Goal: Information Seeking & Learning: Learn about a topic

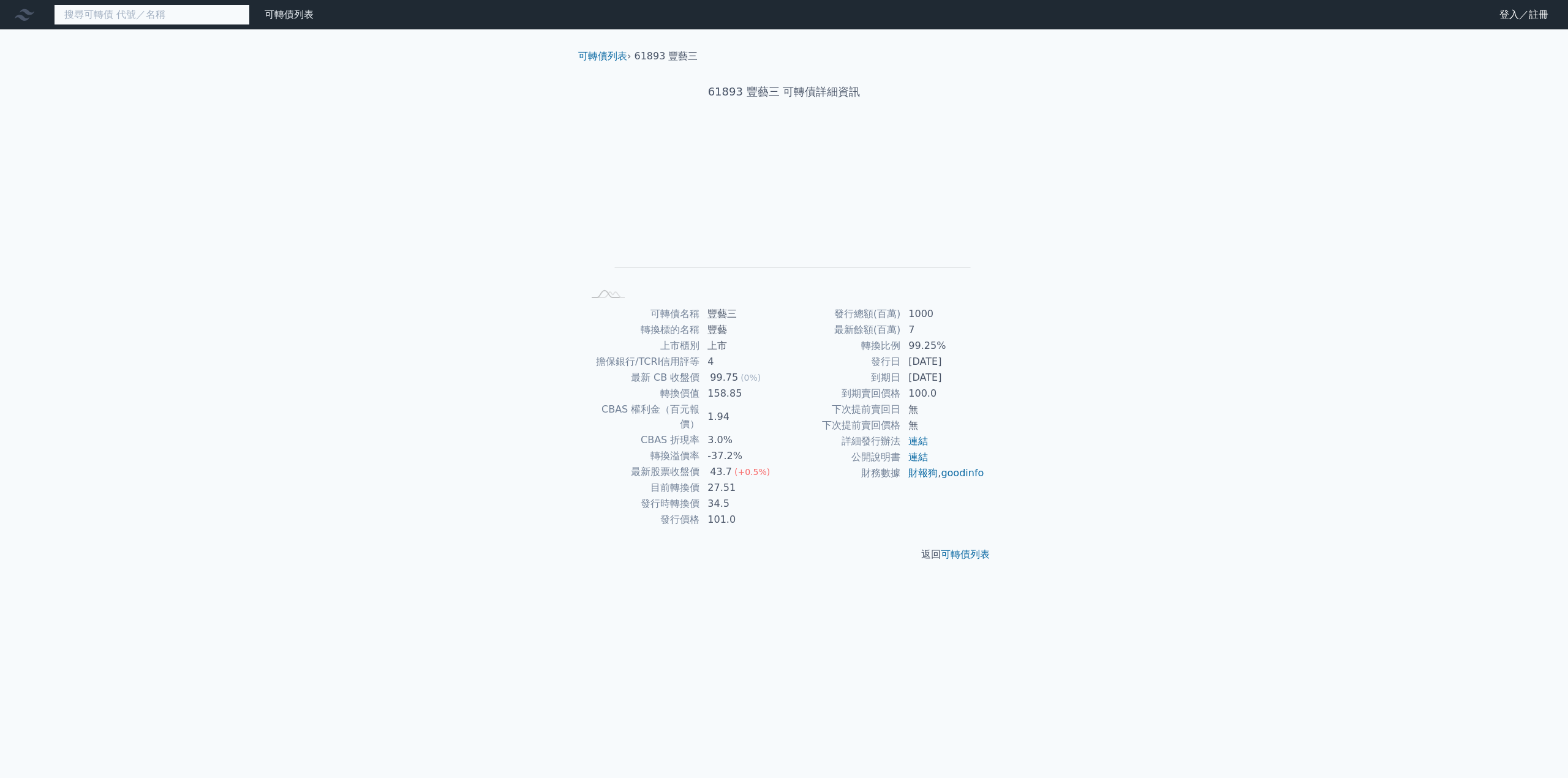
click at [166, 18] on input at bounding box center [152, 15] width 196 height 21
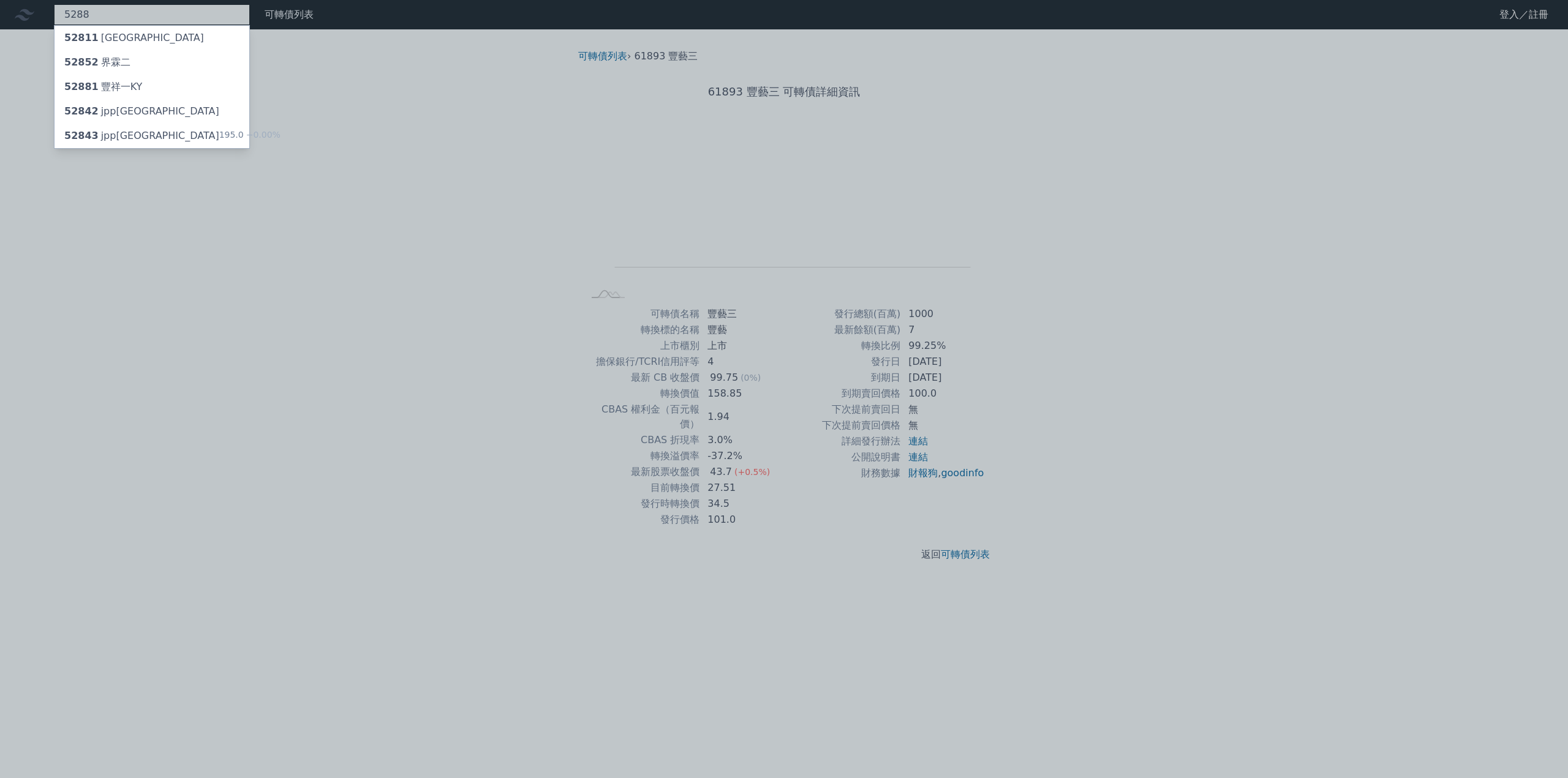
type input "5288"
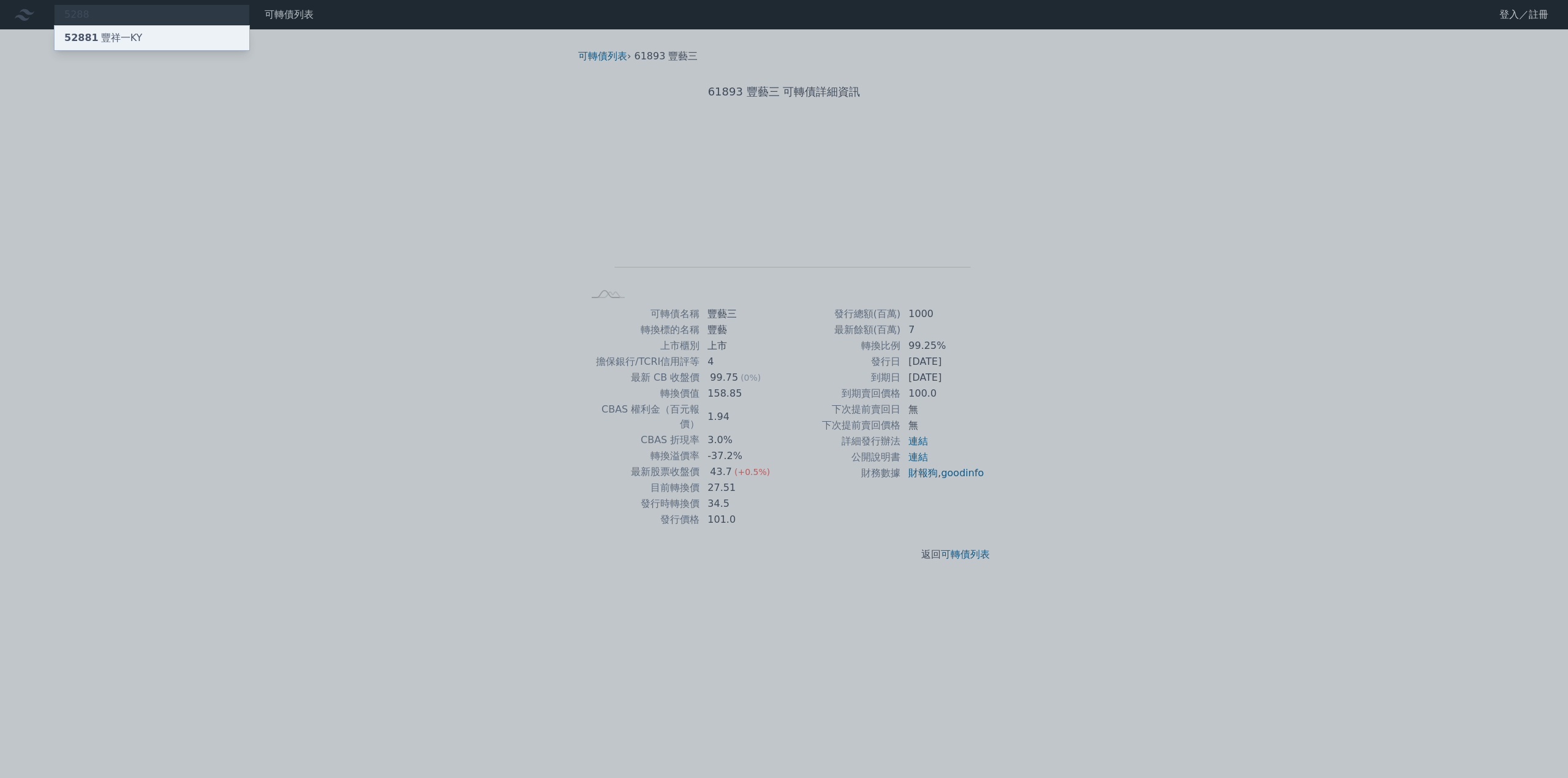
click at [178, 34] on div "52881 豐祥一KY" at bounding box center [152, 38] width 194 height 25
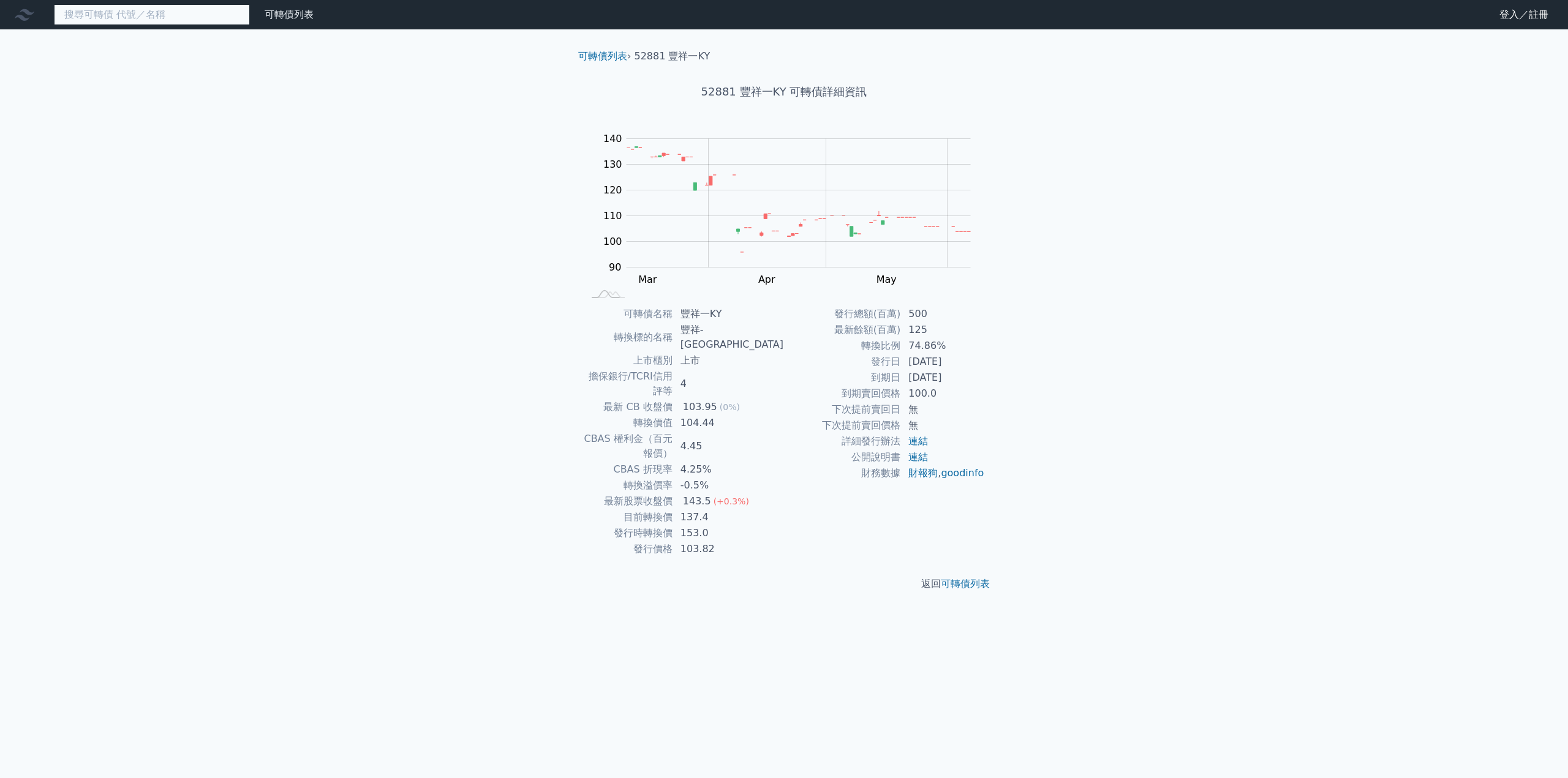
click at [158, 13] on input at bounding box center [152, 15] width 196 height 21
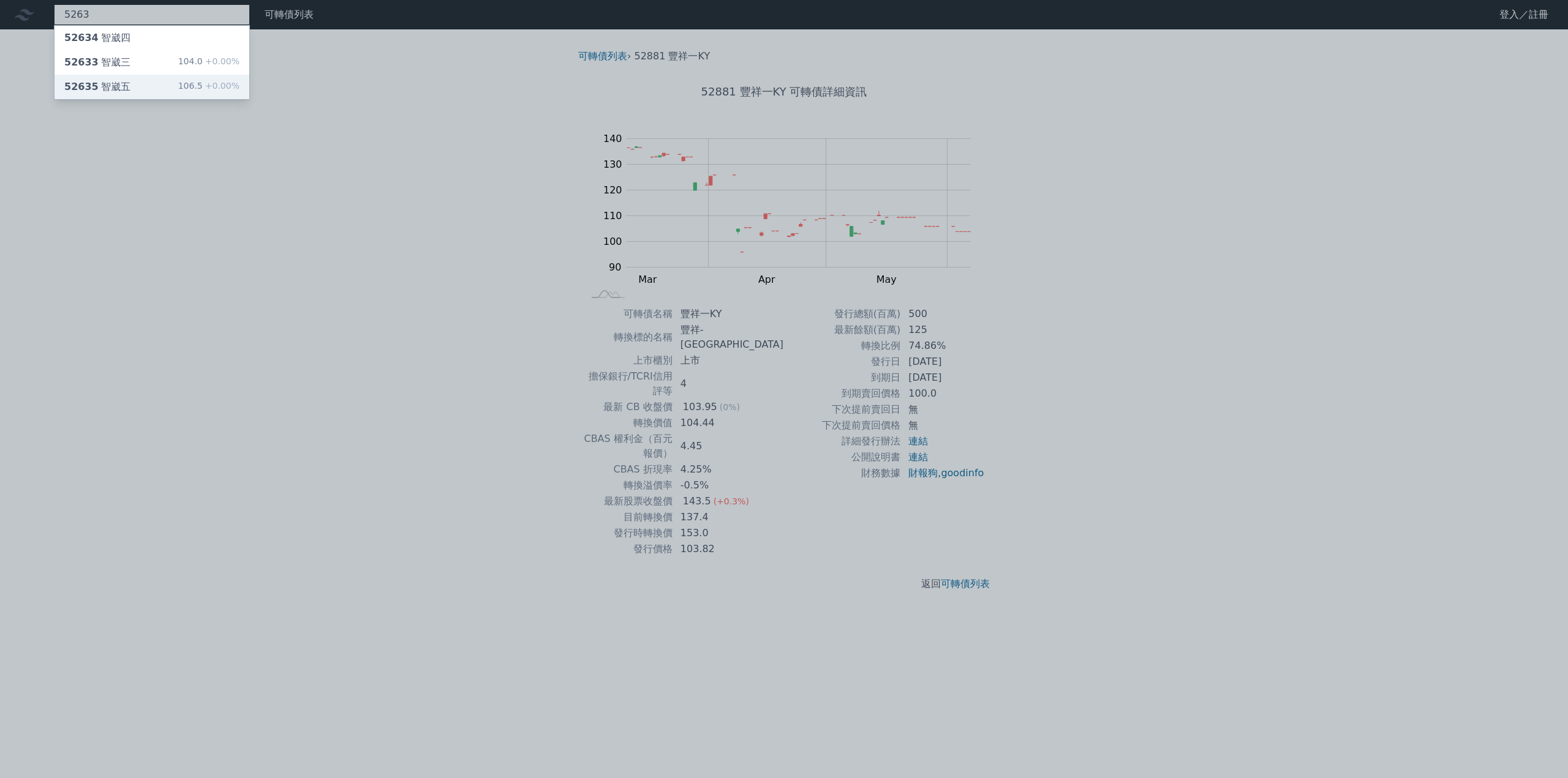
type input "5263"
click at [114, 91] on div "52635 智崴五" at bounding box center [97, 87] width 66 height 15
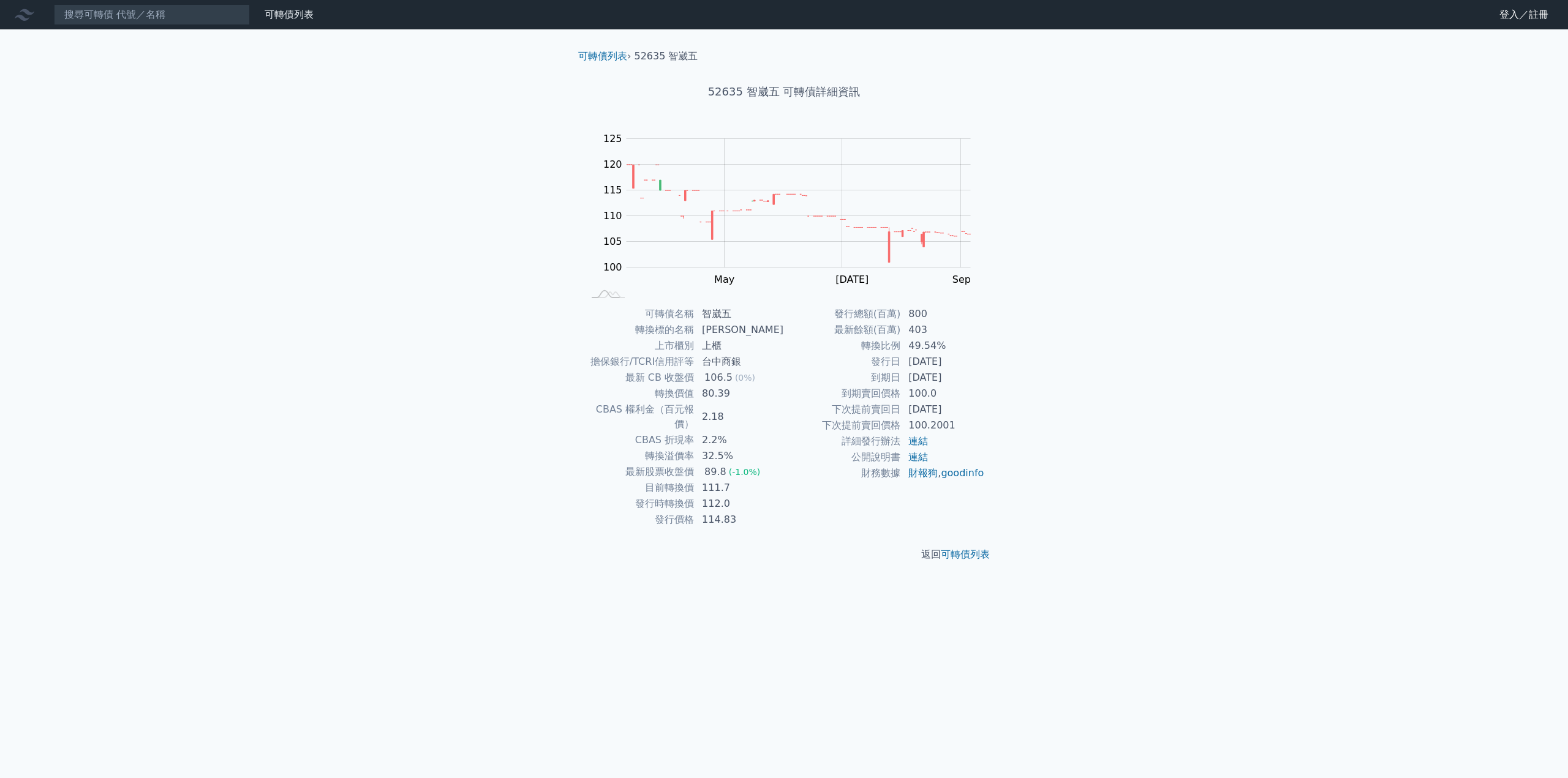
drag, startPoint x: 875, startPoint y: 377, endPoint x: 961, endPoint y: 377, distance: 86.0
click at [961, 377] on tr "到期日 [DATE]" at bounding box center [884, 377] width 201 height 16
copy tr "到期日 [DATE]"
click at [128, 14] on input at bounding box center [152, 15] width 196 height 21
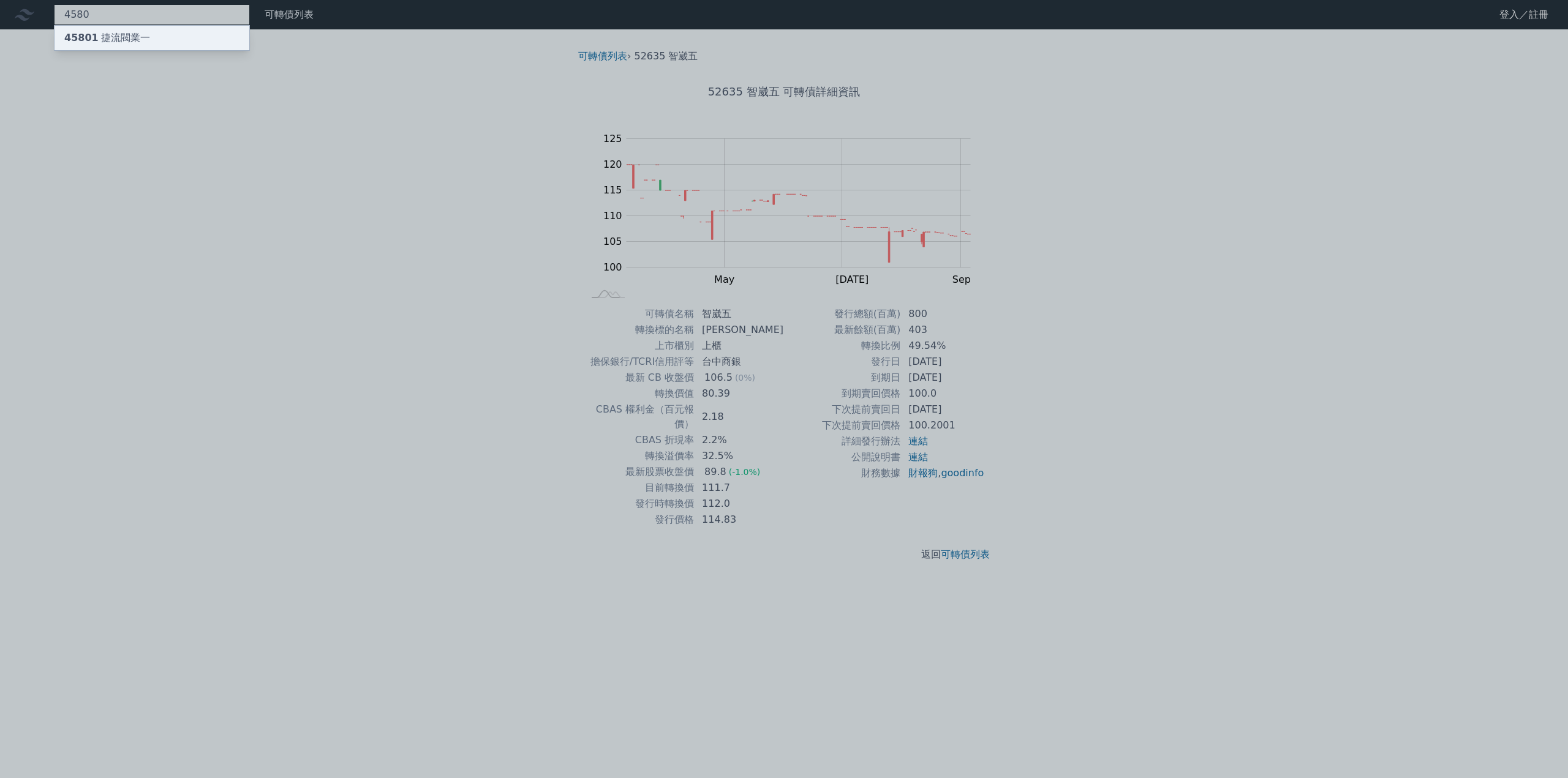
type input "4580"
click at [100, 38] on div "45801 捷流閥業一" at bounding box center [107, 38] width 86 height 15
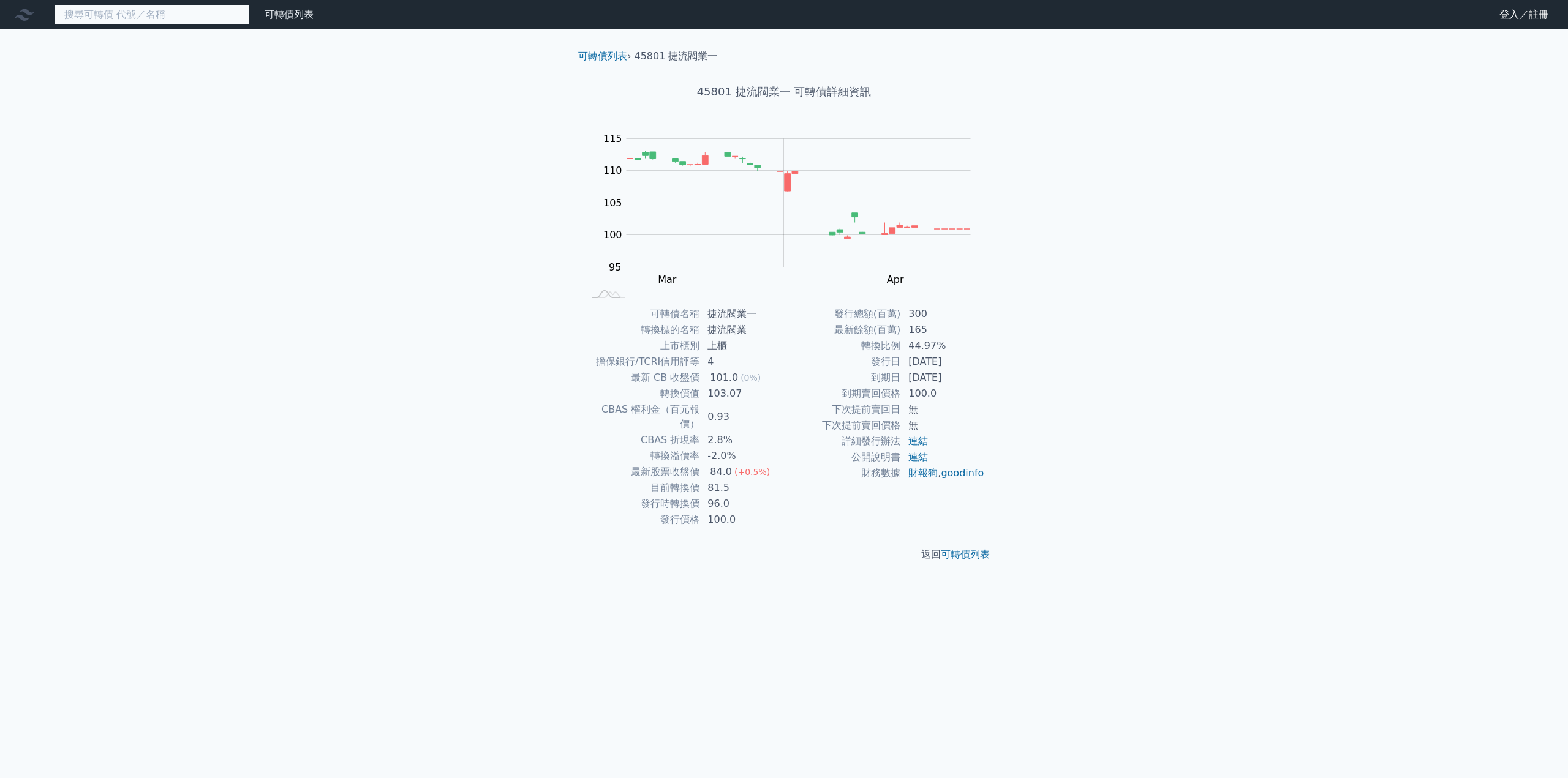
click at [184, 15] on input at bounding box center [152, 15] width 196 height 21
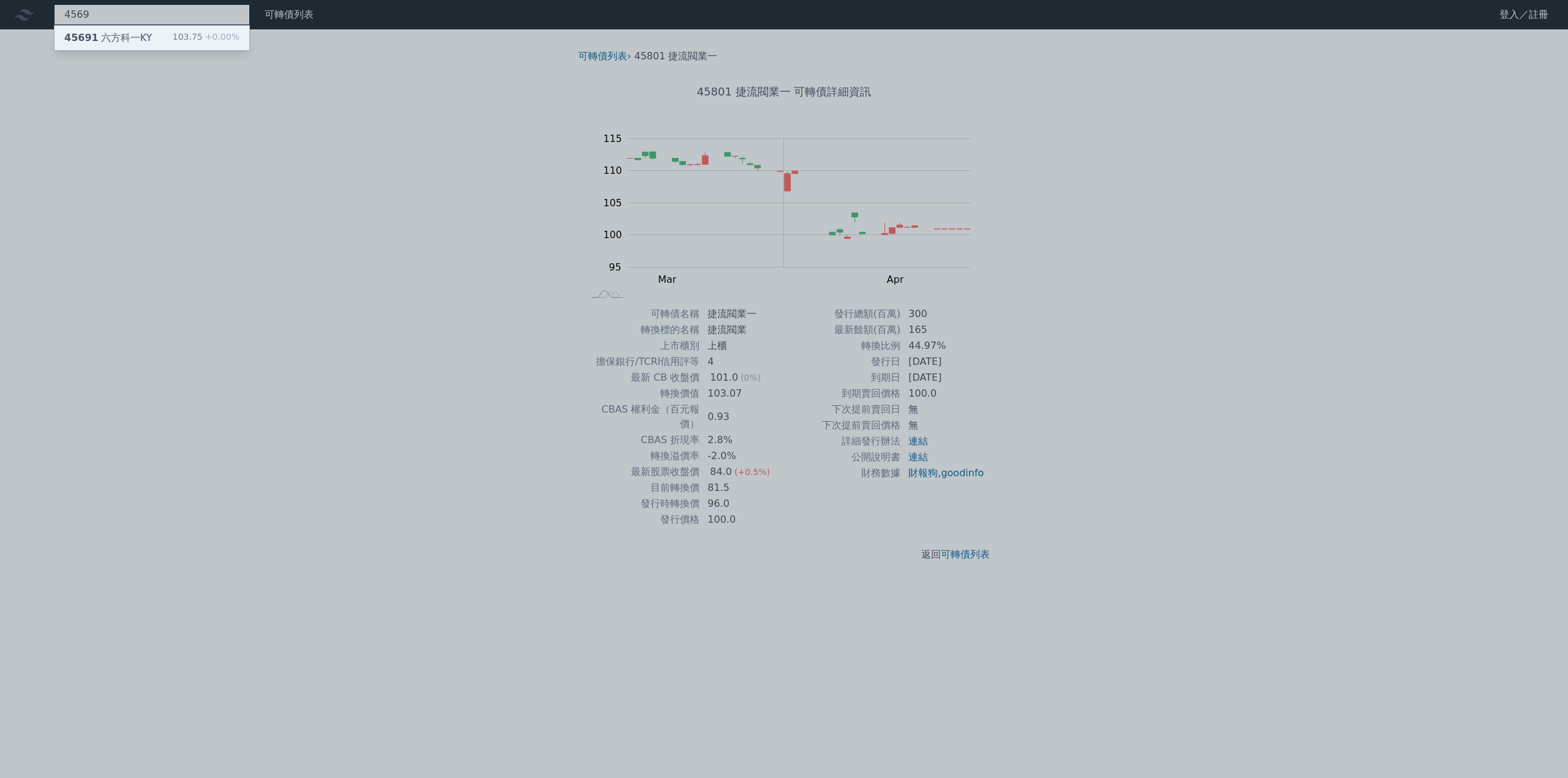
type input "4569"
click at [147, 38] on div "45691 六方科一KY 103.75 +0.00%" at bounding box center [152, 38] width 194 height 25
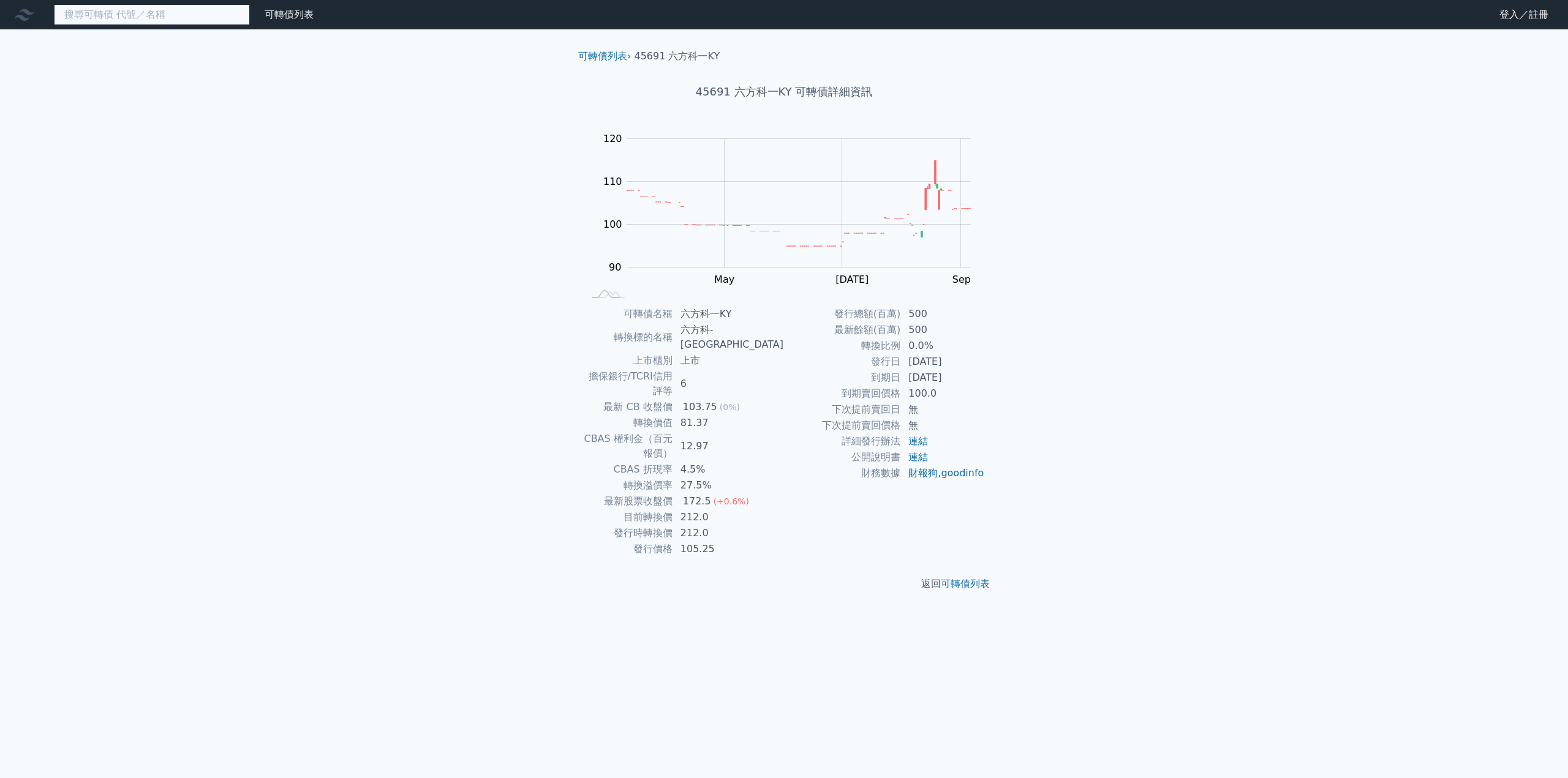
click at [139, 17] on input at bounding box center [152, 15] width 196 height 21
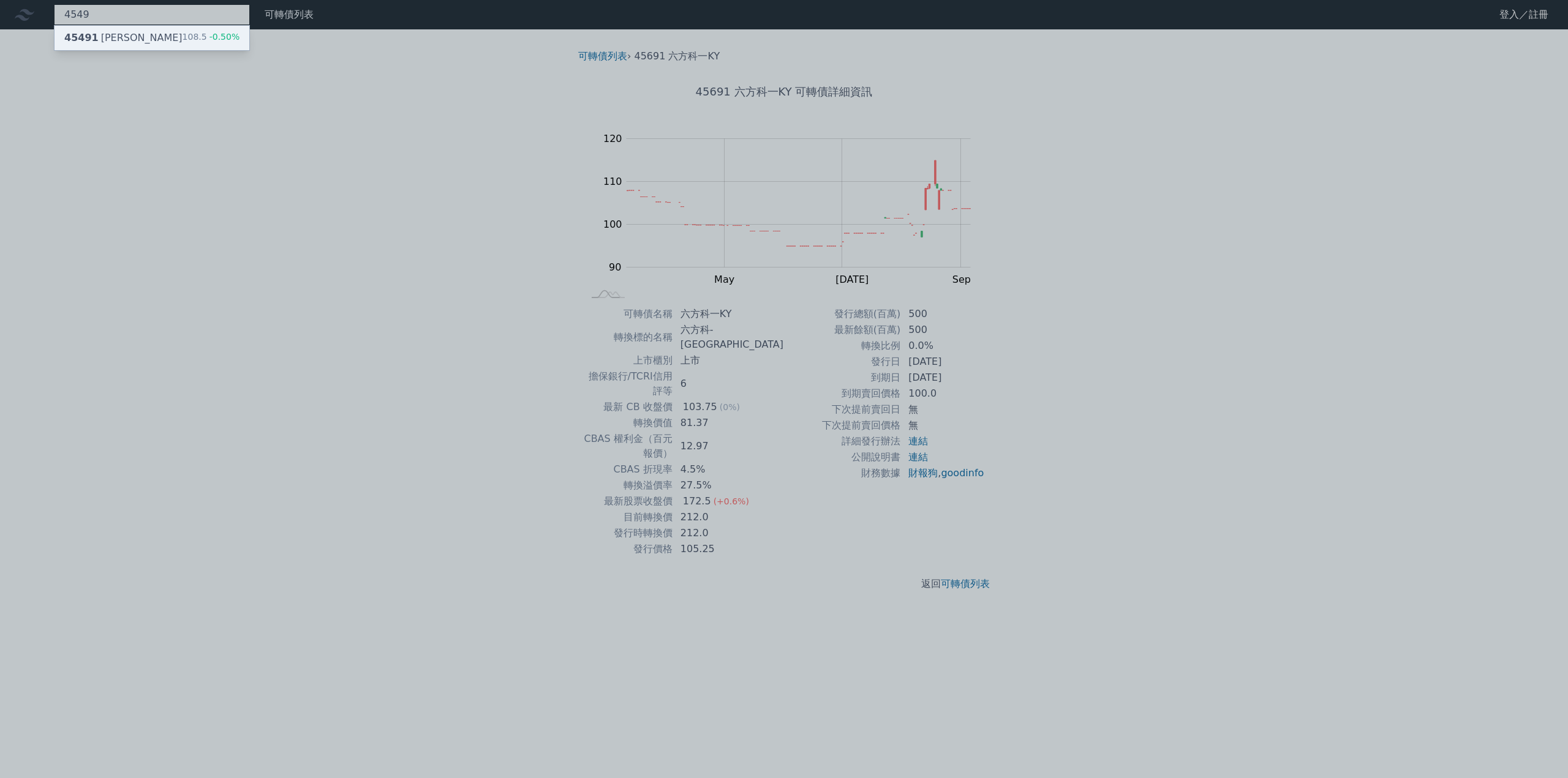
type input "4549"
click at [116, 36] on div "45491 [PERSON_NAME]" at bounding box center [123, 38] width 118 height 15
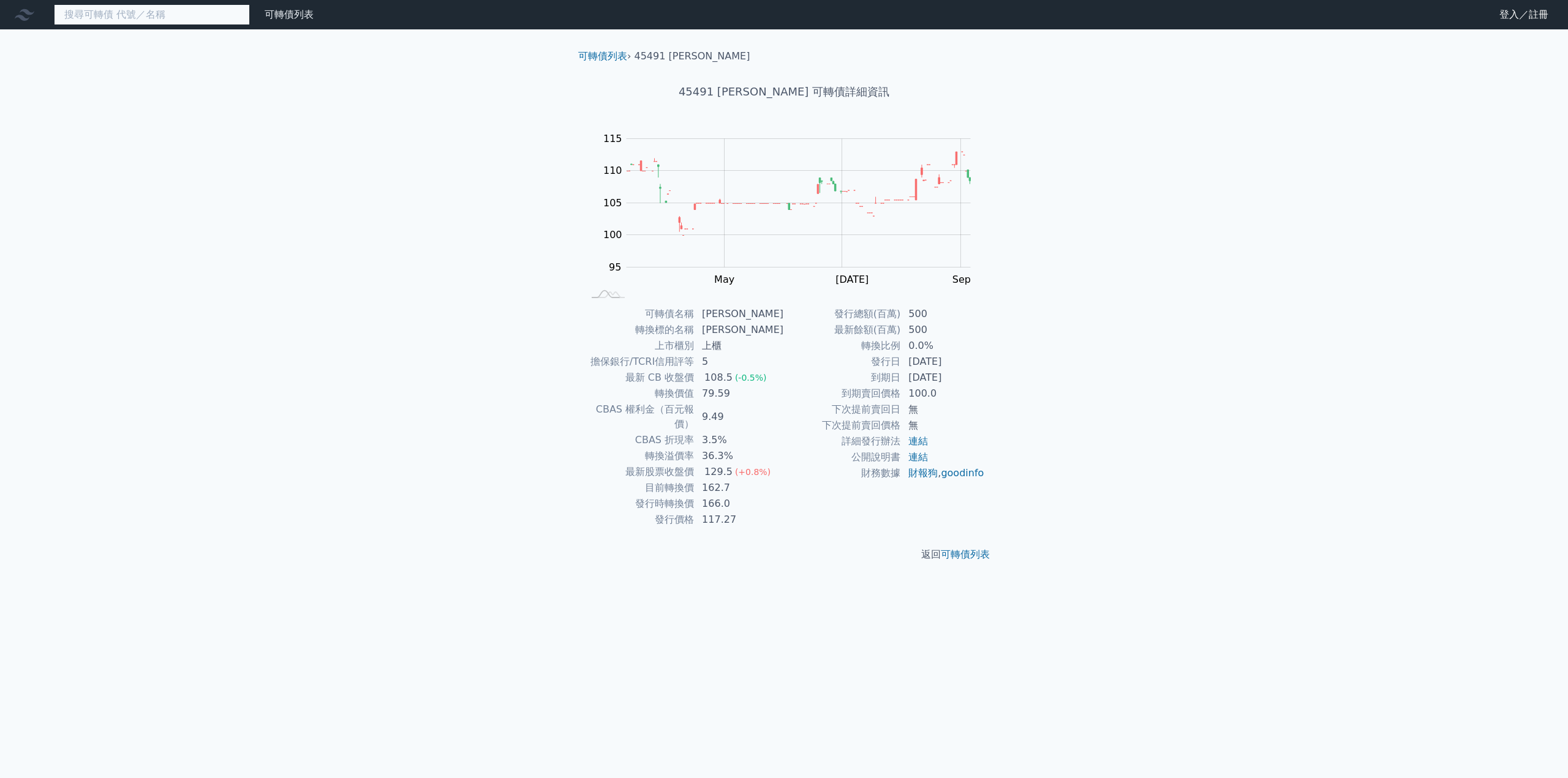
click at [89, 11] on input at bounding box center [152, 15] width 196 height 21
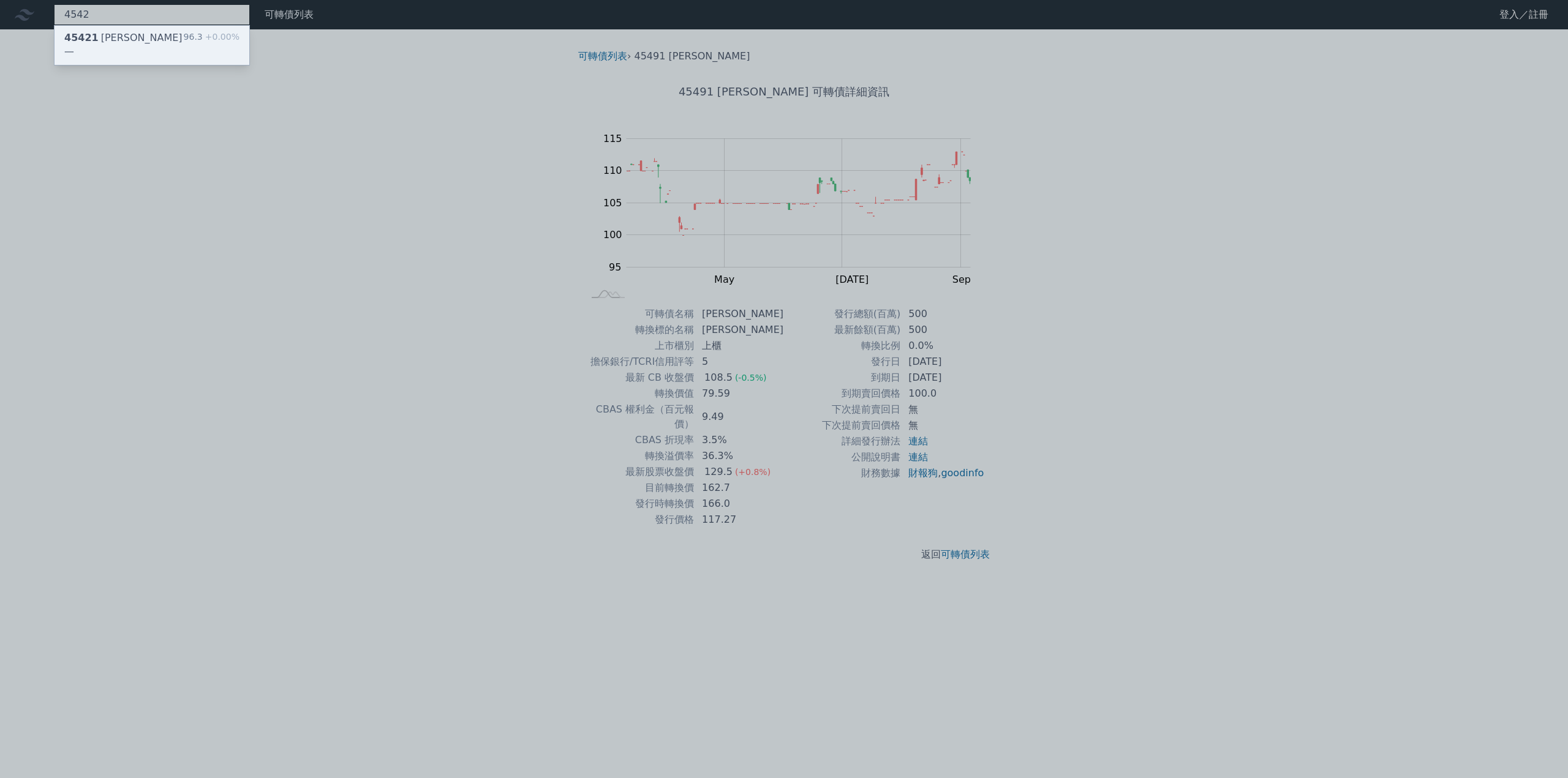
type input "4542"
click at [71, 38] on span "45421" at bounding box center [81, 38] width 34 height 11
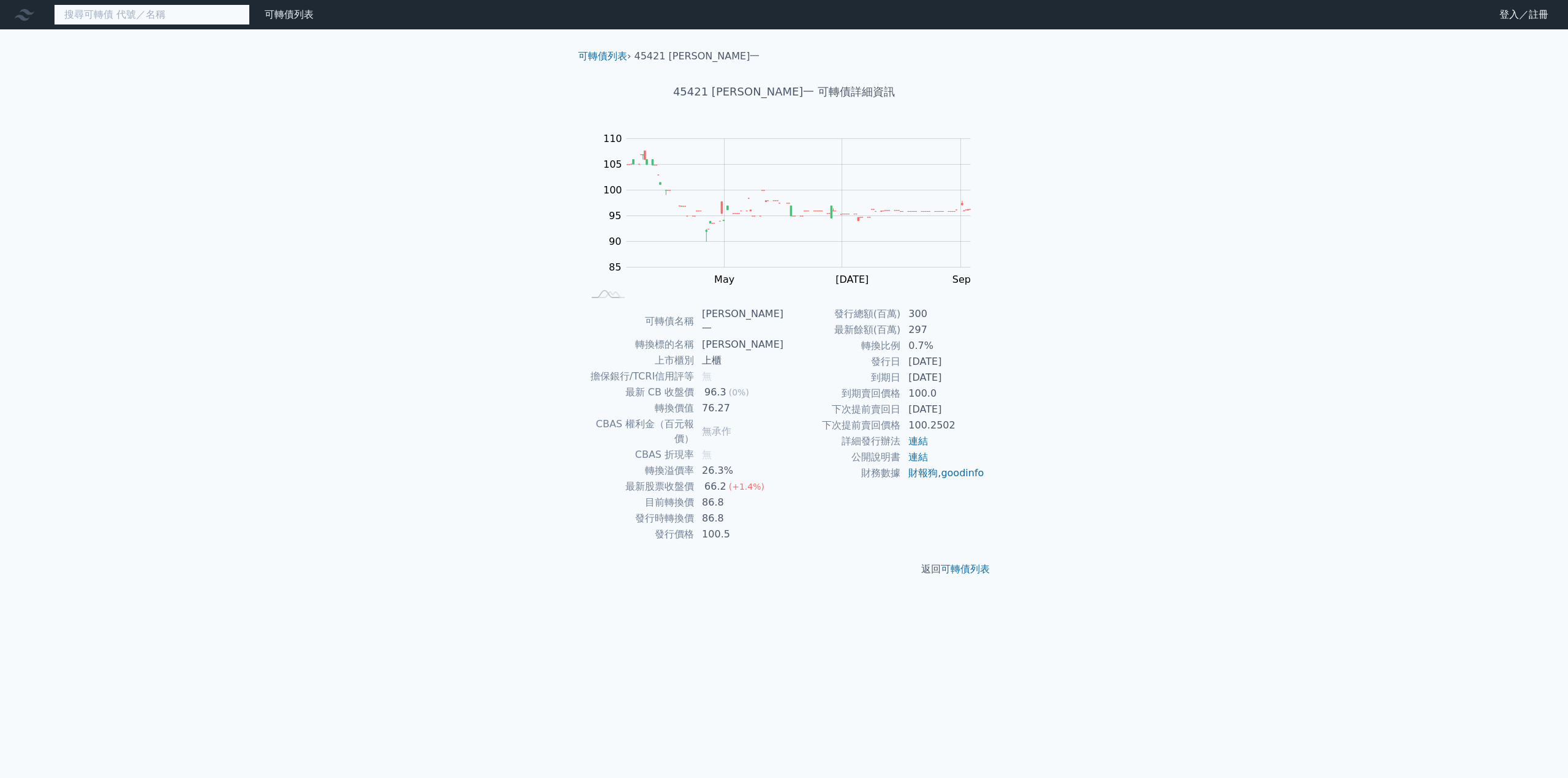
click at [152, 13] on input at bounding box center [152, 15] width 196 height 21
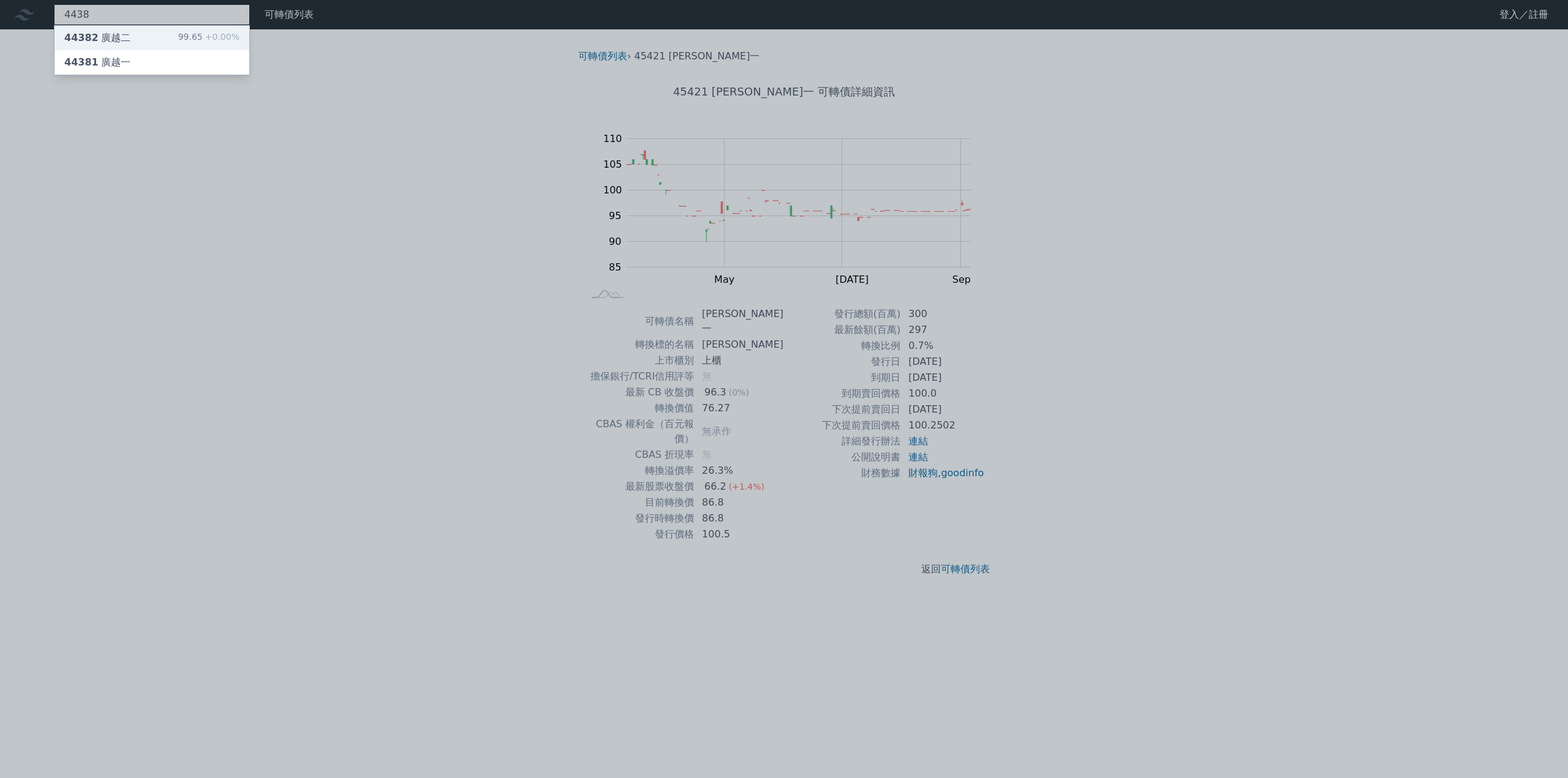
type input "4438"
click at [136, 38] on div "44382 廣越二 99.65 +0.00%" at bounding box center [152, 38] width 194 height 25
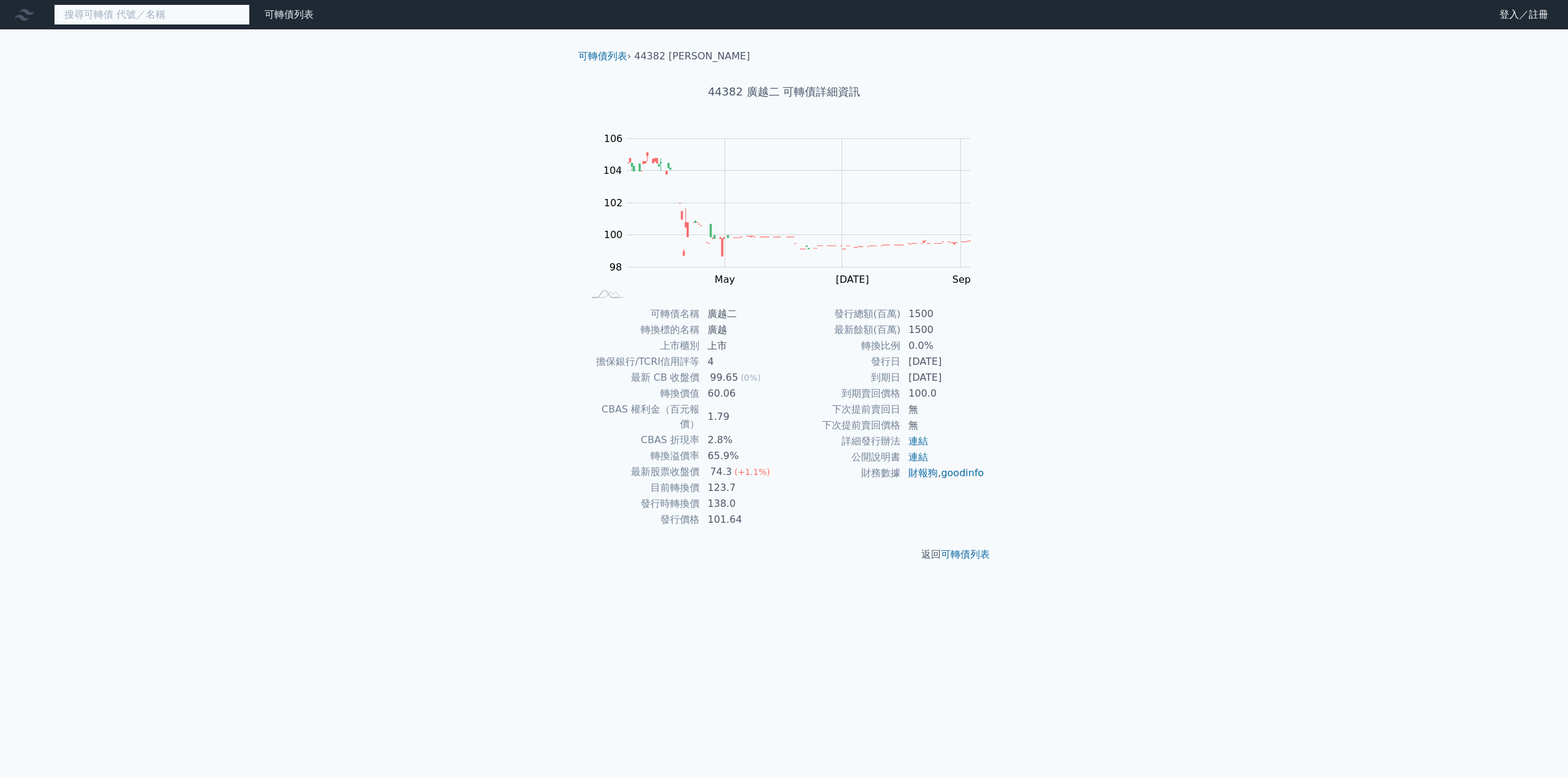
click at [108, 18] on input at bounding box center [152, 15] width 196 height 21
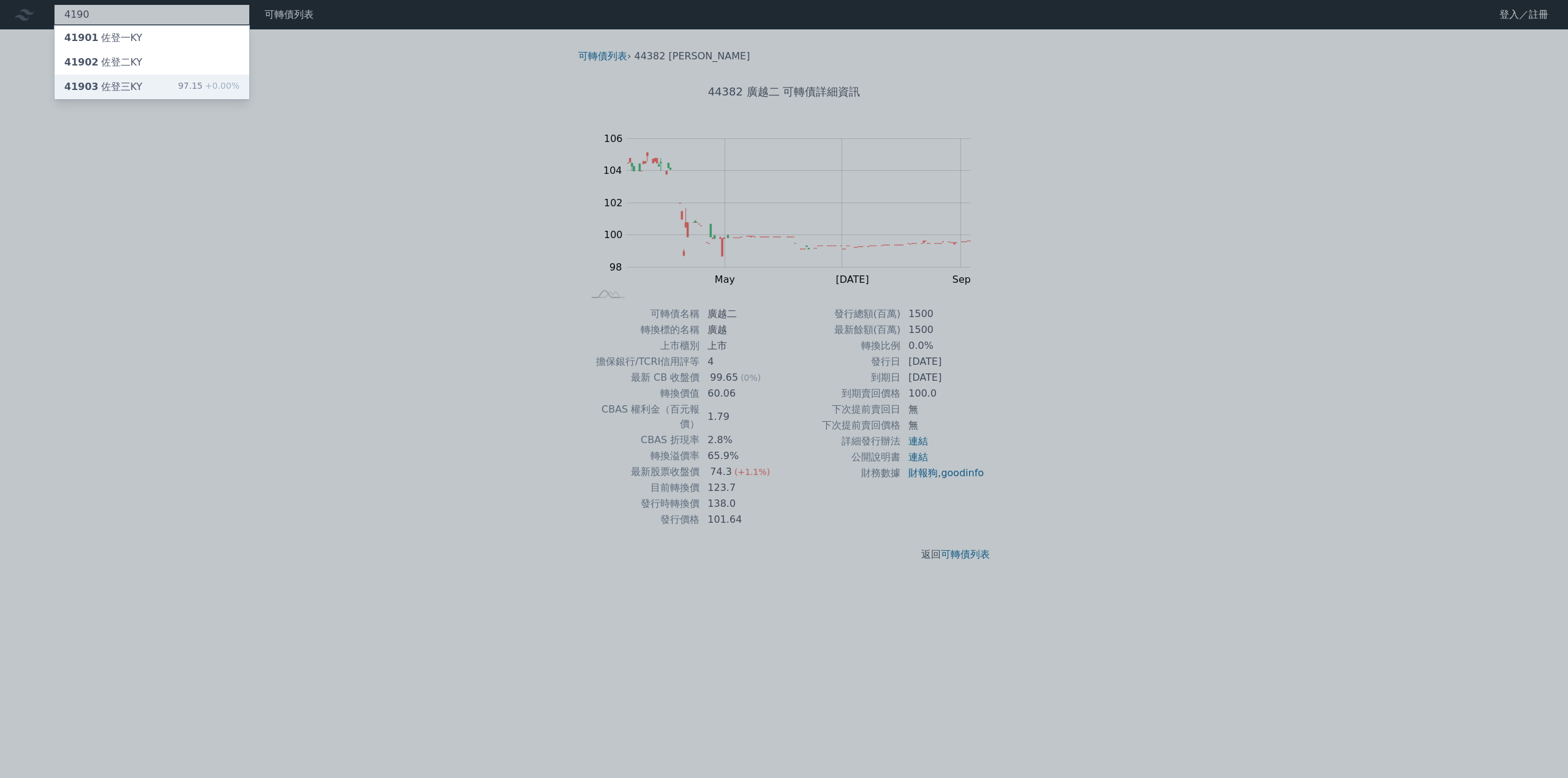
type input "4190"
click at [109, 85] on div "41903 佐登[GEOGRAPHIC_DATA]" at bounding box center [103, 87] width 77 height 15
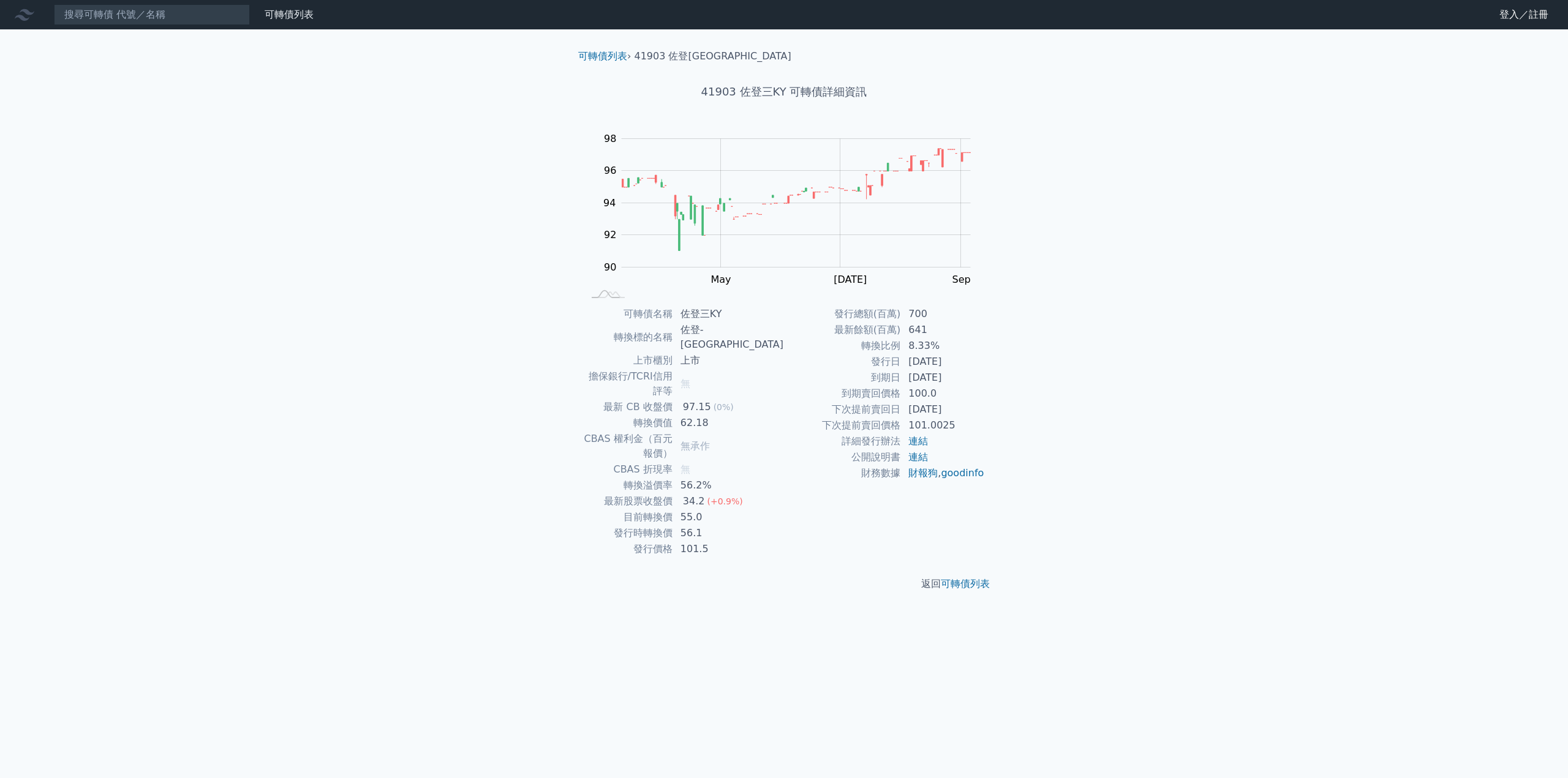
drag, startPoint x: 874, startPoint y: 375, endPoint x: 966, endPoint y: 376, distance: 92.0
click at [966, 376] on tr "到期日 [DATE]" at bounding box center [884, 377] width 201 height 16
copy tr "到期日 [DATE]"
click at [87, 17] on input at bounding box center [152, 15] width 196 height 21
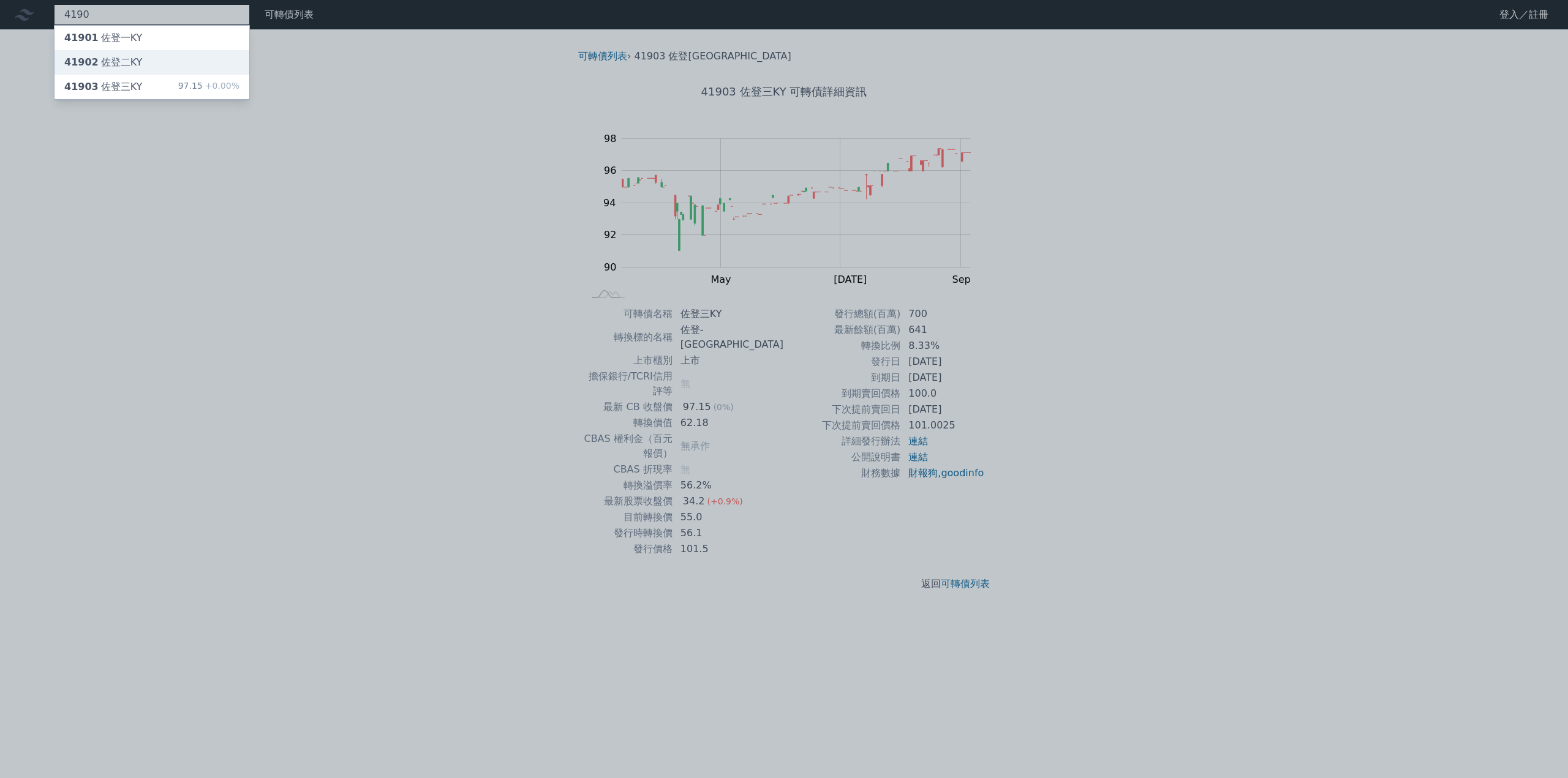
type input "4190"
click at [104, 55] on div "41902 佐登二KY" at bounding box center [152, 62] width 194 height 25
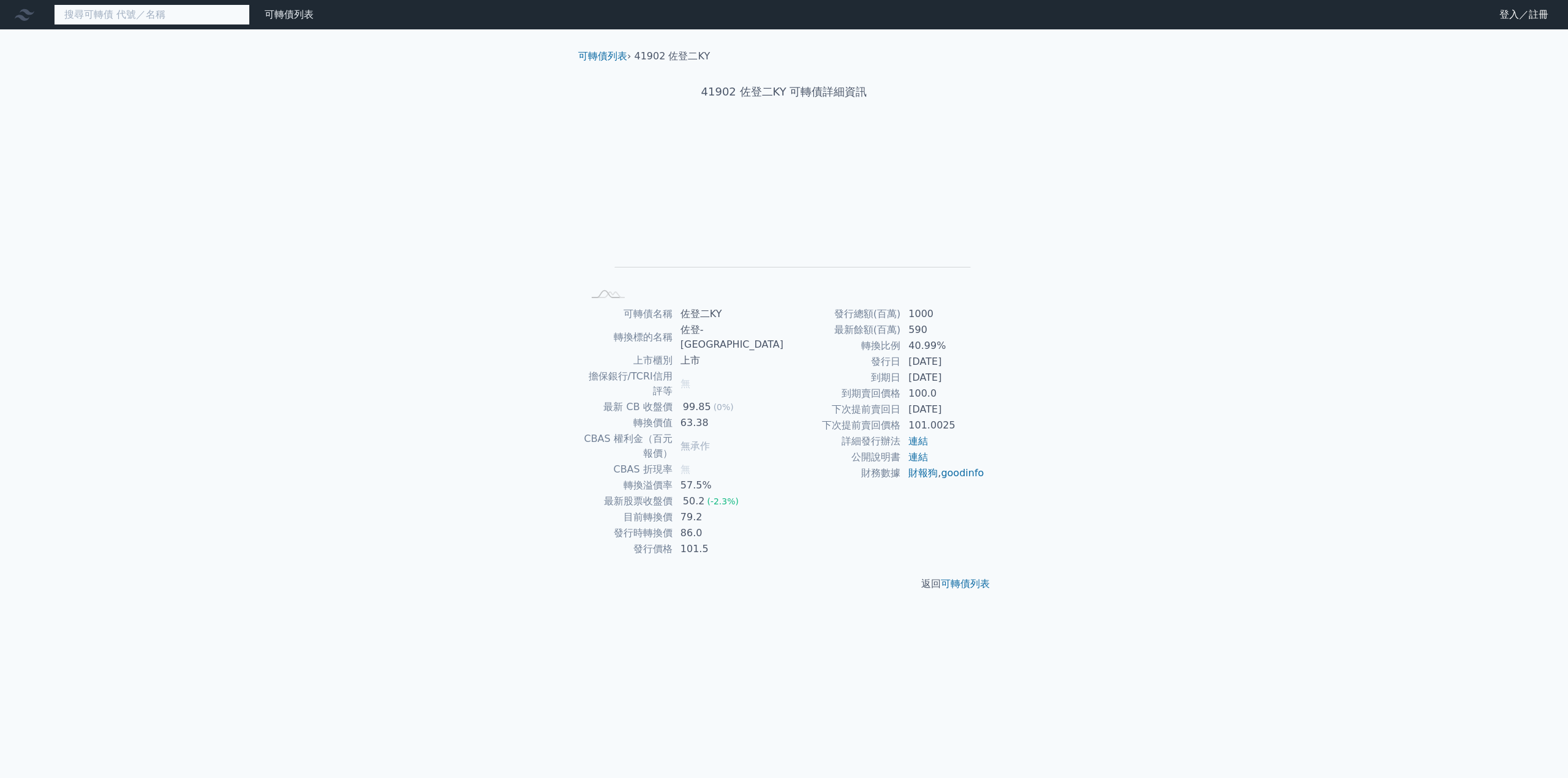
click at [118, 17] on input at bounding box center [152, 15] width 196 height 21
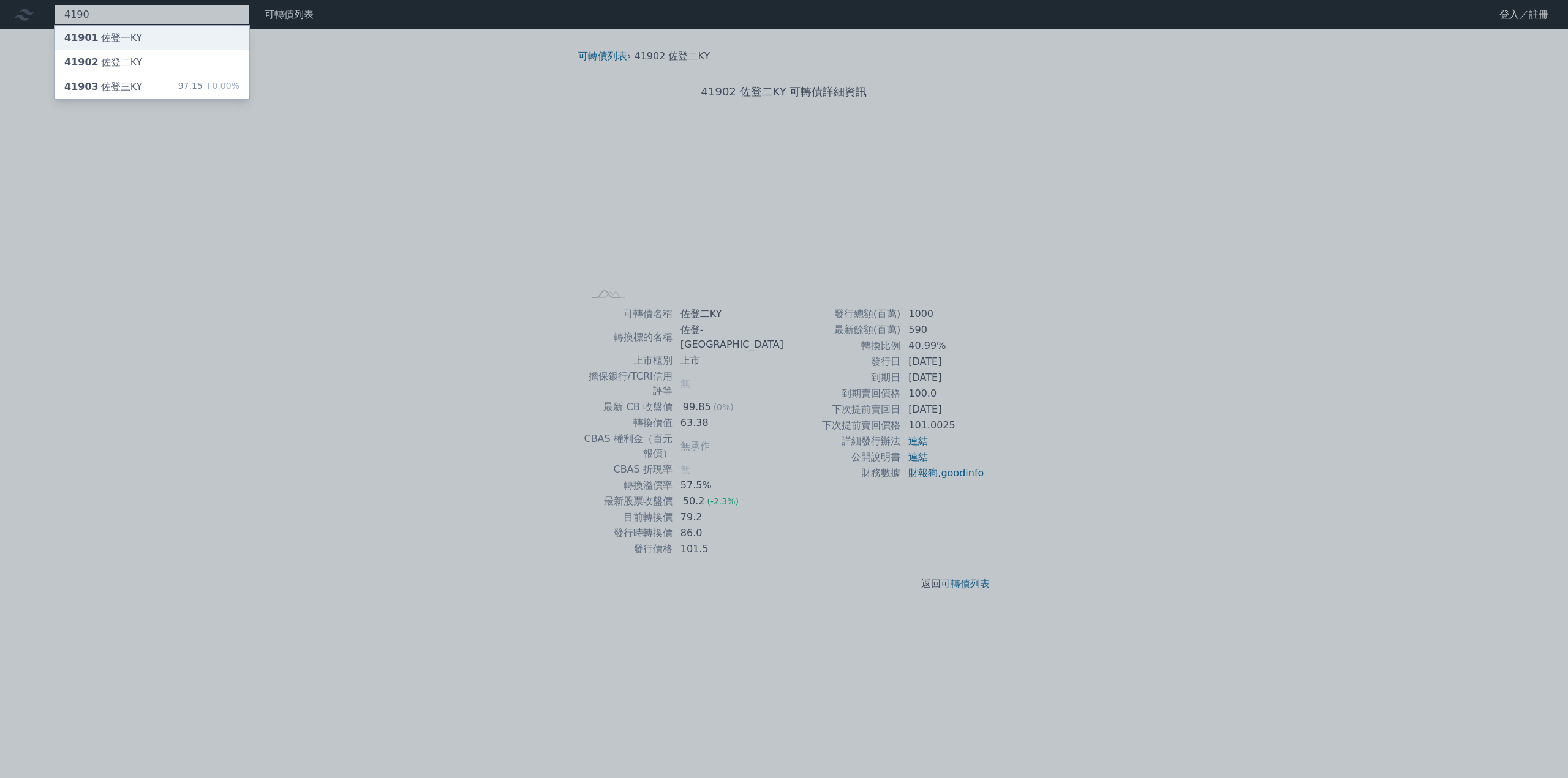
type input "4190"
click at [118, 41] on div "41901 [GEOGRAPHIC_DATA]" at bounding box center [103, 38] width 77 height 15
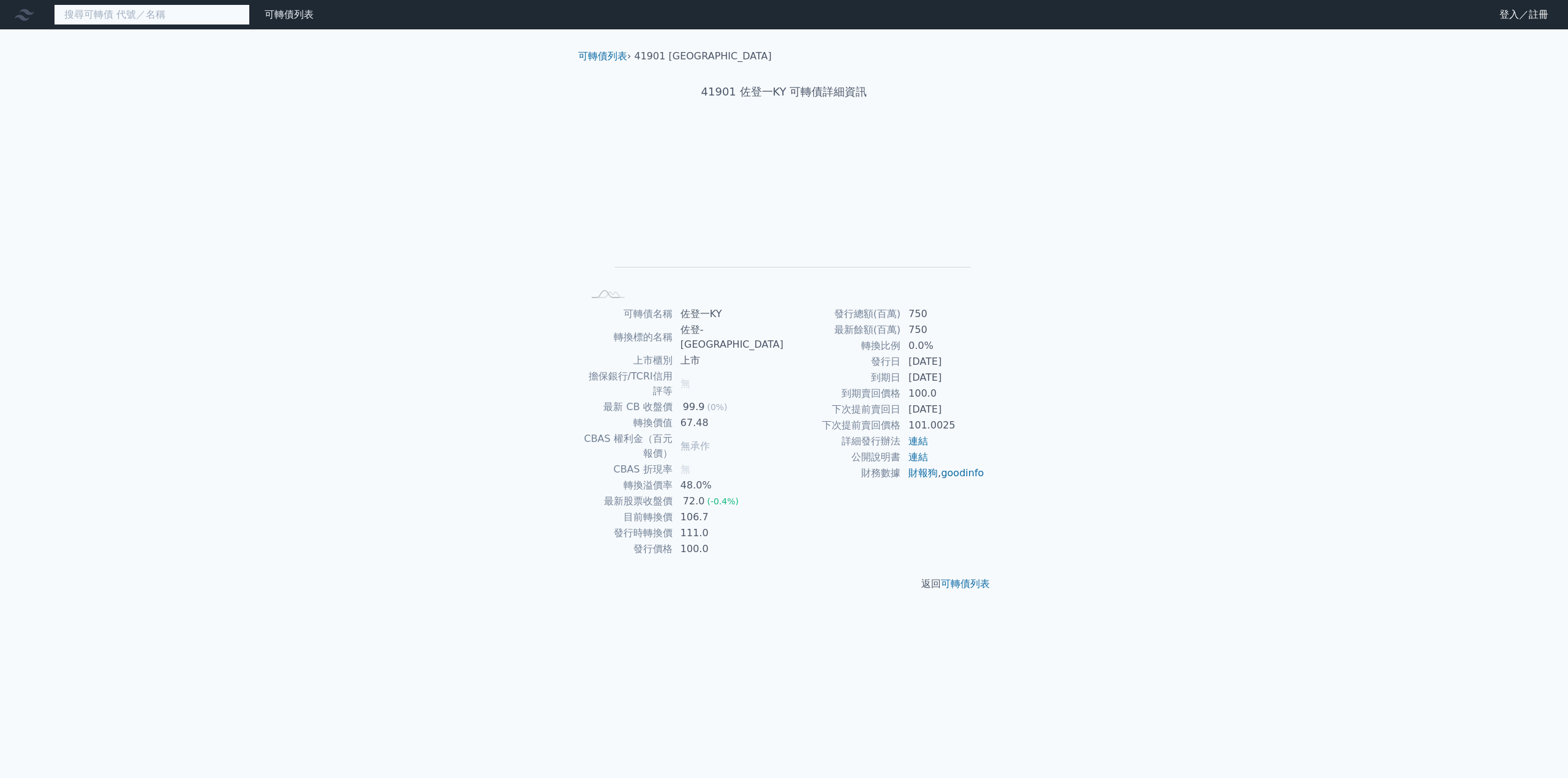
click at [134, 18] on input at bounding box center [152, 15] width 196 height 21
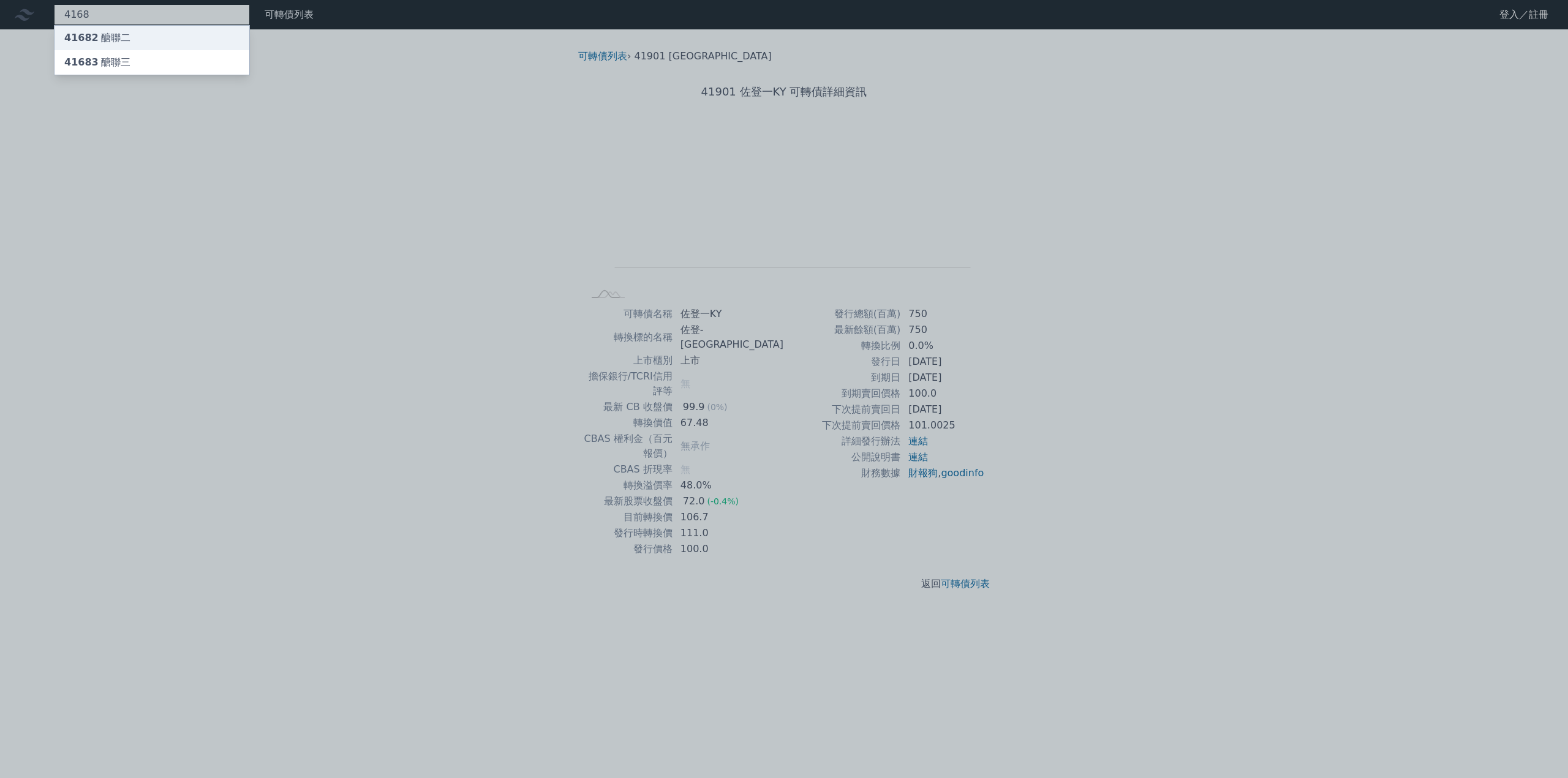
type input "4168"
click at [128, 35] on div "41682 醣聯二" at bounding box center [152, 38] width 194 height 25
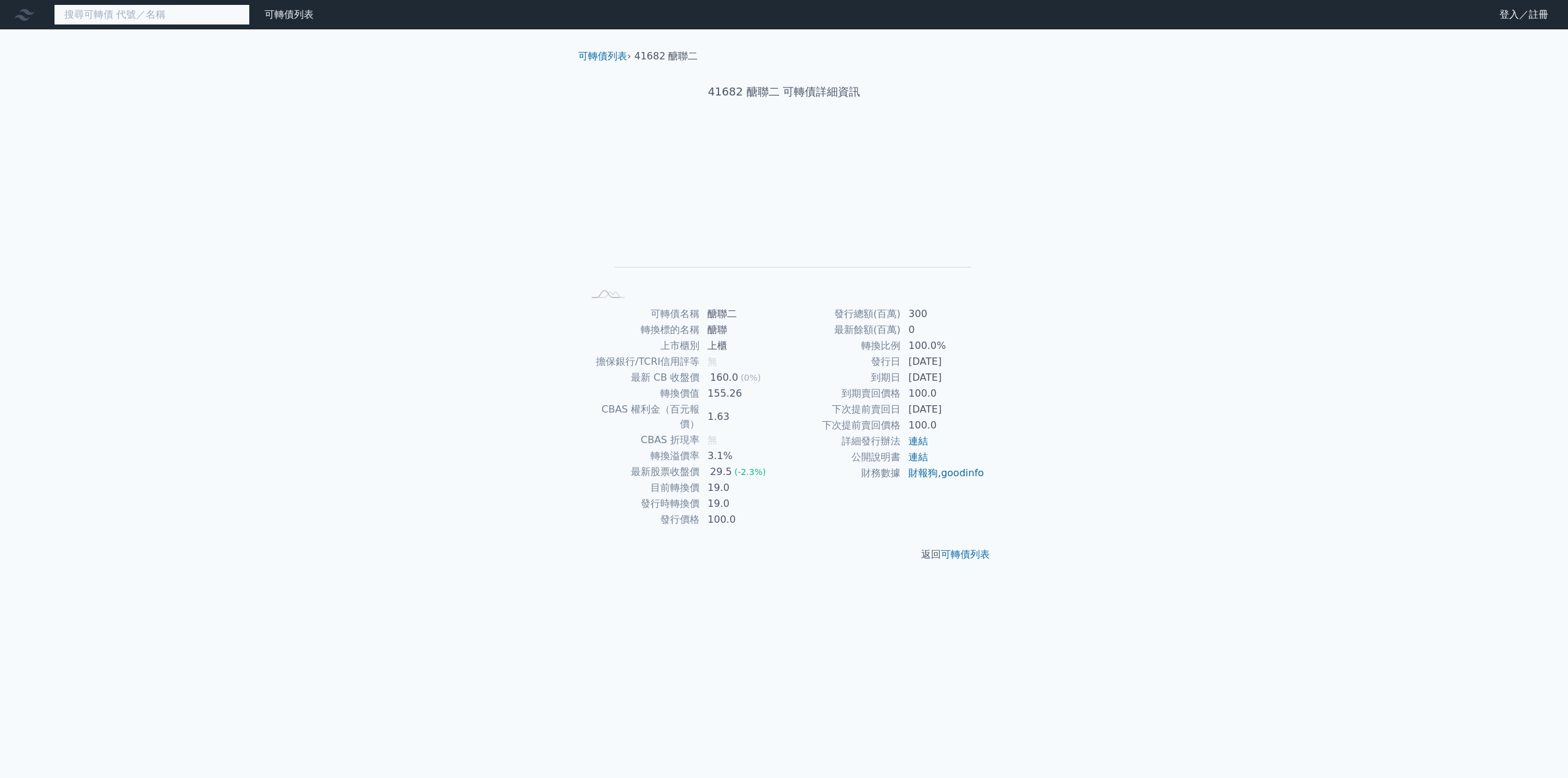
click at [128, 18] on input at bounding box center [152, 15] width 196 height 21
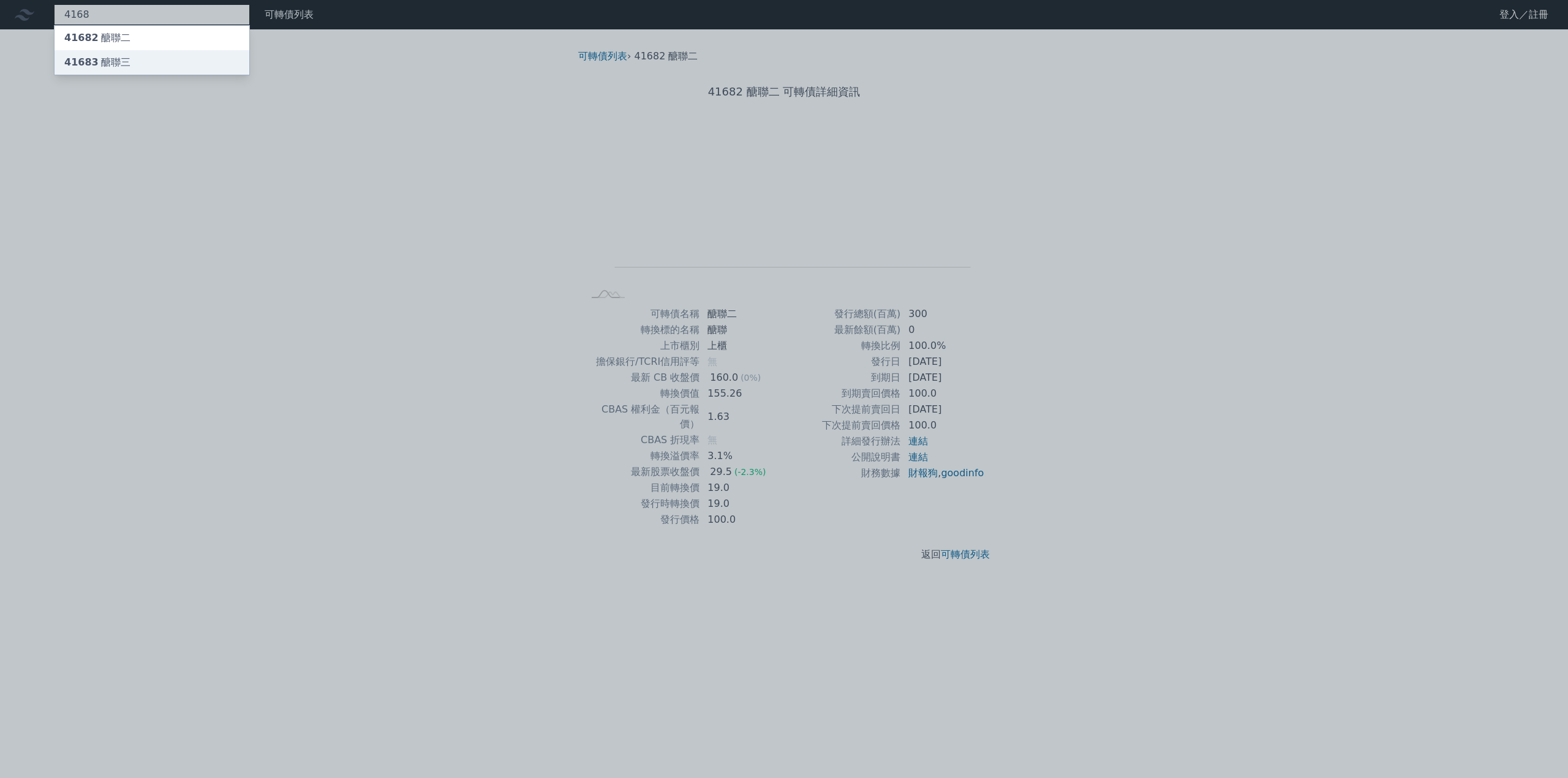
type input "4168"
click at [128, 57] on div "41683 醣聯三" at bounding box center [152, 62] width 194 height 25
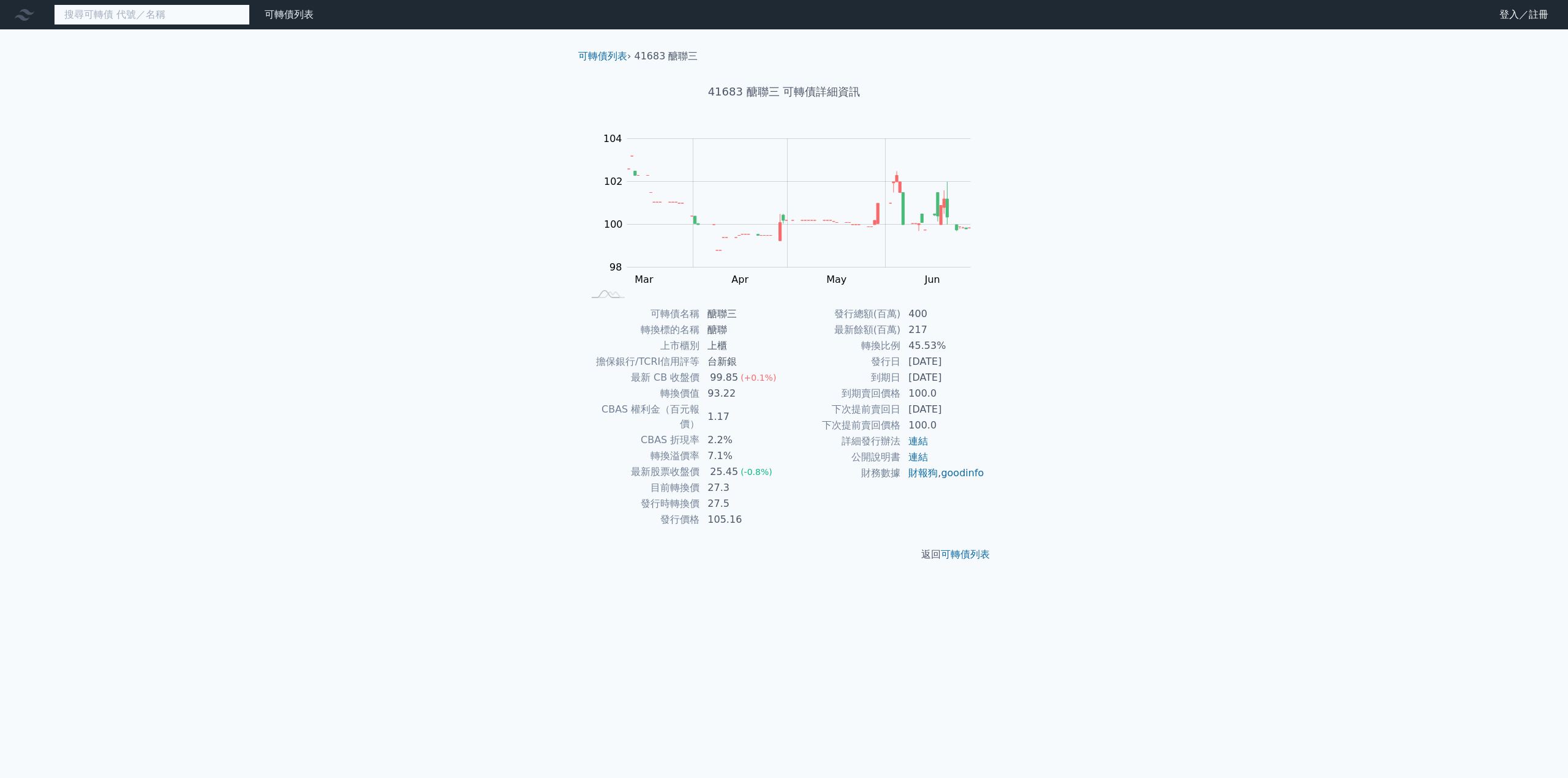
click at [122, 18] on input at bounding box center [152, 15] width 196 height 21
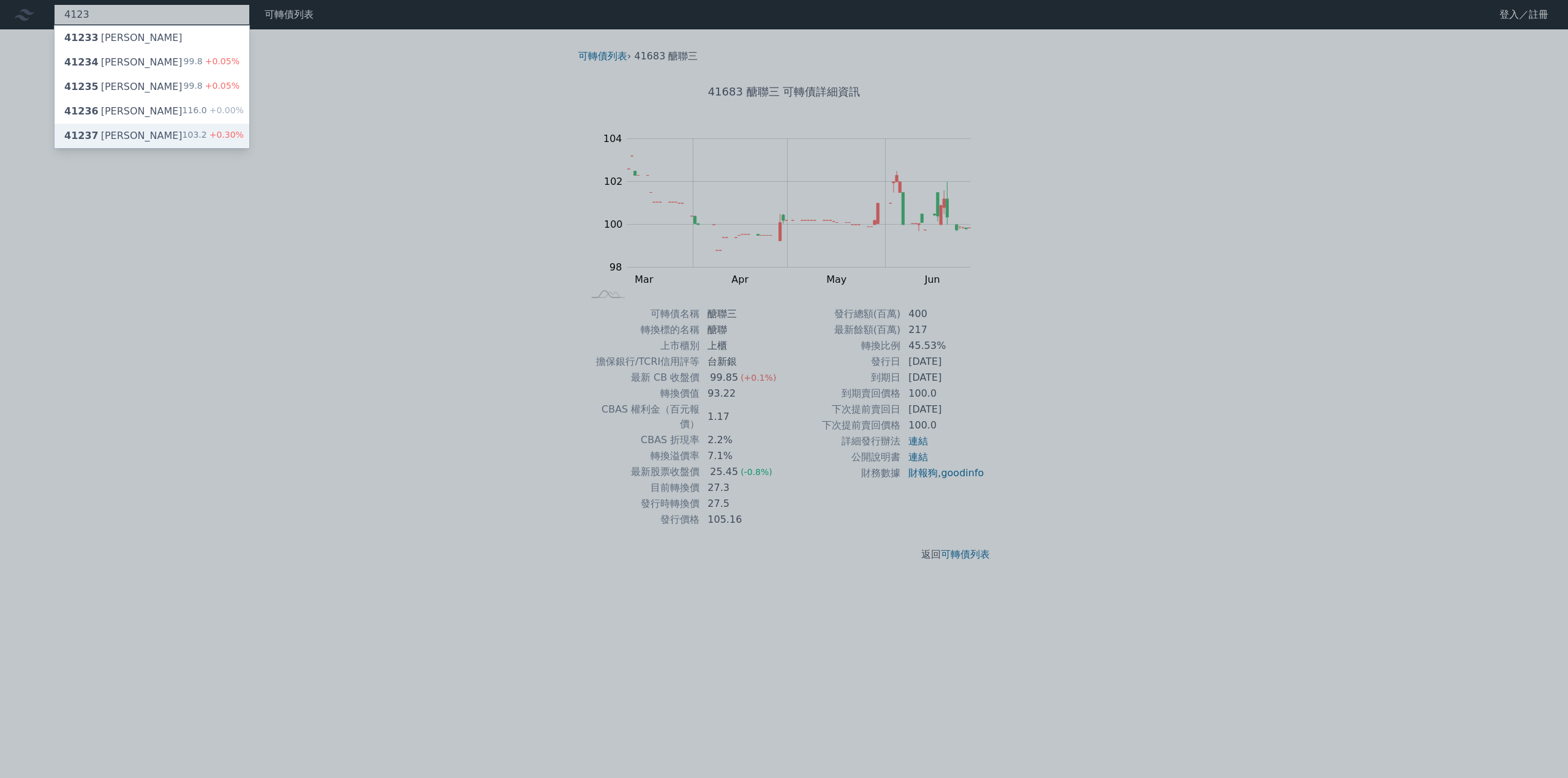
type input "4123"
click at [118, 139] on div "41237 [PERSON_NAME]" at bounding box center [123, 136] width 118 height 15
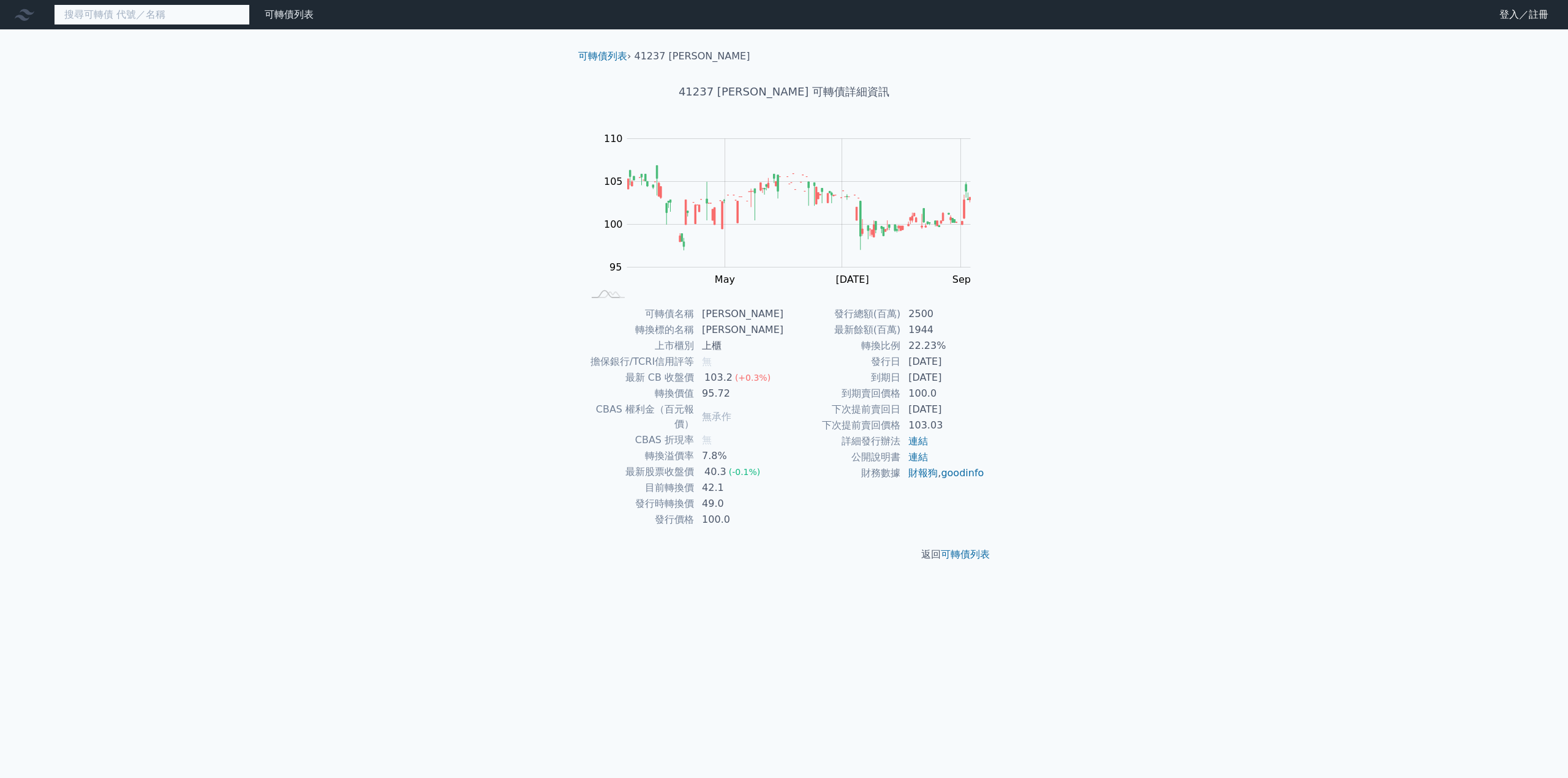
click at [122, 17] on input at bounding box center [152, 15] width 196 height 21
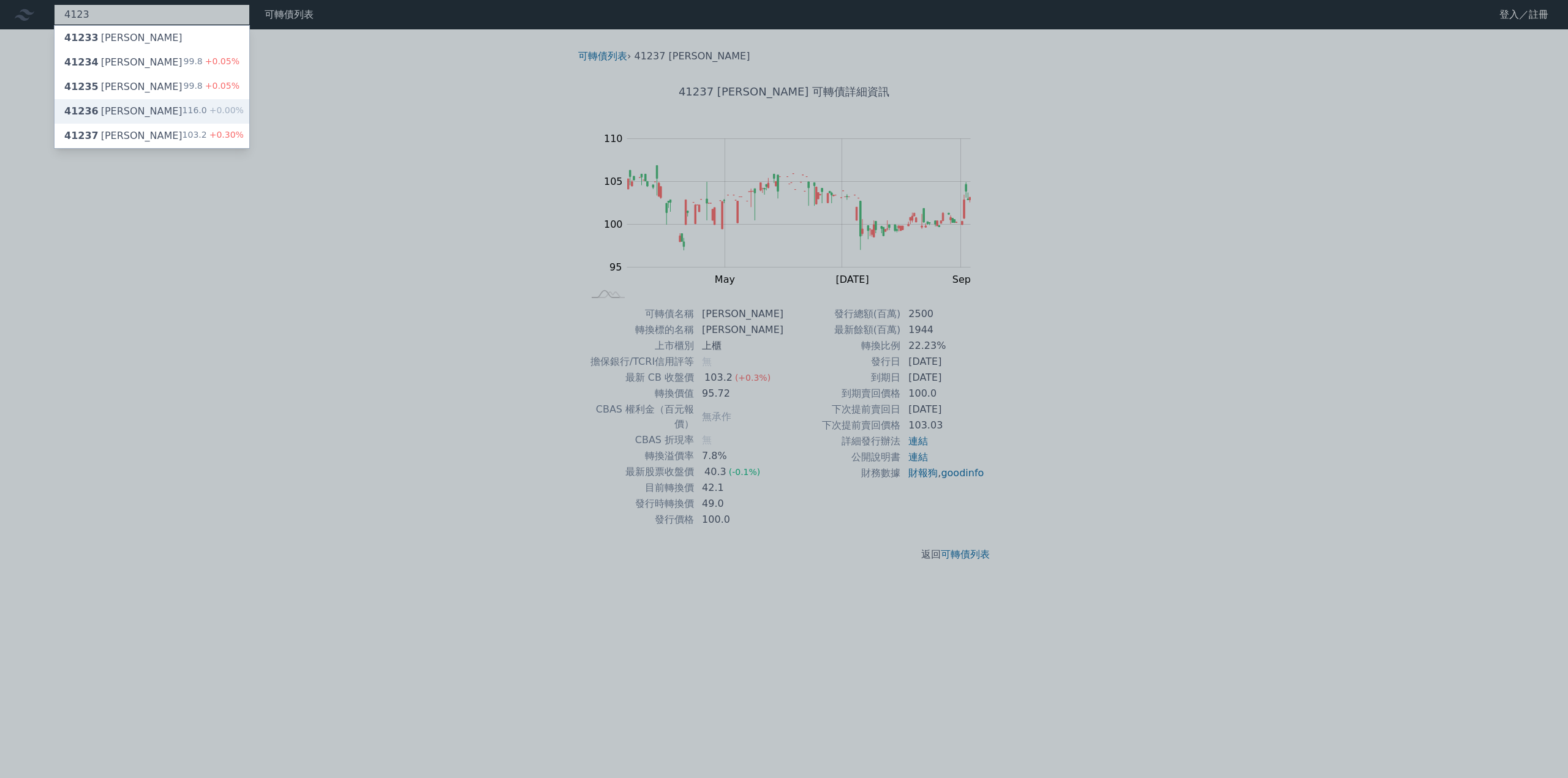
type input "4123"
click at [118, 110] on div "41236 [PERSON_NAME]" at bounding box center [123, 111] width 118 height 15
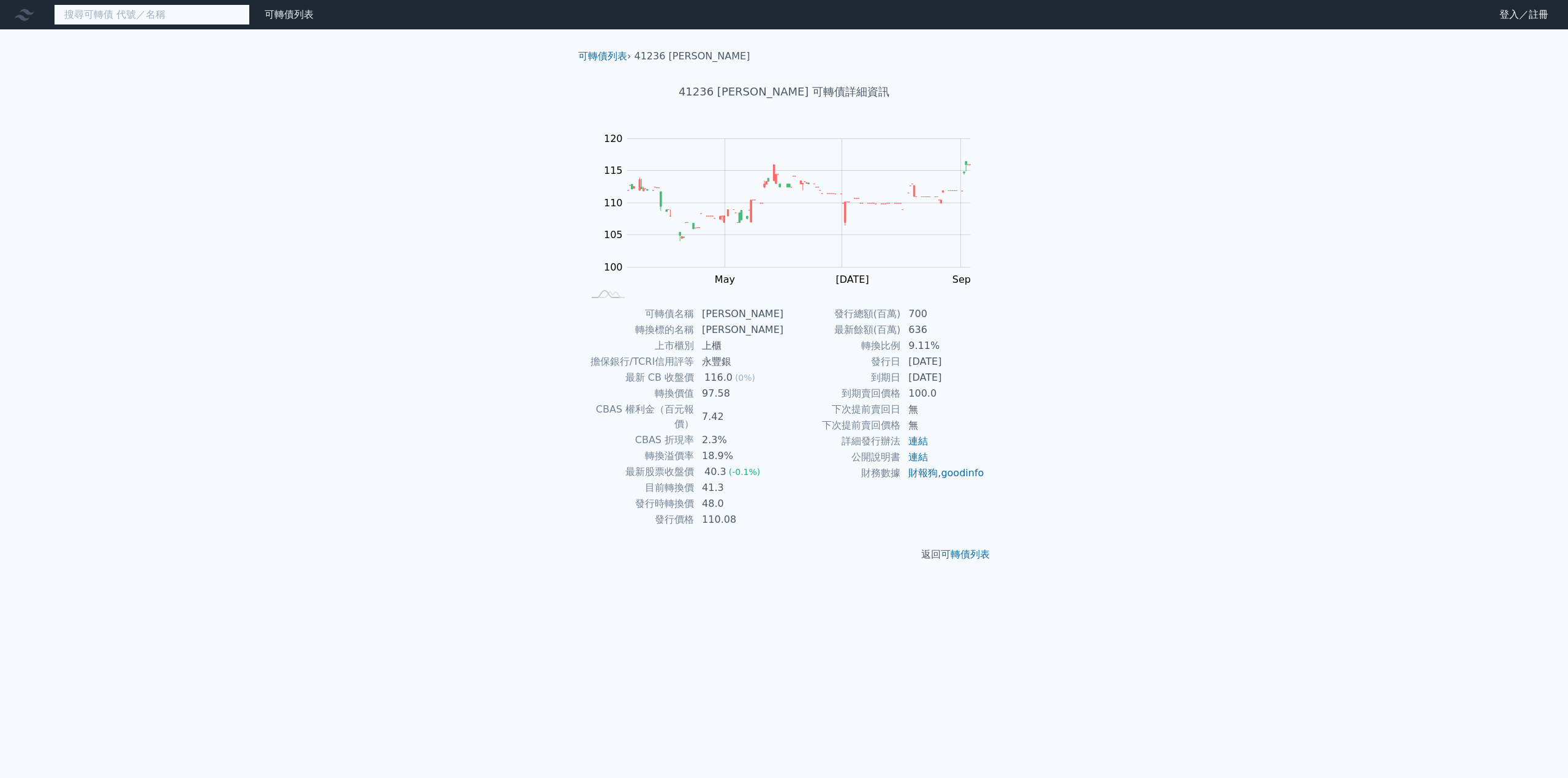
click at [100, 18] on input at bounding box center [152, 15] width 196 height 21
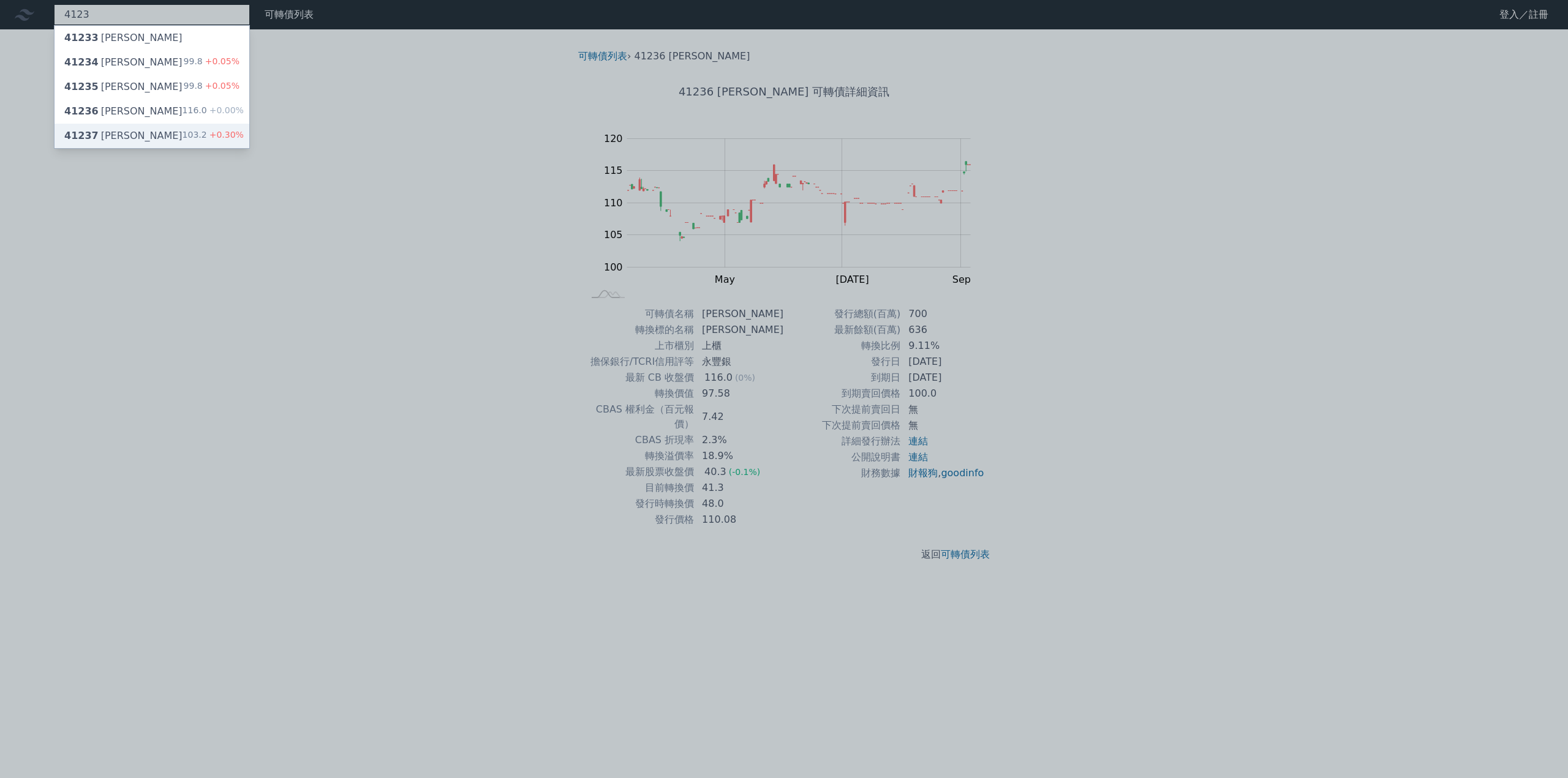
type input "4123"
click at [120, 132] on div "41237 [PERSON_NAME]" at bounding box center [123, 136] width 118 height 15
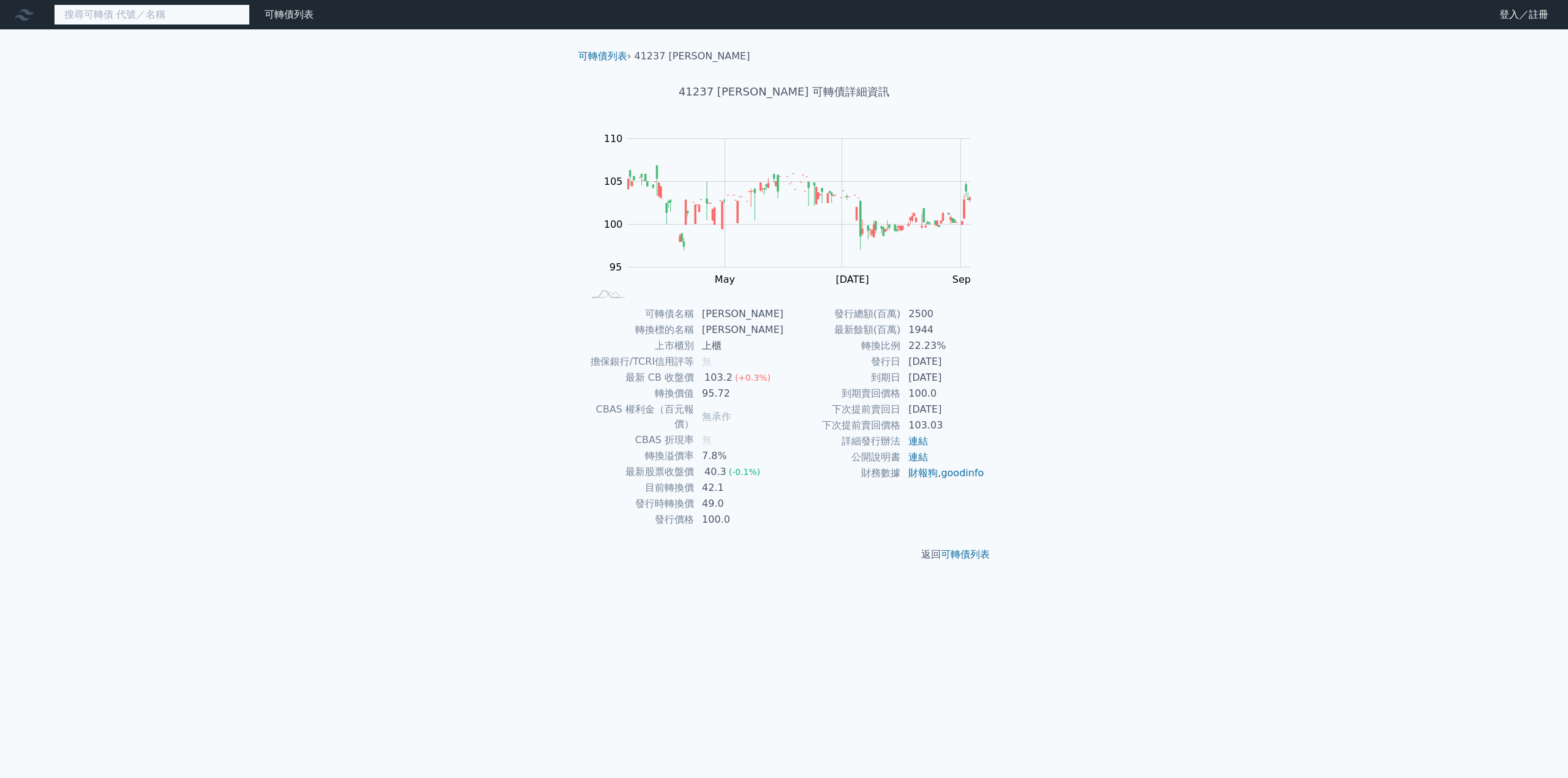
click at [108, 20] on input at bounding box center [152, 15] width 196 height 21
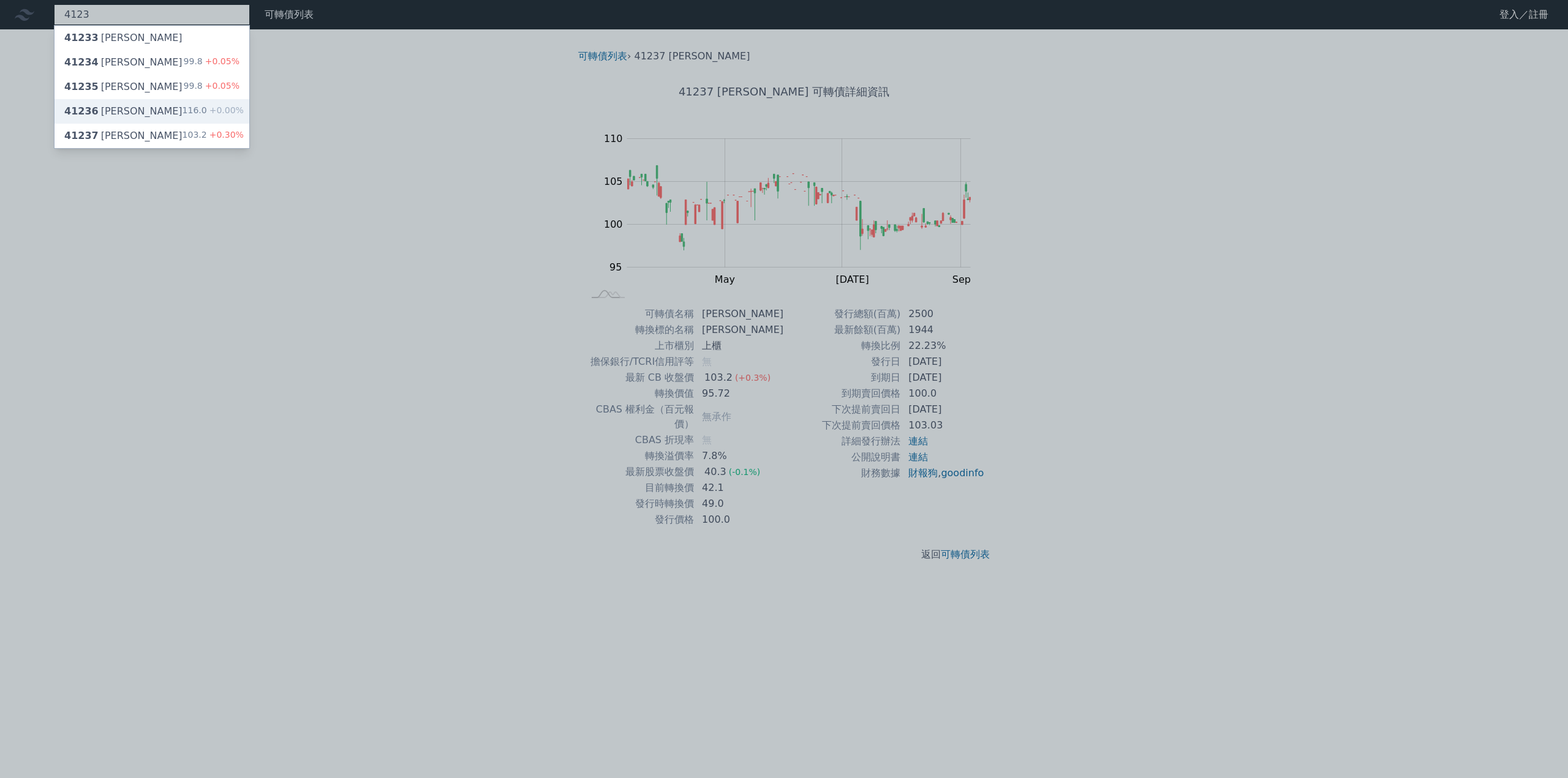
type input "4123"
click at [123, 109] on div "41236 [PERSON_NAME]" at bounding box center [123, 111] width 118 height 15
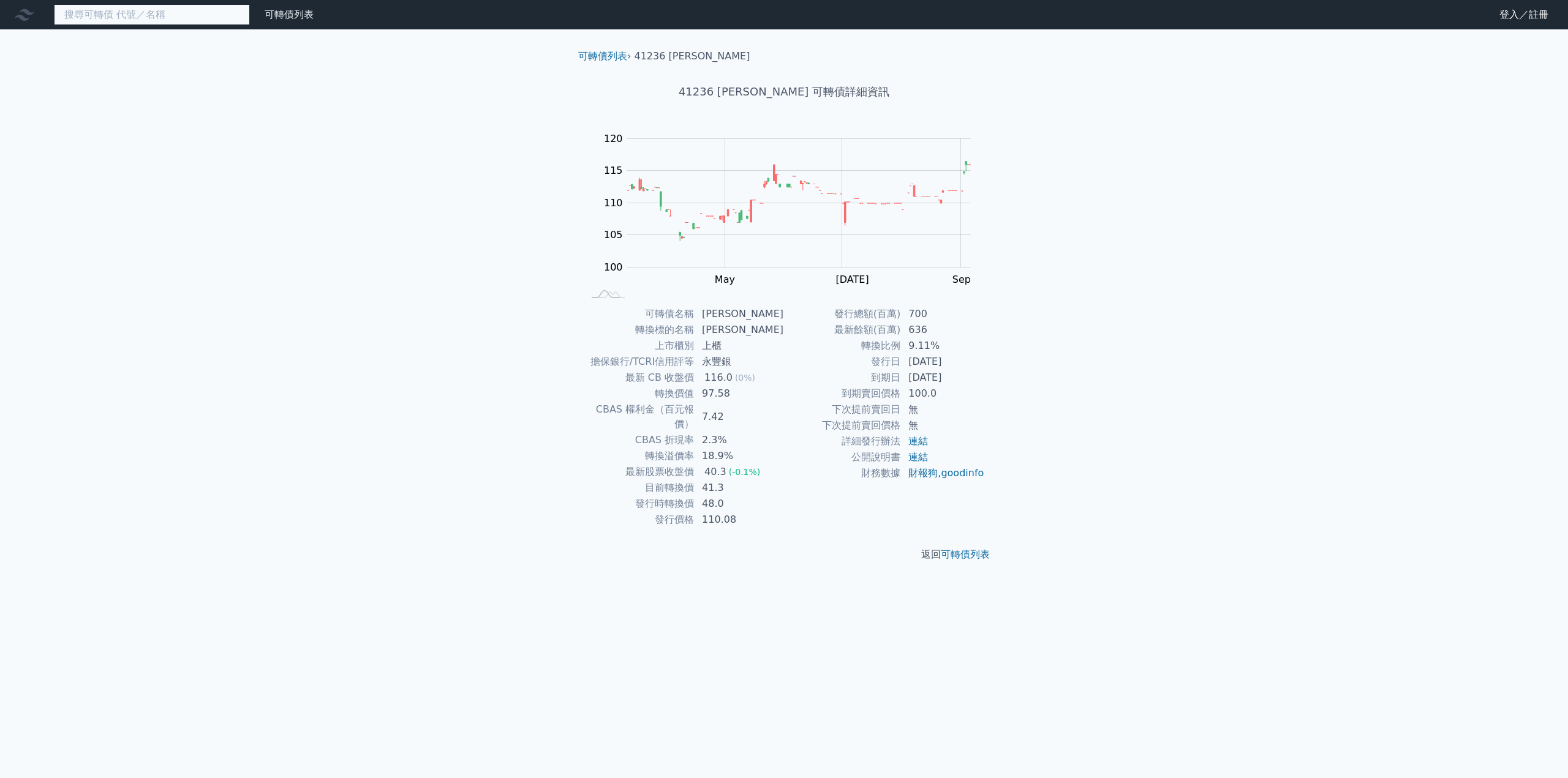
click at [95, 9] on input at bounding box center [152, 15] width 196 height 21
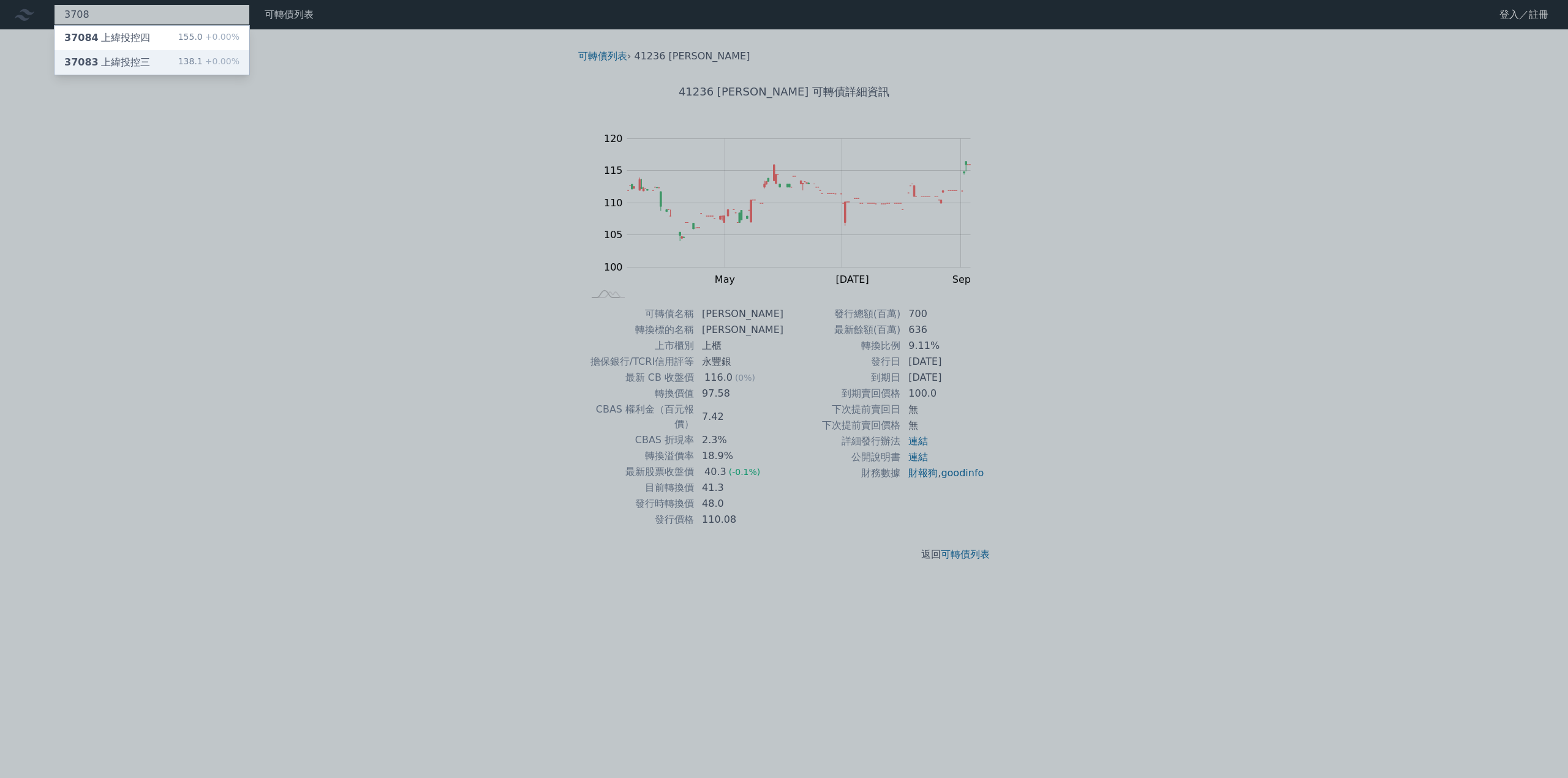
type input "3708"
click at [103, 58] on div "37083 上緯投控三" at bounding box center [107, 62] width 86 height 15
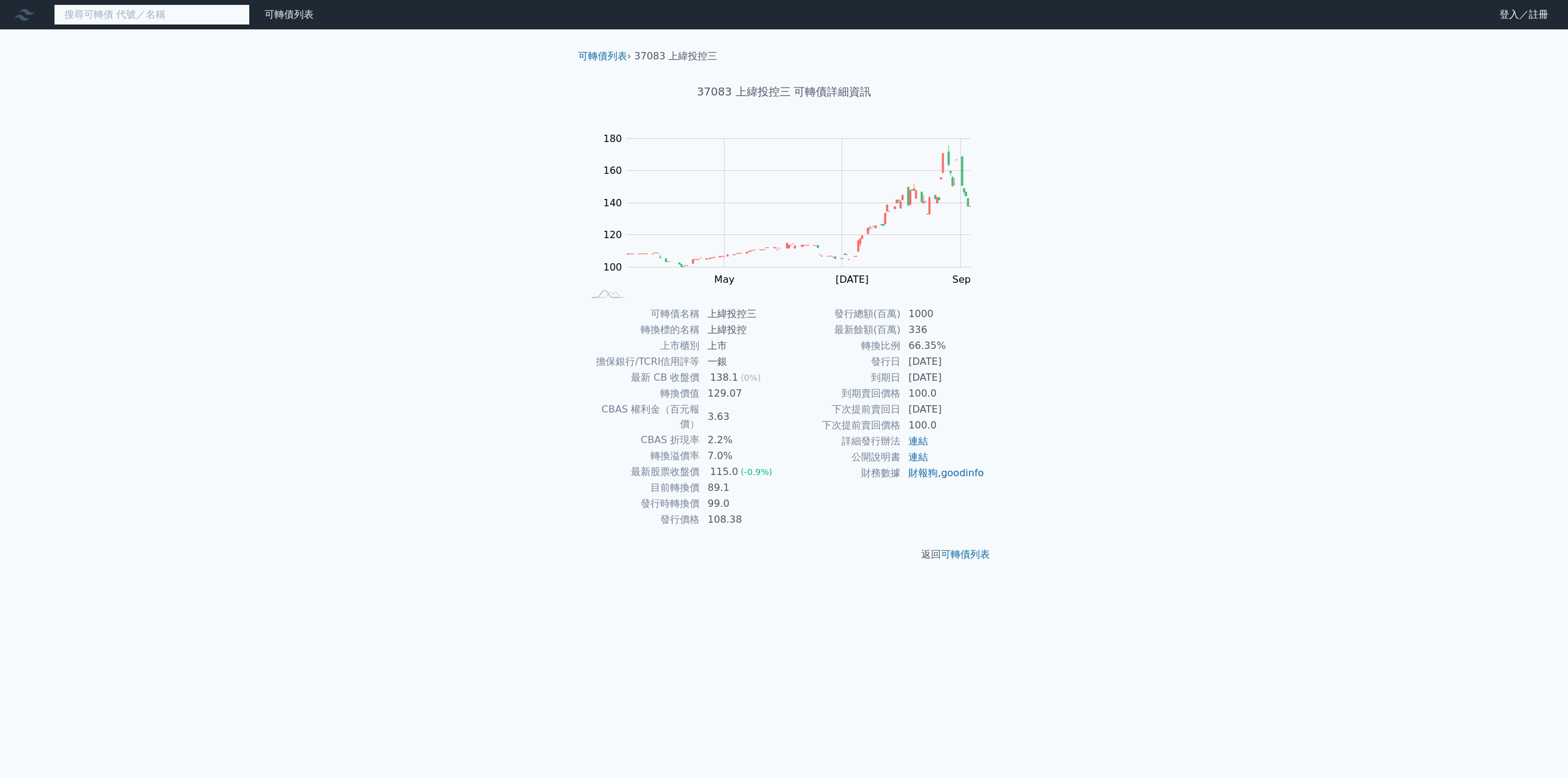
click at [111, 18] on input at bounding box center [152, 15] width 196 height 21
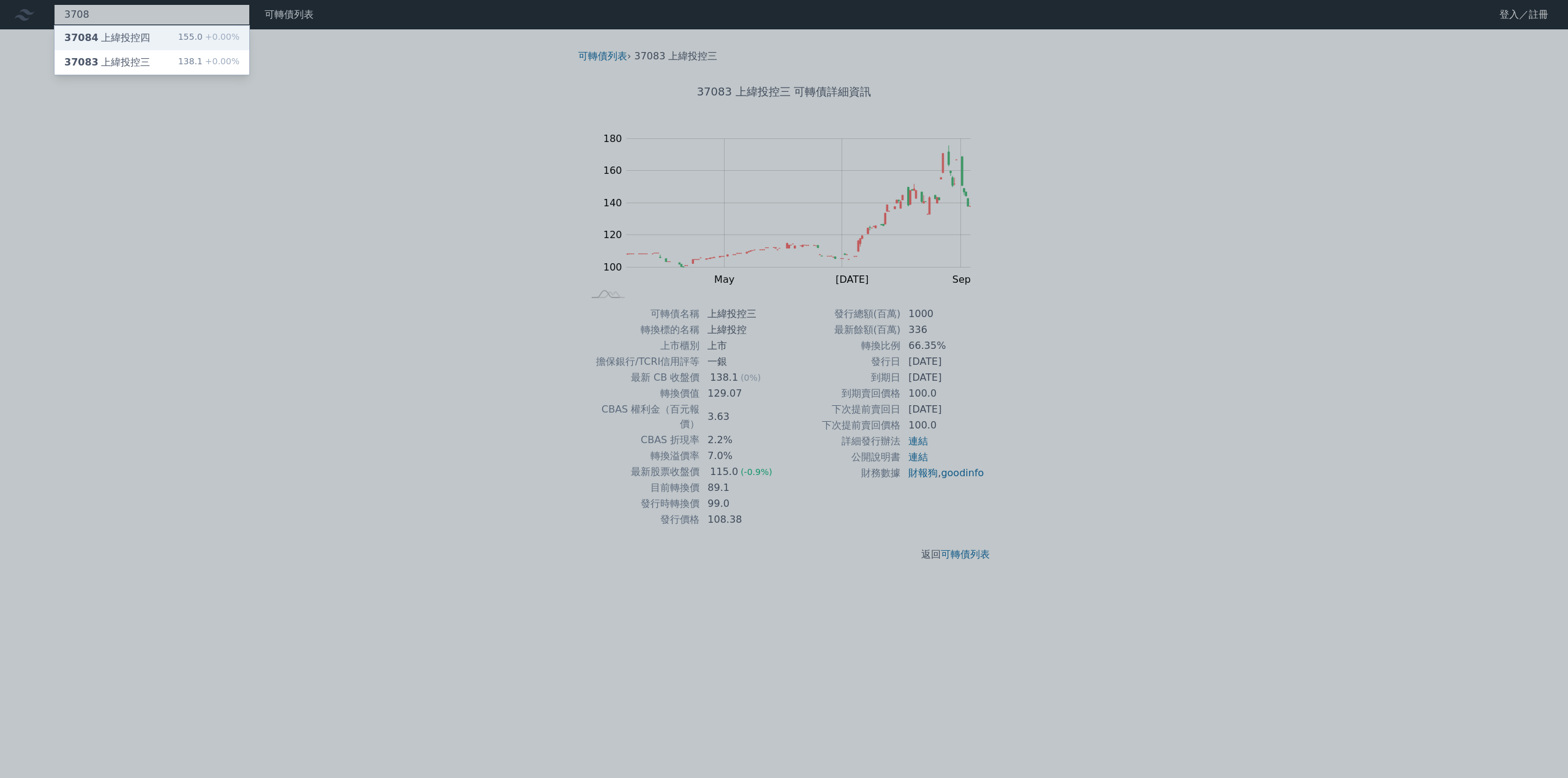
type input "3708"
click at [128, 36] on div "37084 上緯投控四" at bounding box center [107, 38] width 86 height 15
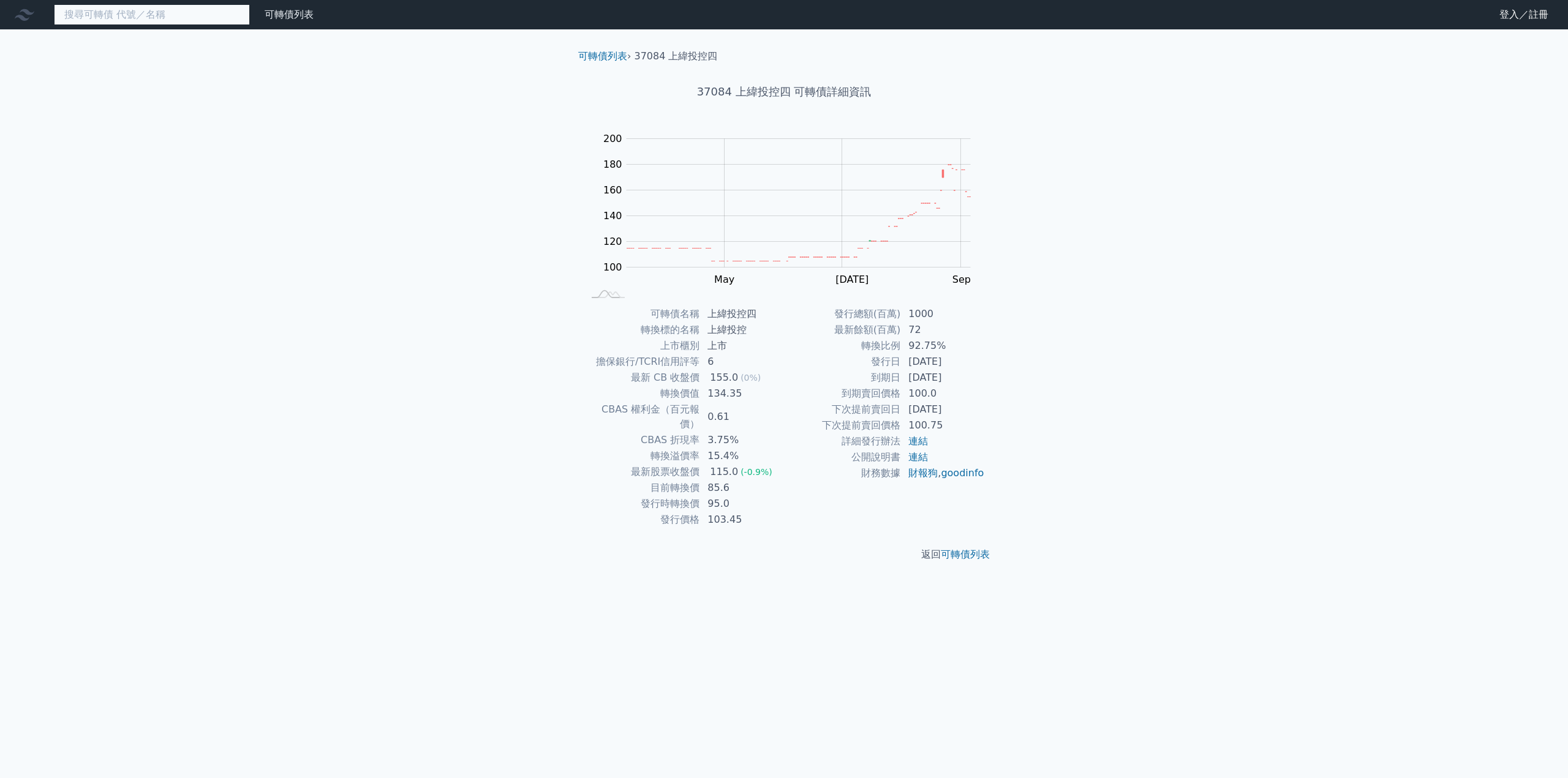
click at [109, 18] on input at bounding box center [152, 15] width 196 height 21
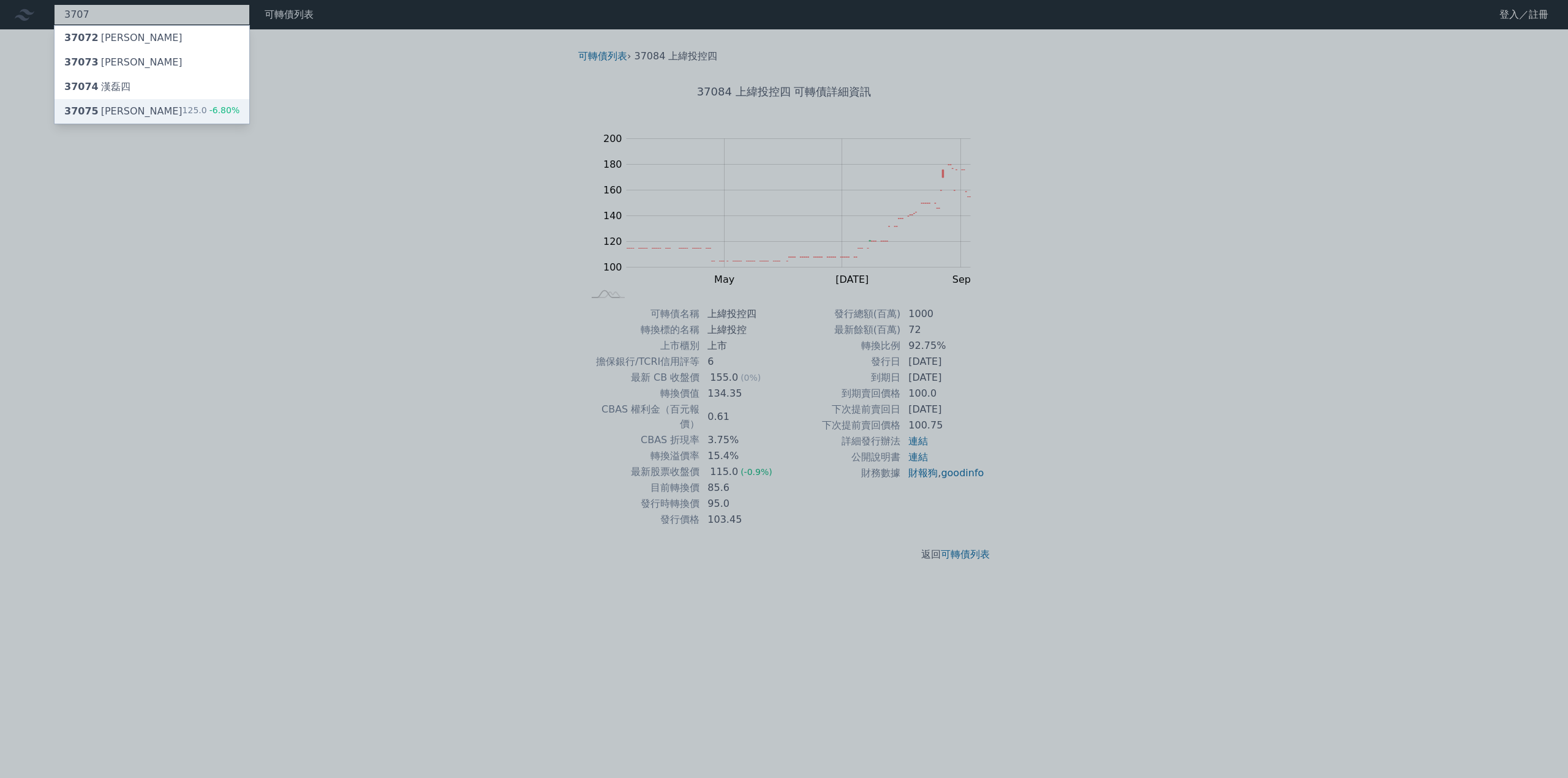
type input "3707"
click at [116, 108] on div "37075 [PERSON_NAME]" at bounding box center [123, 111] width 118 height 15
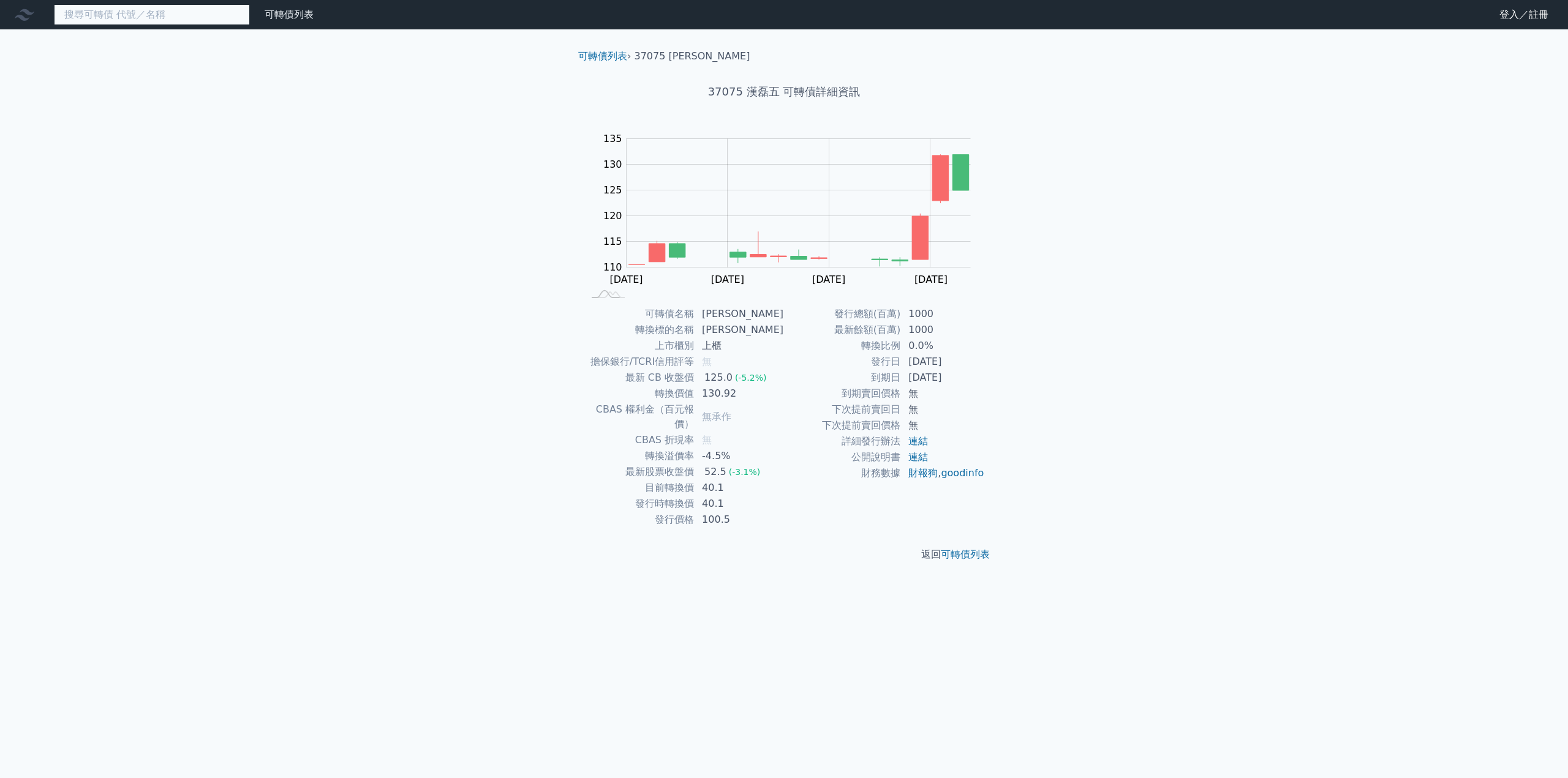
click at [120, 19] on input at bounding box center [152, 15] width 196 height 21
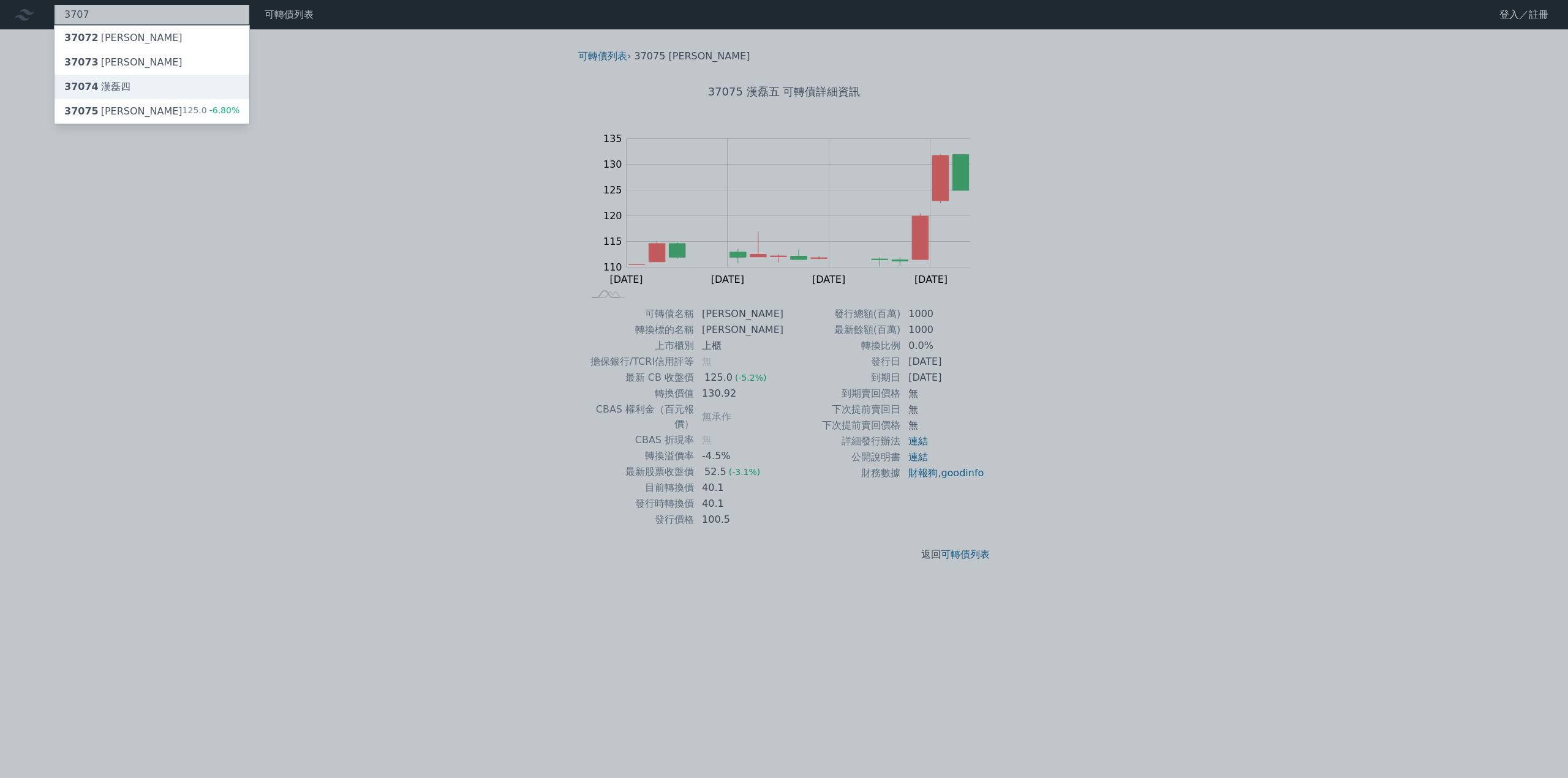
type input "3707"
click at [118, 83] on div "37074 [PERSON_NAME]四" at bounding box center [97, 87] width 66 height 15
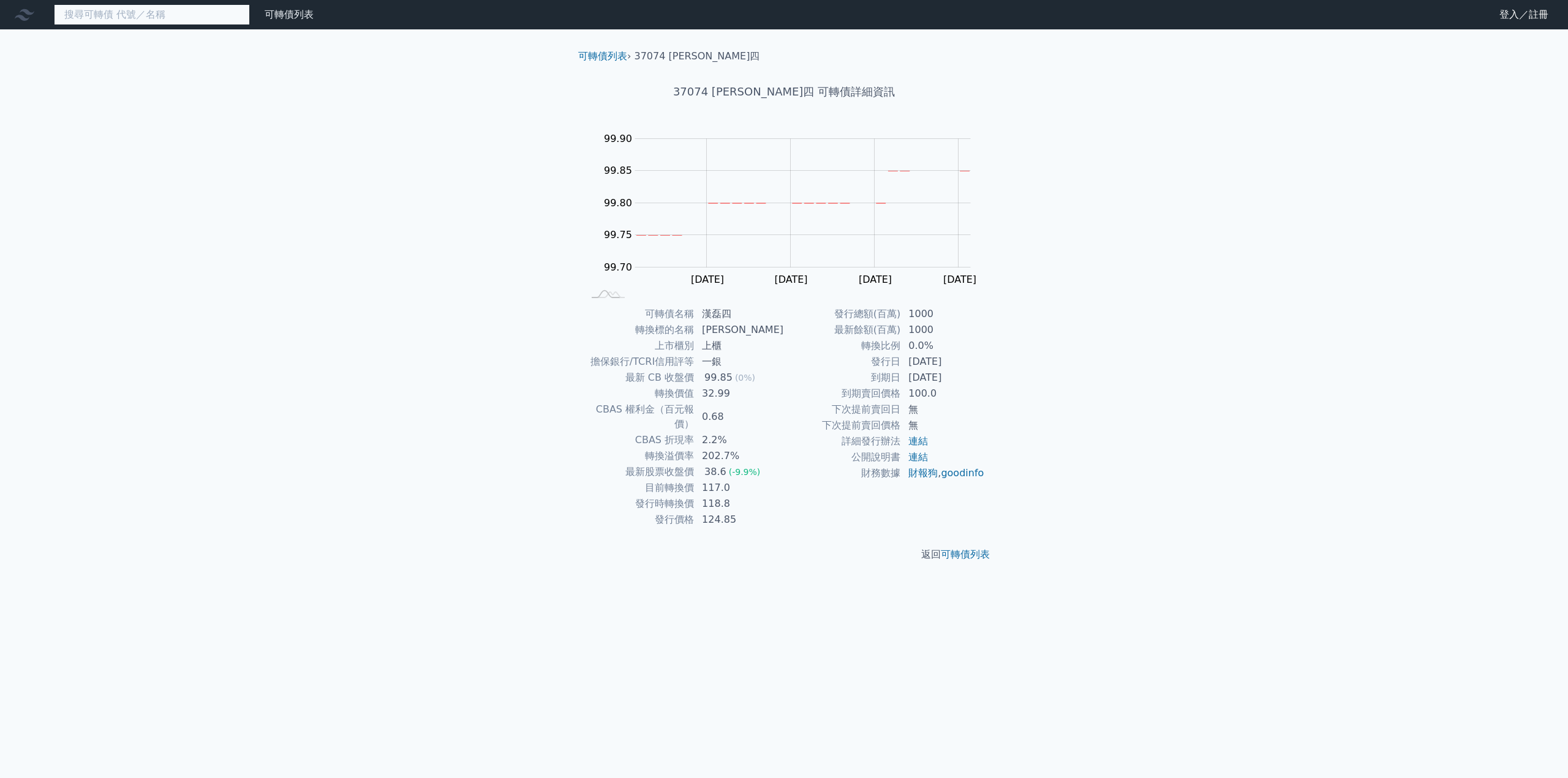
click at [113, 18] on input at bounding box center [152, 15] width 196 height 21
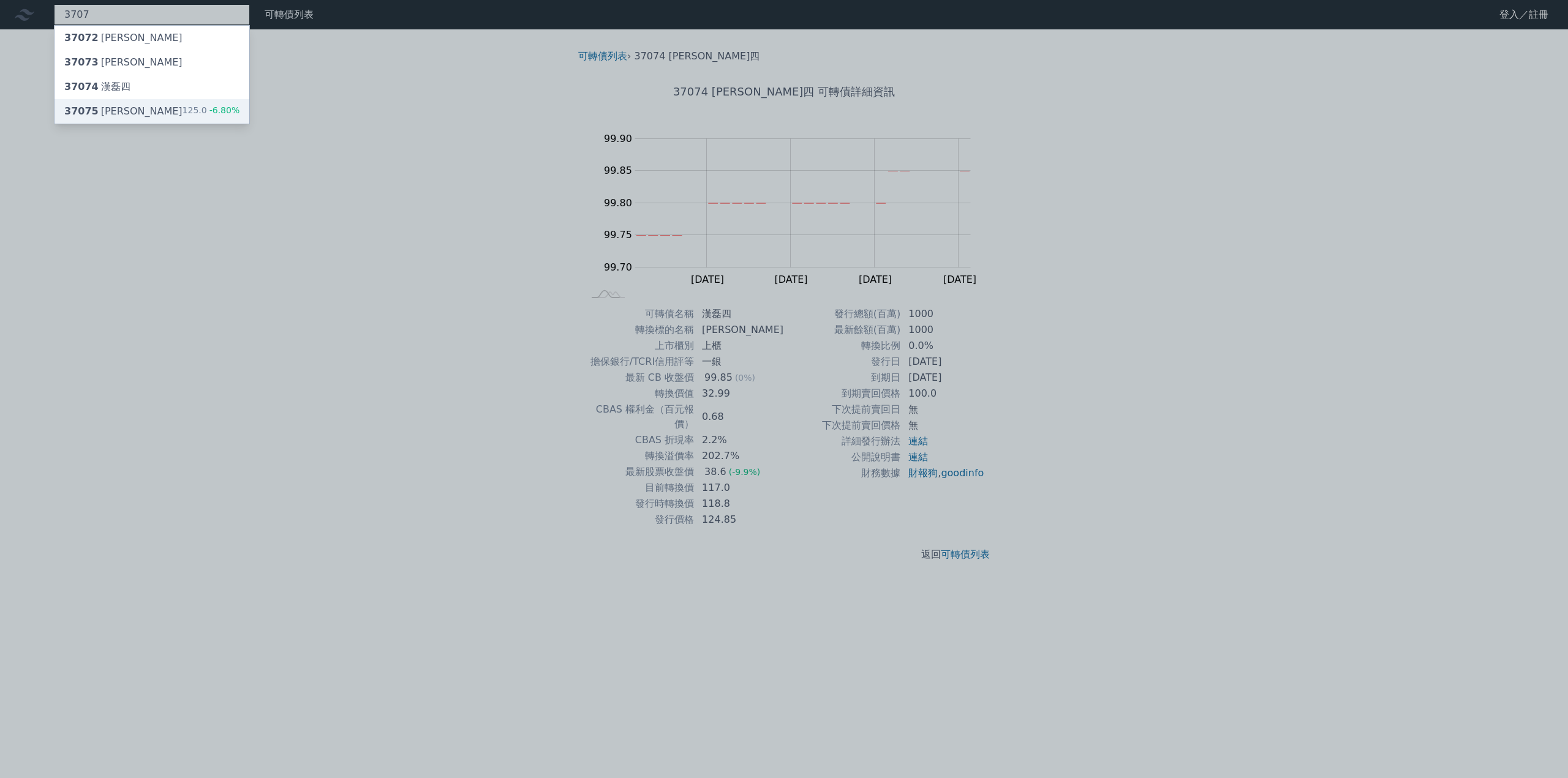
type input "3707"
click at [114, 108] on div "37075 [PERSON_NAME]" at bounding box center [123, 111] width 118 height 15
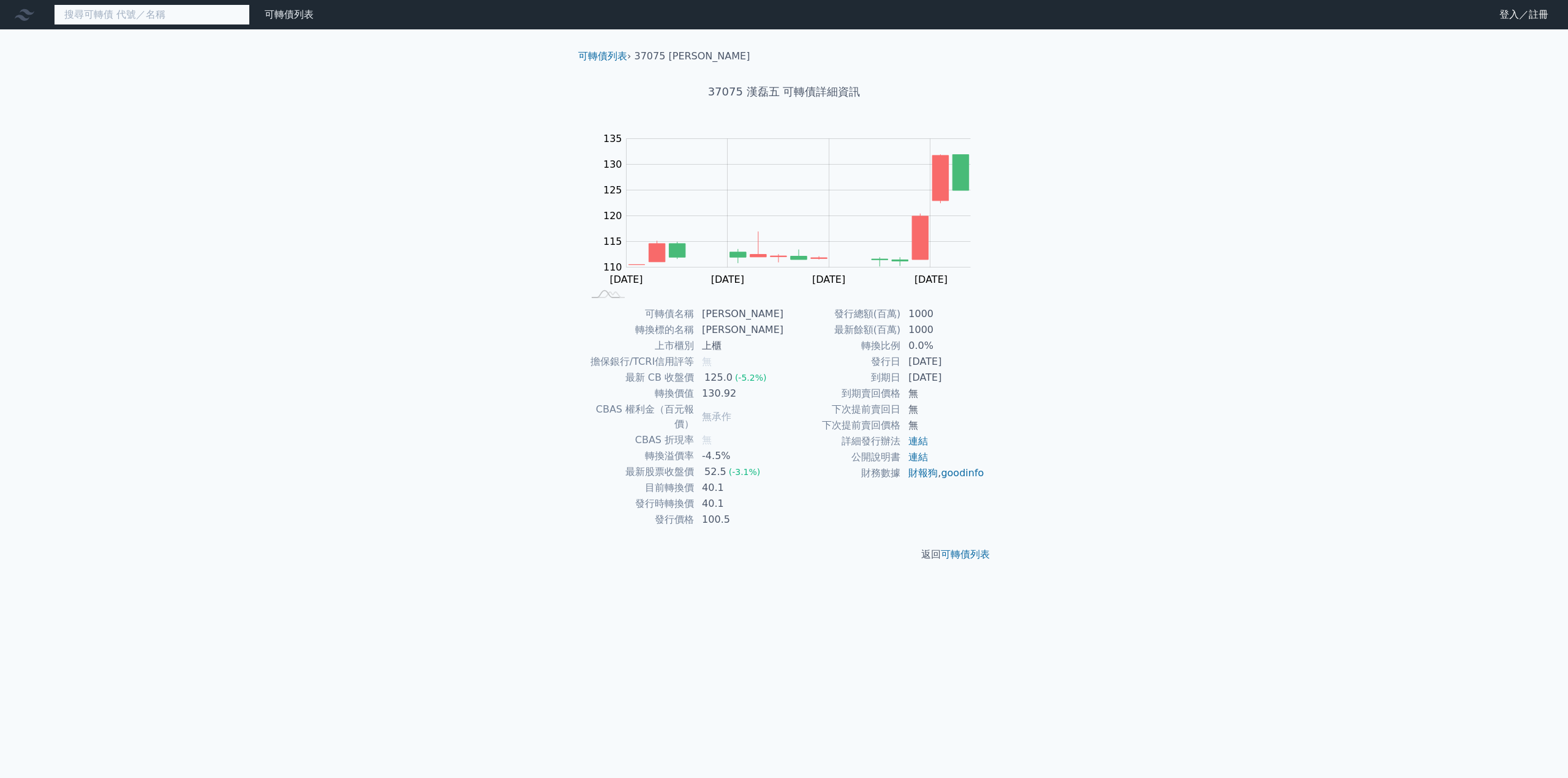
click at [155, 15] on input at bounding box center [152, 15] width 196 height 21
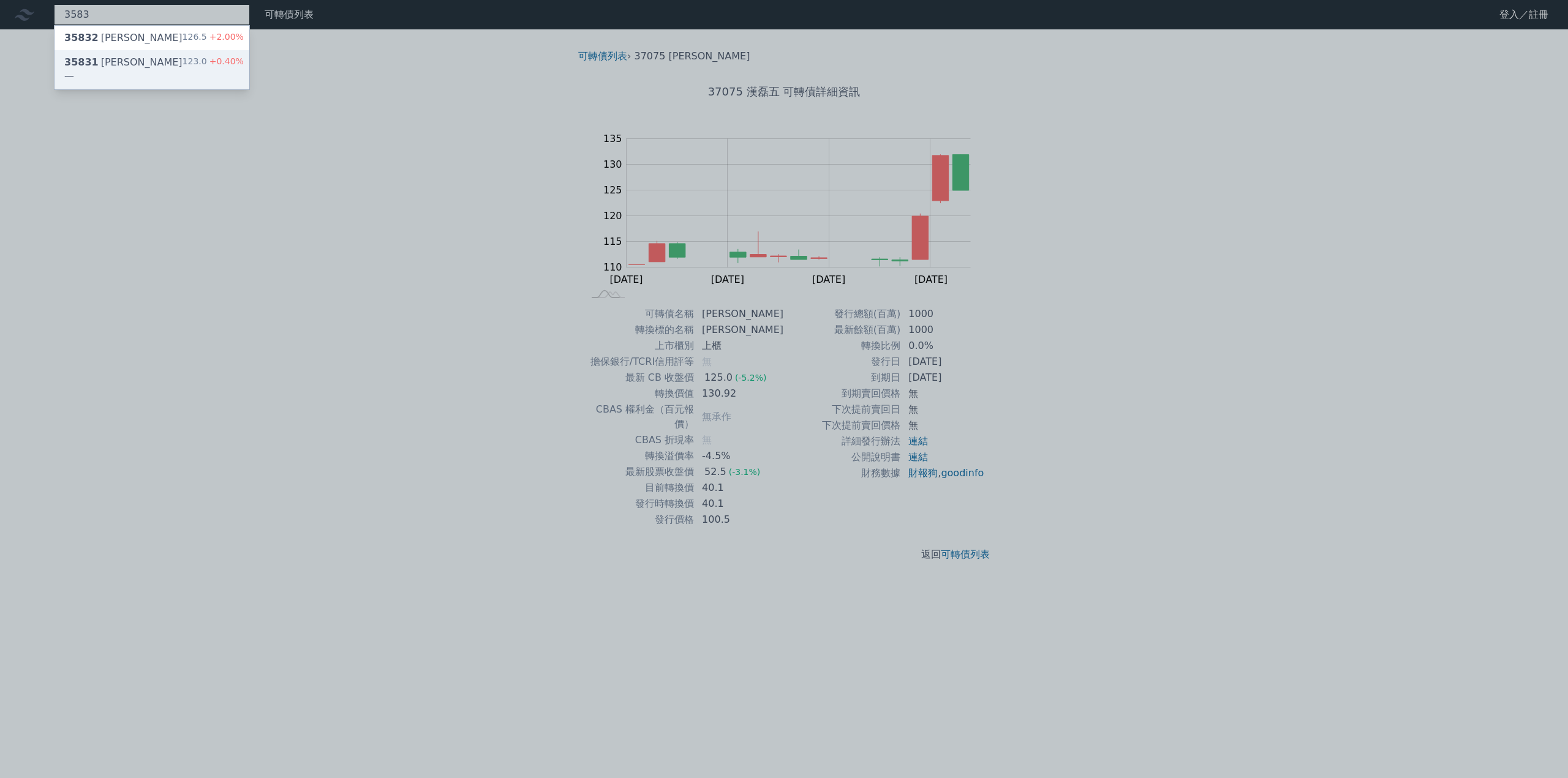
type input "3583"
click at [125, 58] on div "35831 [PERSON_NAME]一" at bounding box center [123, 69] width 118 height 29
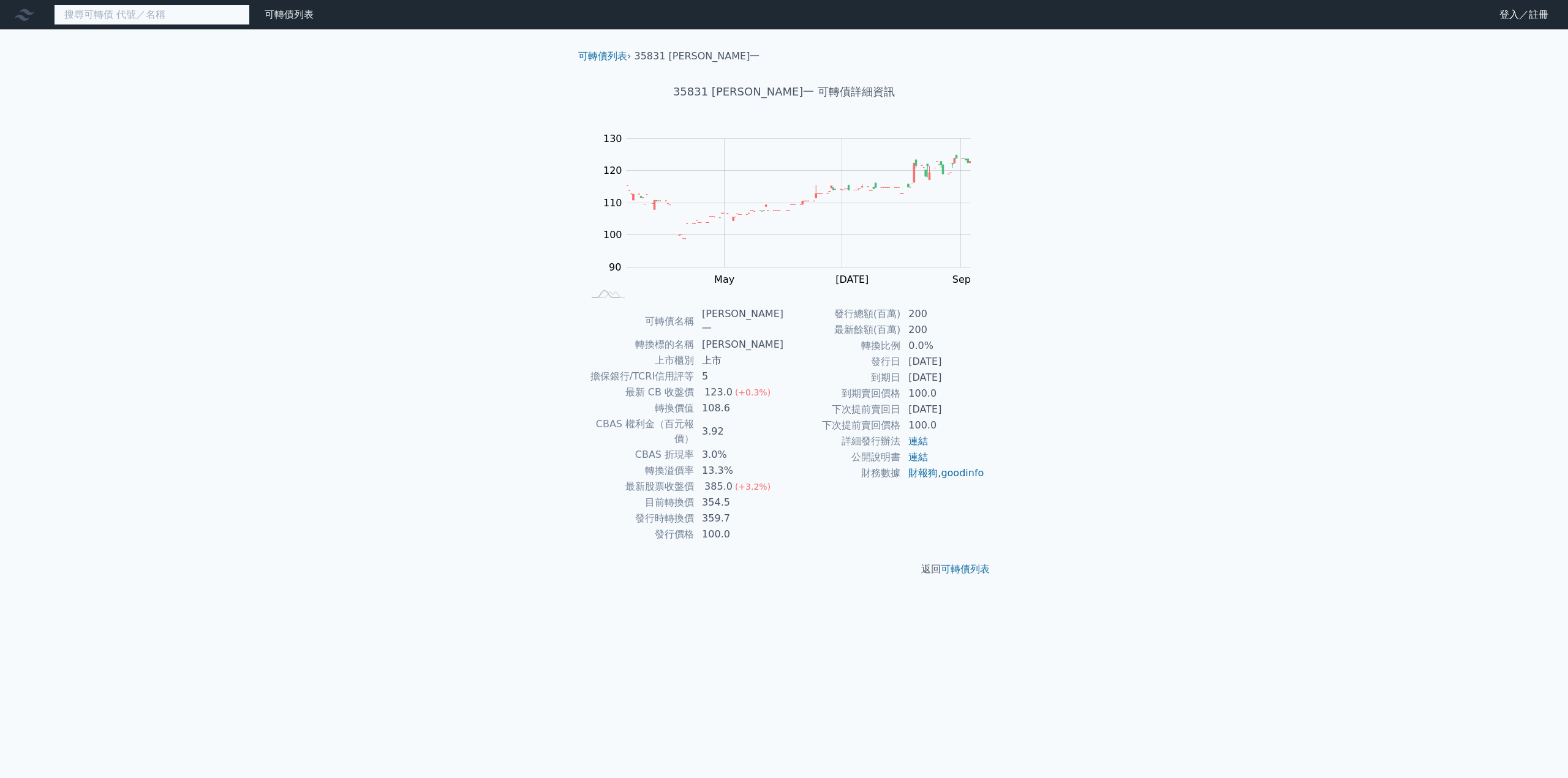
click at [130, 17] on input at bounding box center [152, 15] width 196 height 21
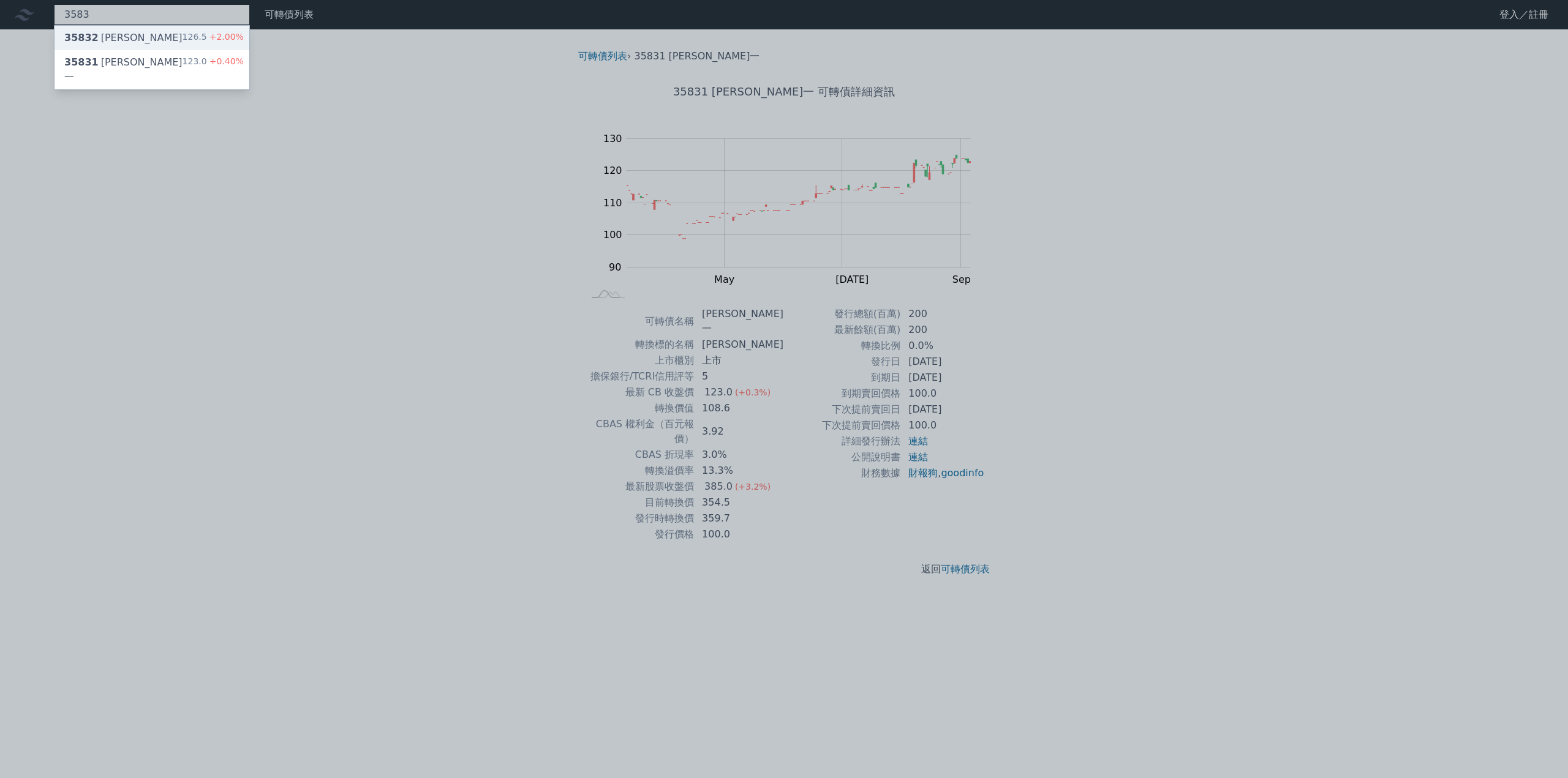
type input "3583"
click at [130, 32] on div "35832 [PERSON_NAME]二 126.5 +2.00%" at bounding box center [152, 38] width 194 height 25
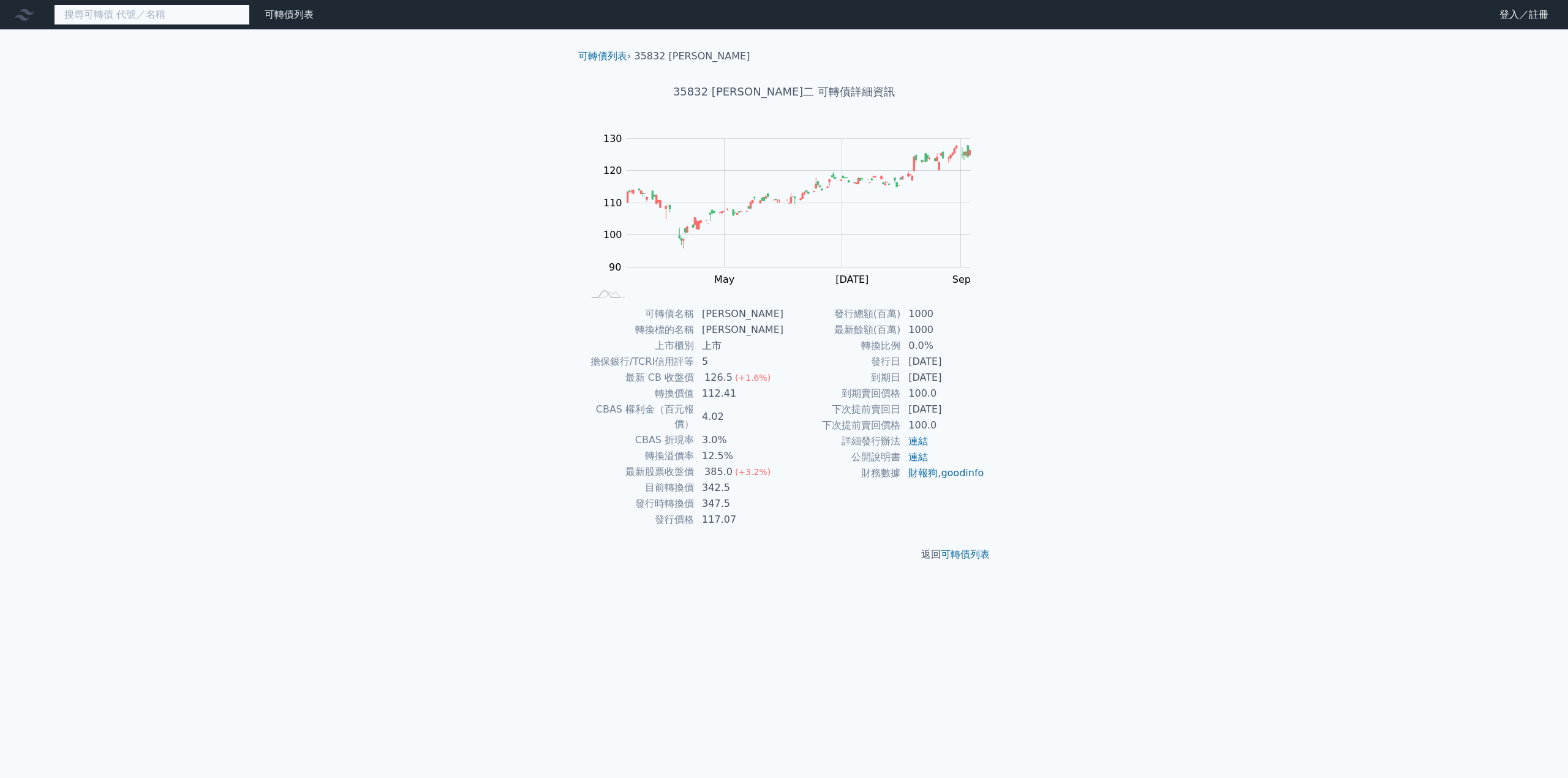
click at [130, 21] on input at bounding box center [152, 15] width 196 height 21
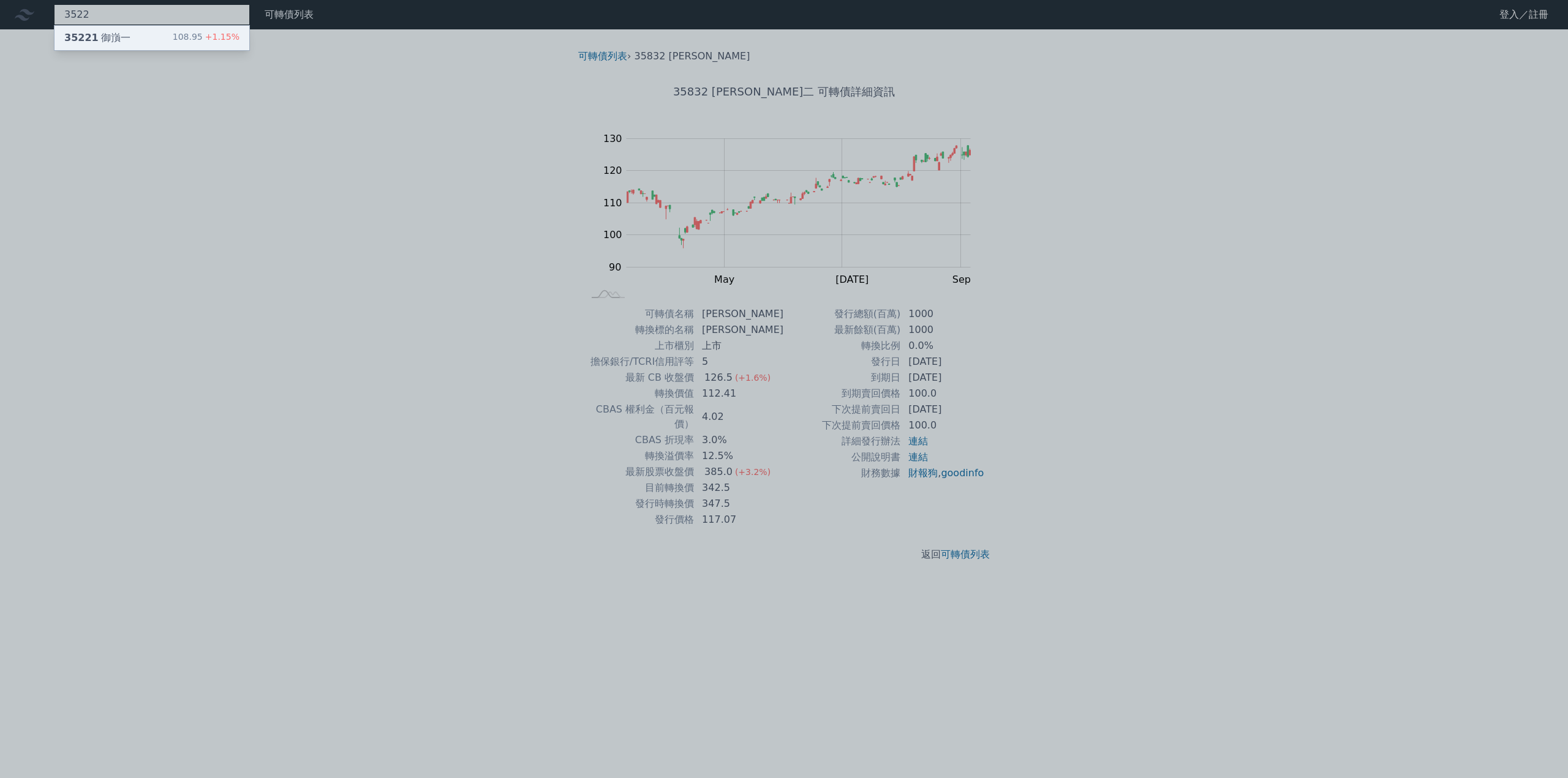
type input "3522"
click at [125, 41] on div "35221 御嵿一" at bounding box center [97, 38] width 66 height 15
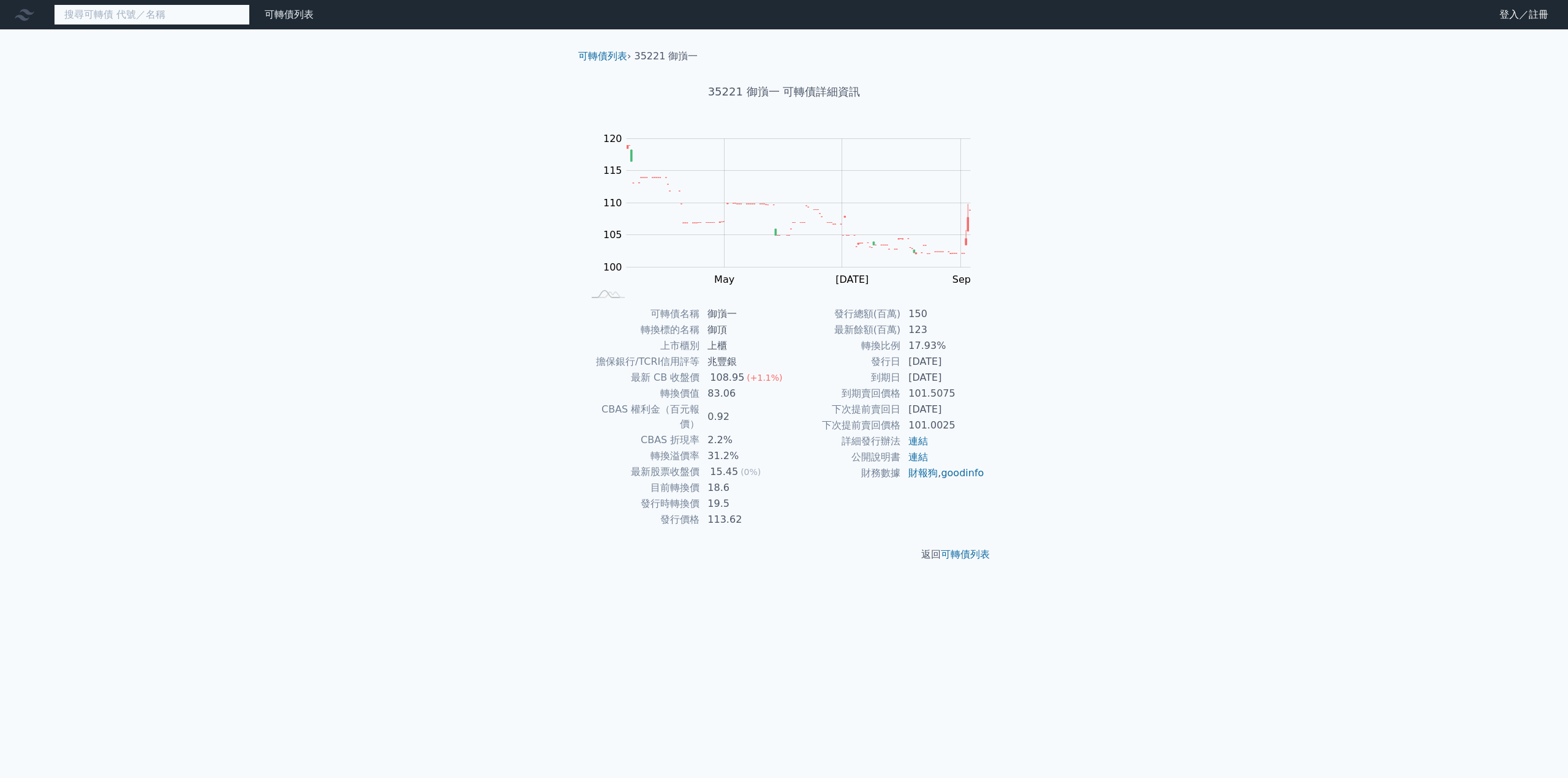
click at [98, 15] on input at bounding box center [152, 15] width 196 height 21
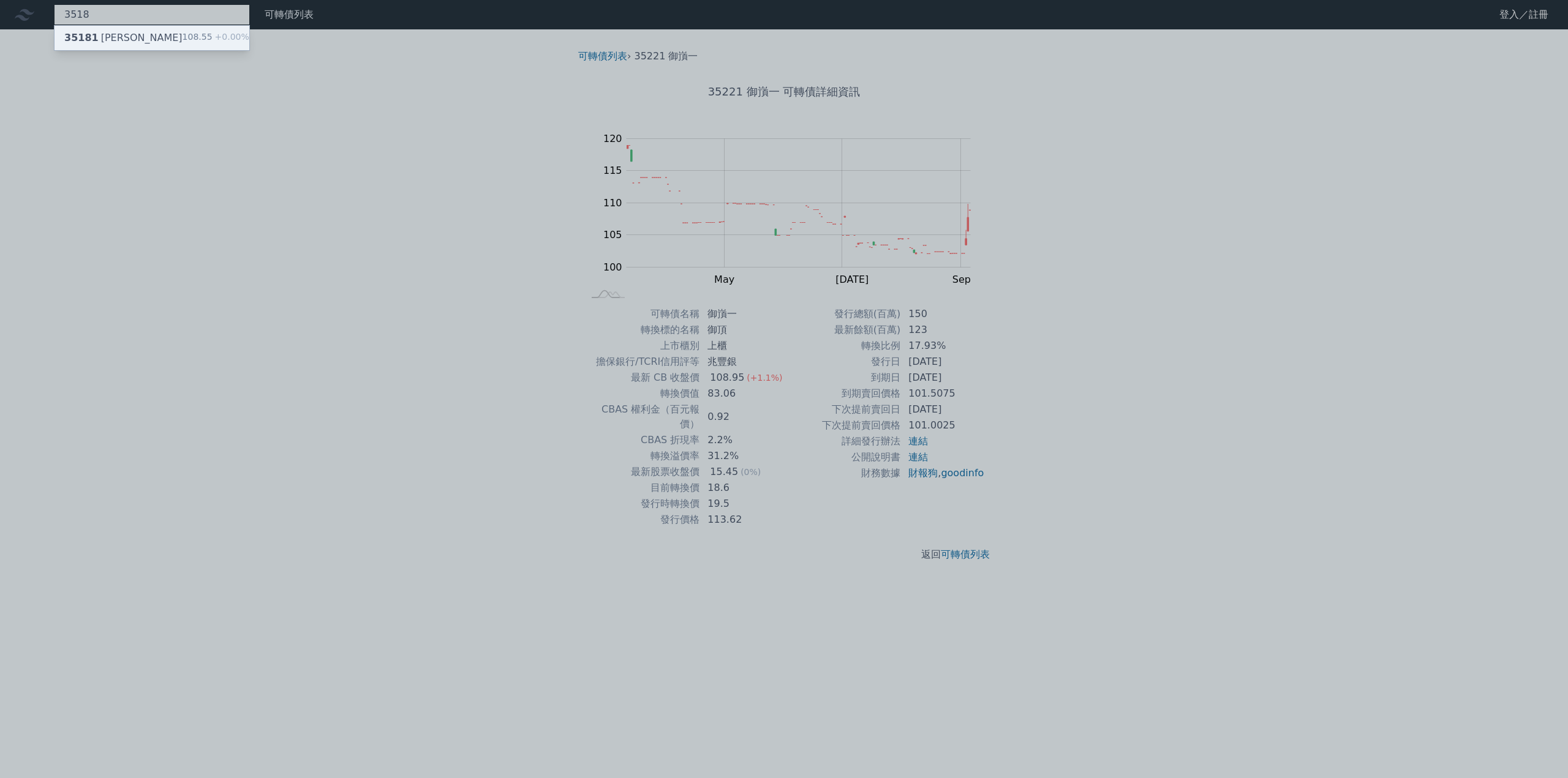
type input "3518"
click at [97, 38] on div "35181 柏騰一" at bounding box center [123, 38] width 118 height 15
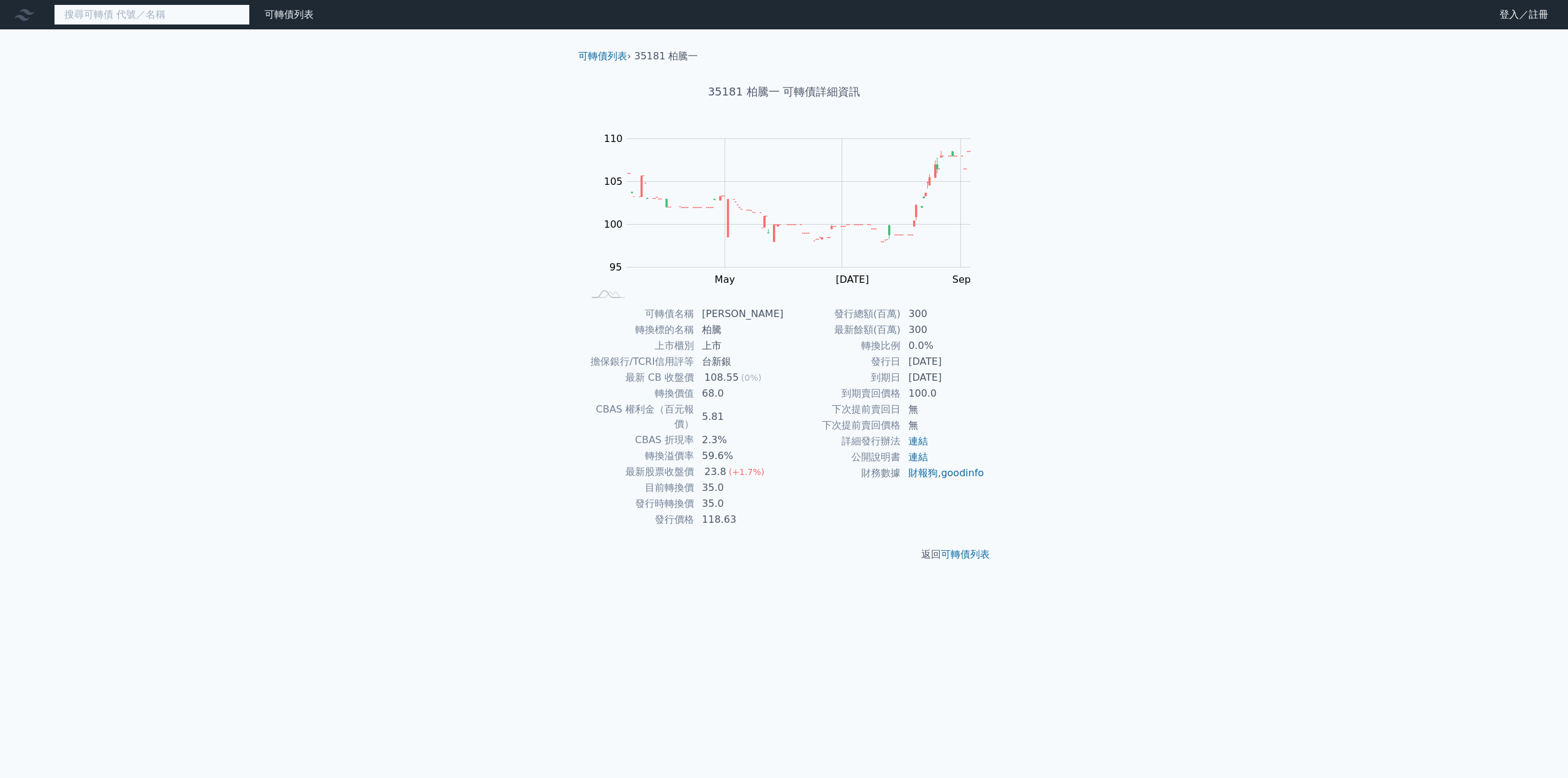
click at [142, 17] on input at bounding box center [152, 15] width 196 height 21
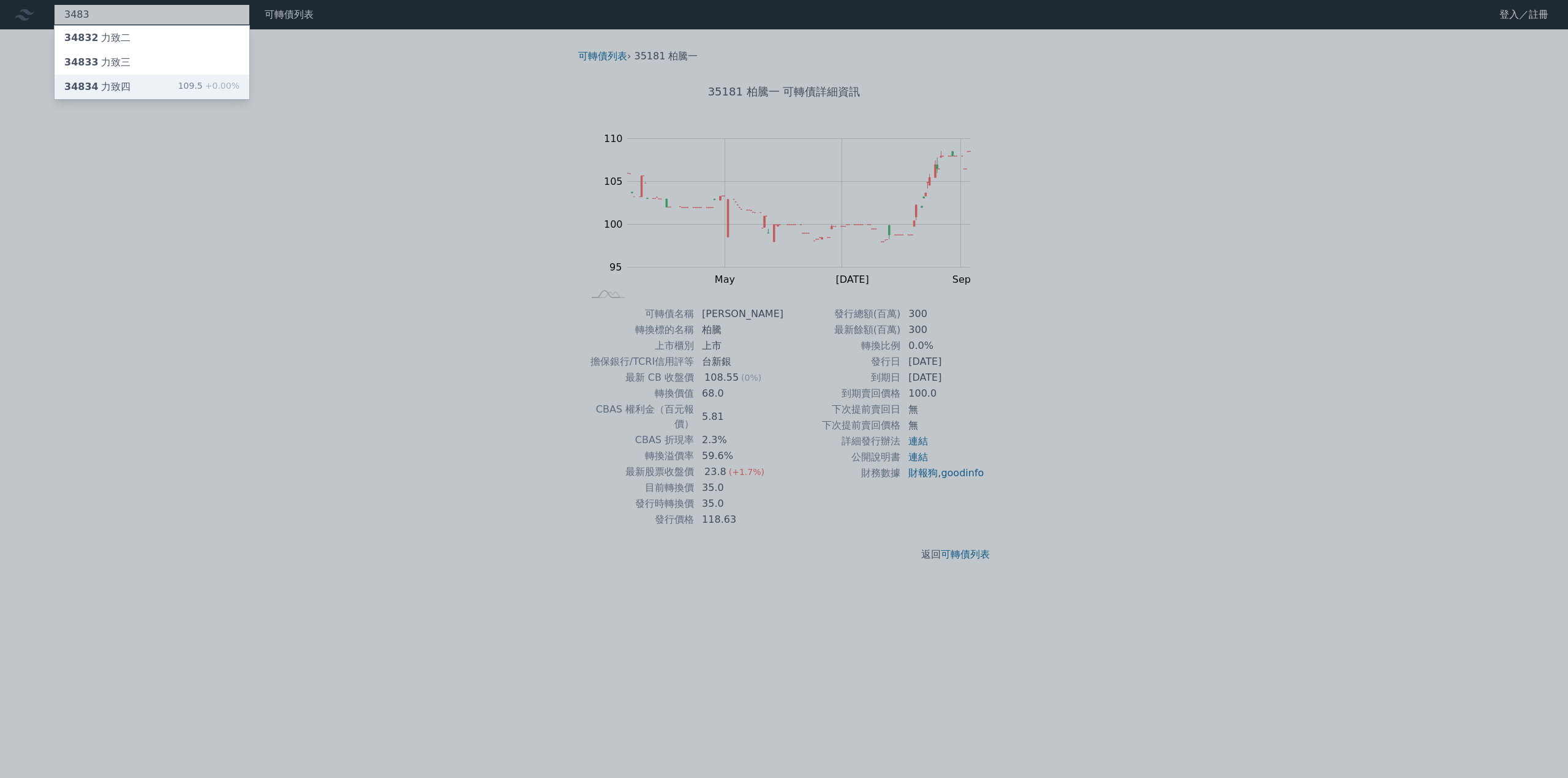
type input "3483"
click at [118, 83] on div "34834 力致四" at bounding box center [97, 87] width 66 height 15
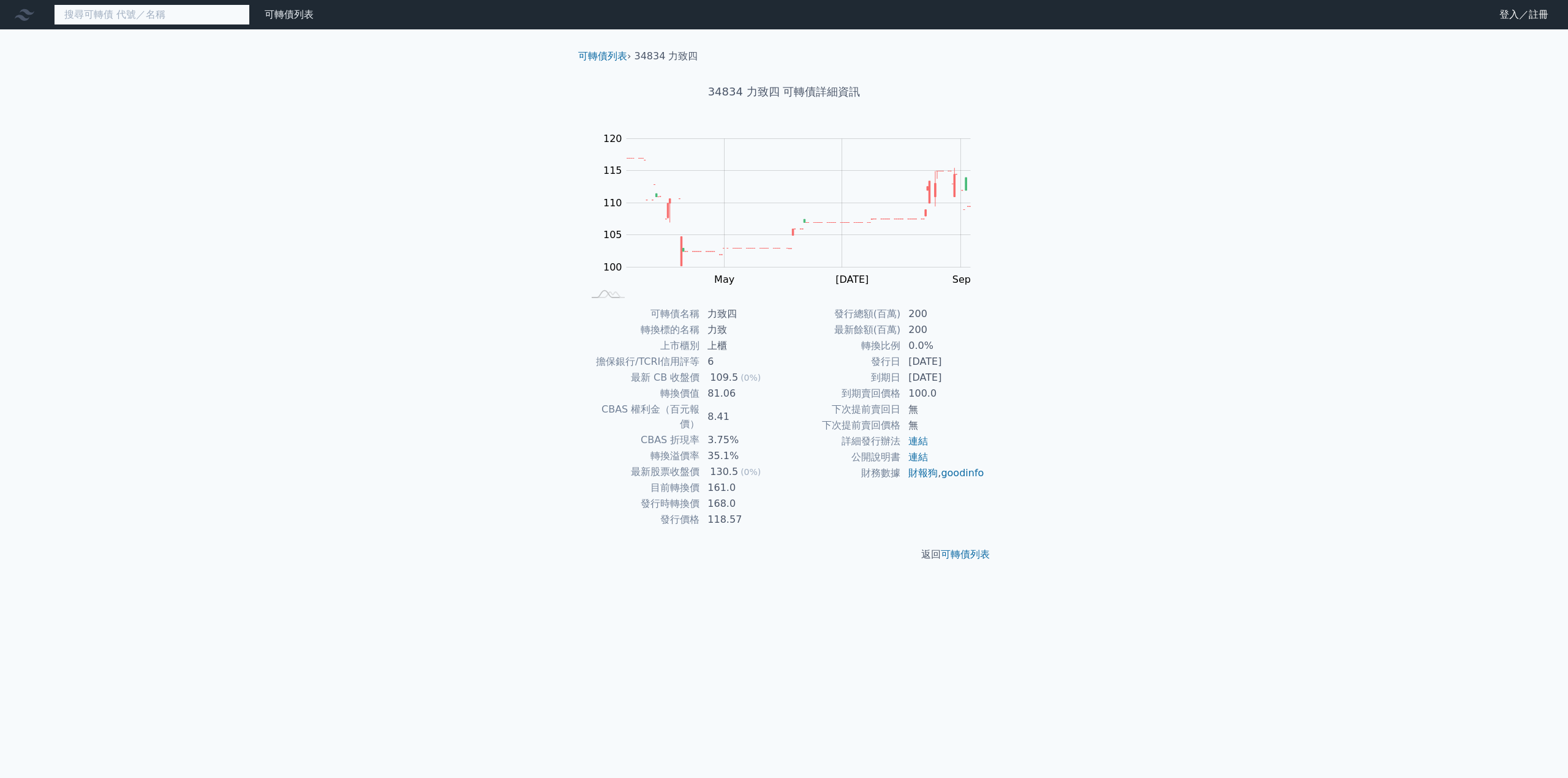
click at [106, 12] on input at bounding box center [152, 15] width 196 height 21
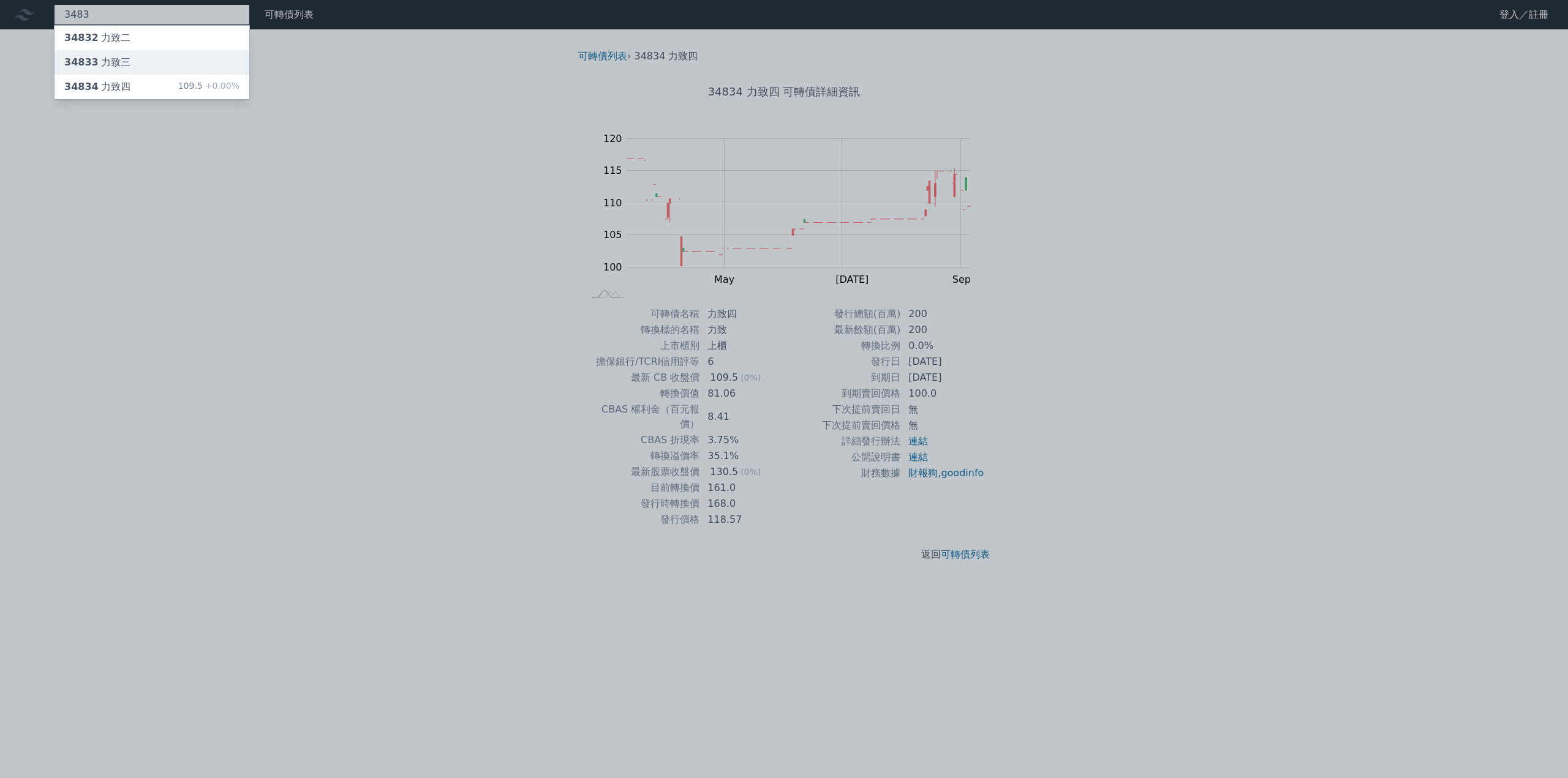
type input "3483"
click at [107, 59] on div "34833 力致[PERSON_NAME]" at bounding box center [97, 62] width 66 height 15
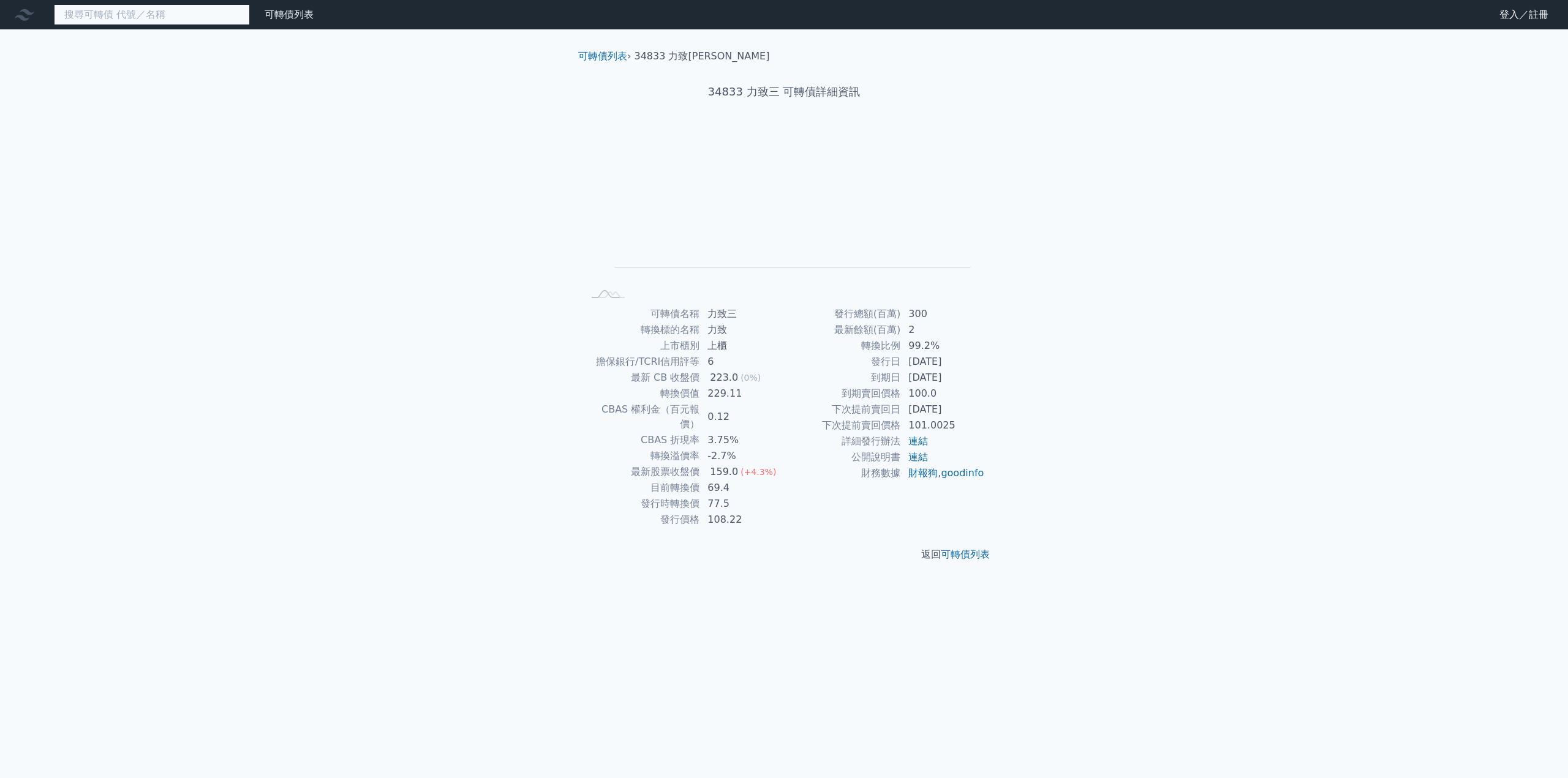
click at [92, 18] on input at bounding box center [152, 15] width 196 height 21
click at [109, 17] on input at bounding box center [152, 15] width 196 height 21
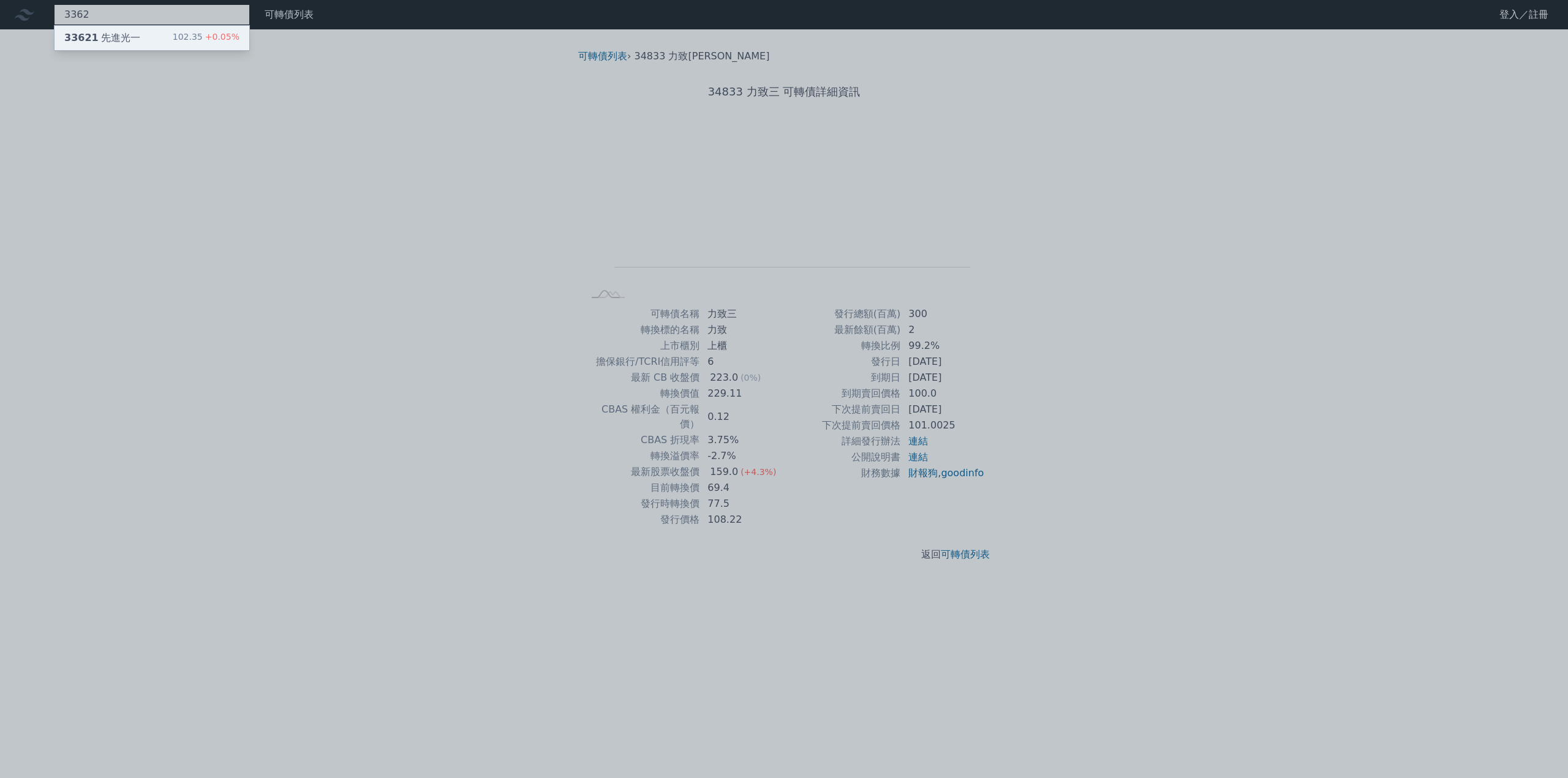
type input "3362"
click at [105, 35] on div "33621 先進光一" at bounding box center [102, 38] width 75 height 15
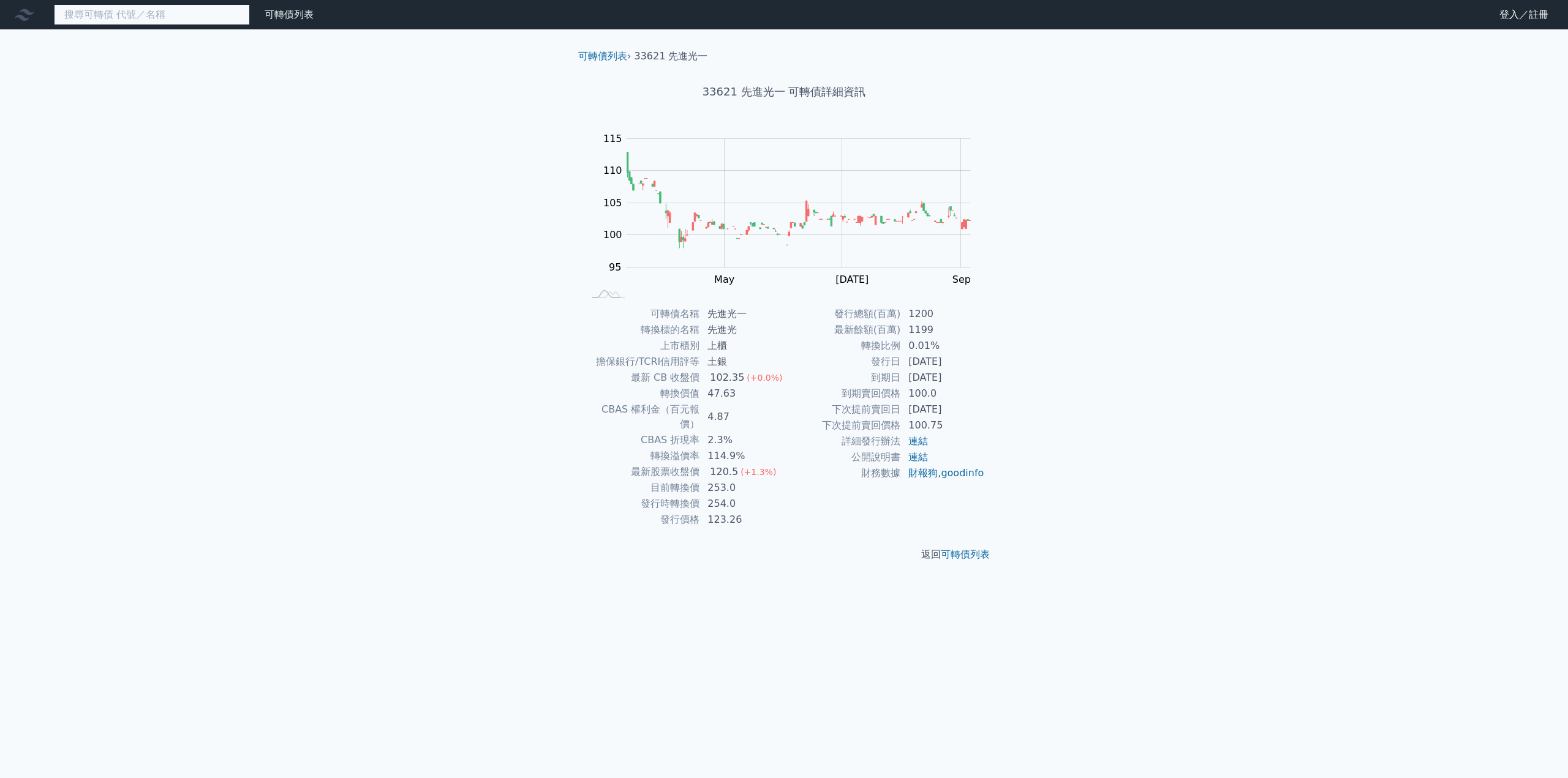
click at [99, 10] on input at bounding box center [152, 15] width 196 height 21
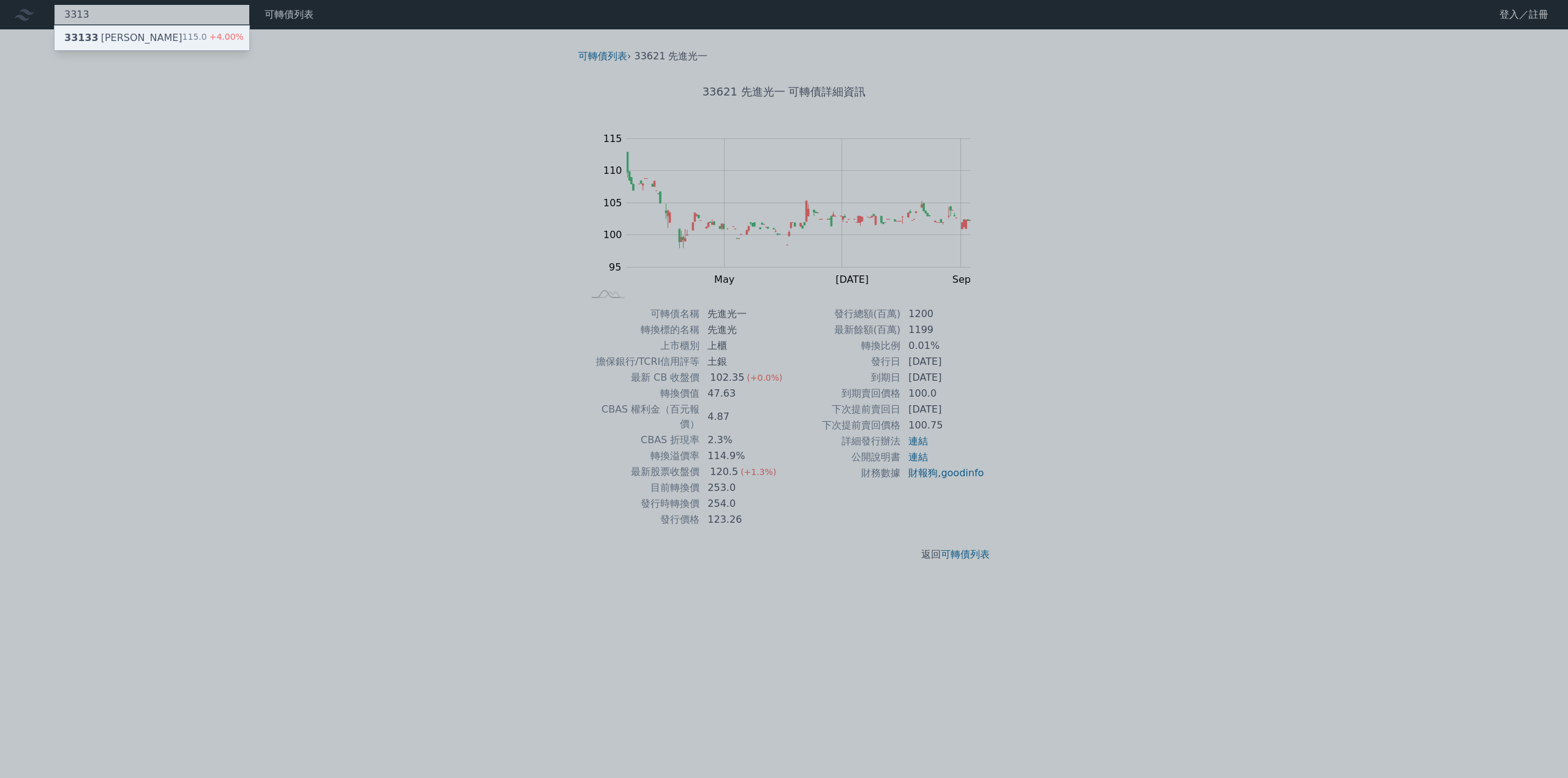
type input "3313"
click at [98, 41] on div "33133 [PERSON_NAME]" at bounding box center [123, 38] width 118 height 15
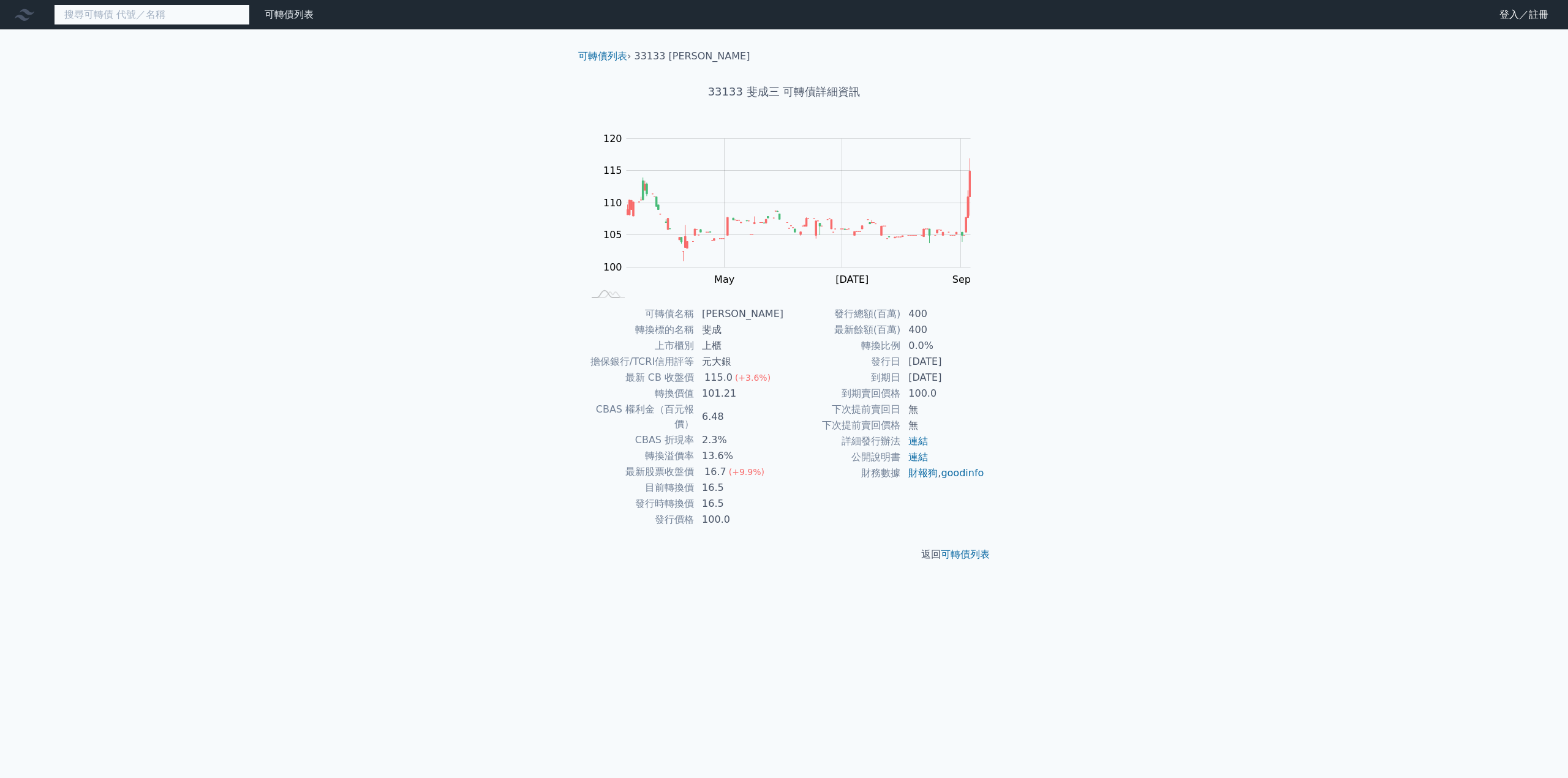
click at [106, 15] on input at bounding box center [152, 15] width 196 height 21
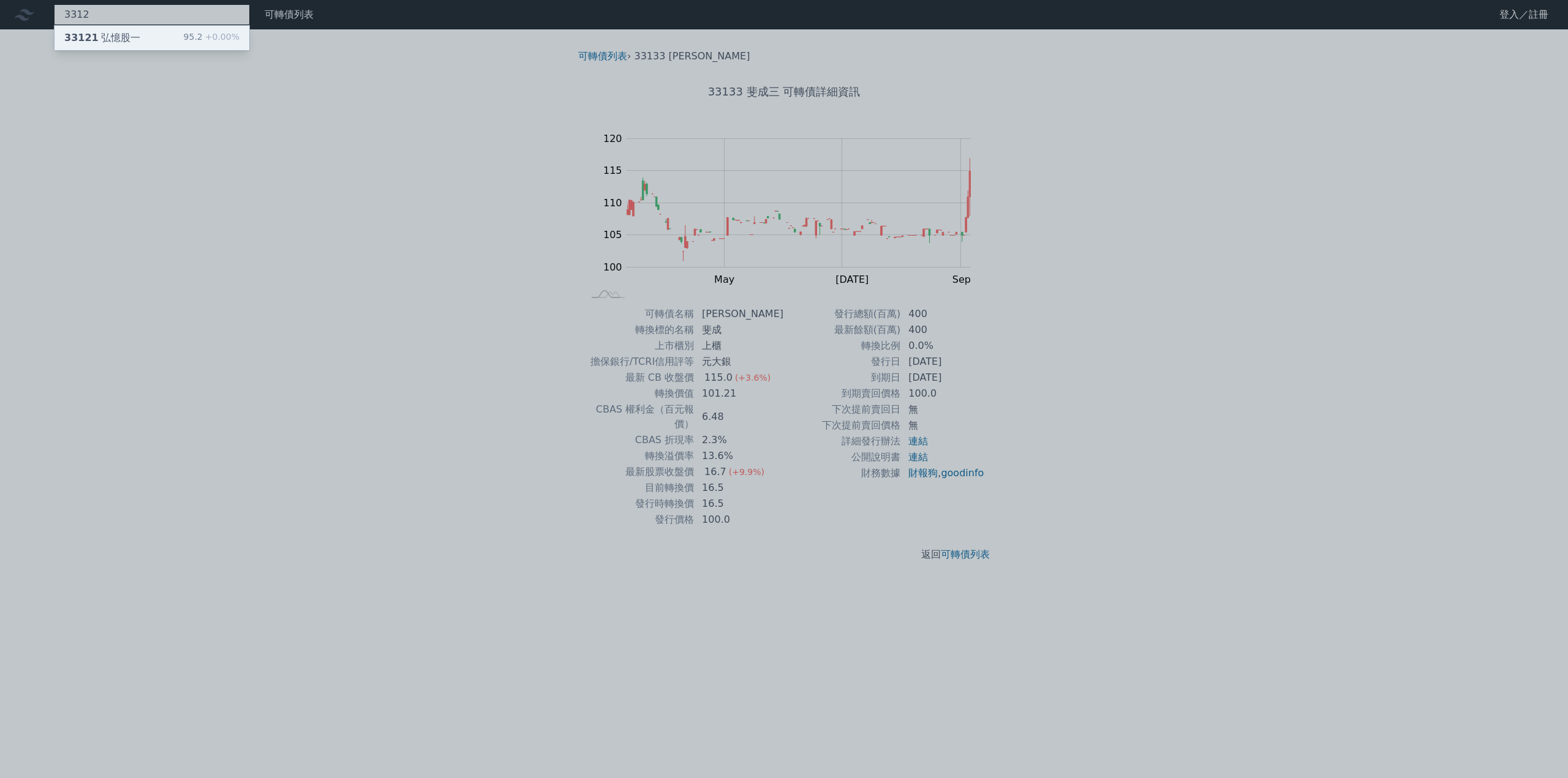
type input "3312"
click at [106, 41] on div "33121 弘憶股一" at bounding box center [102, 38] width 75 height 15
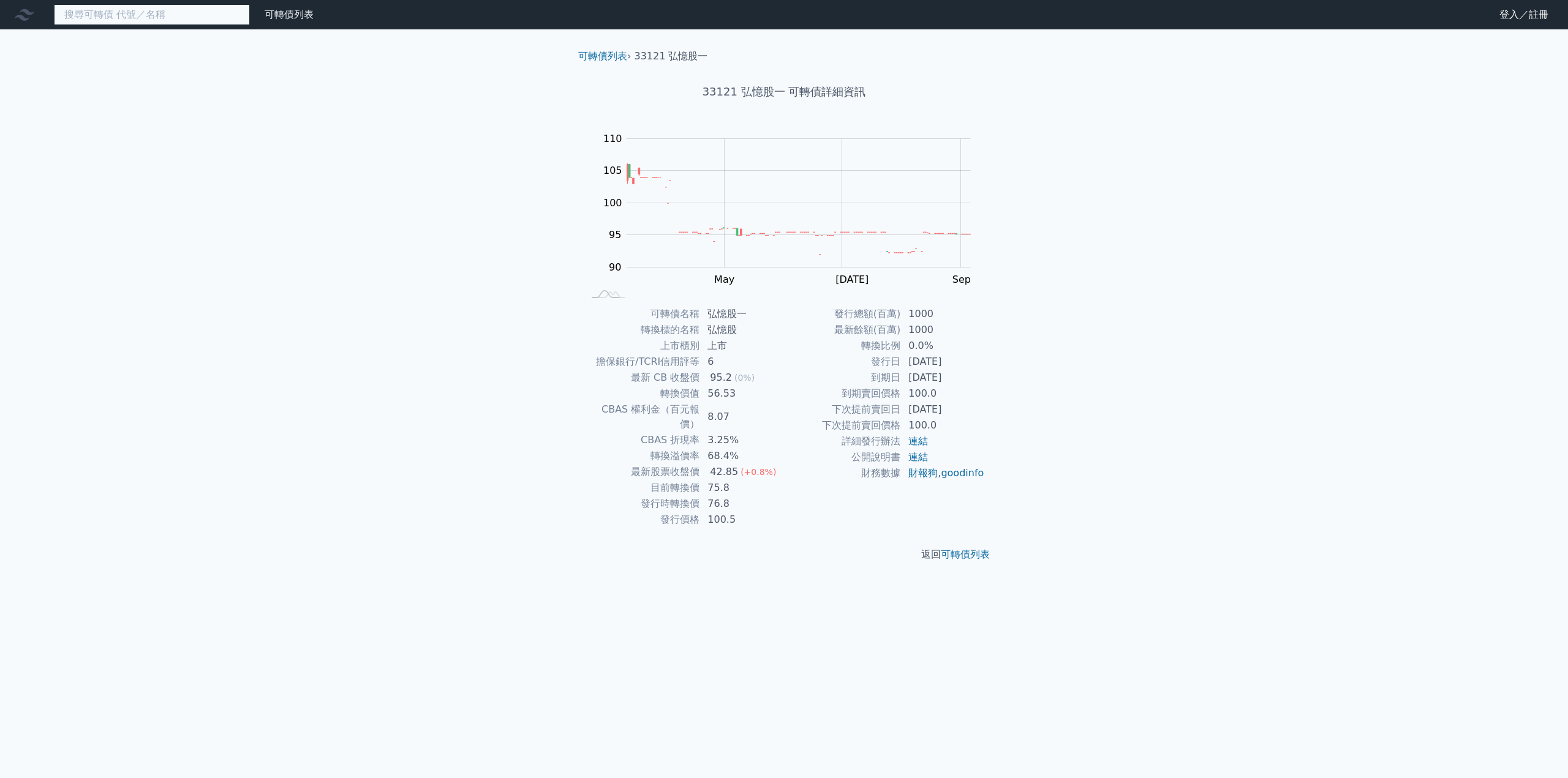
click at [92, 20] on input at bounding box center [152, 15] width 196 height 21
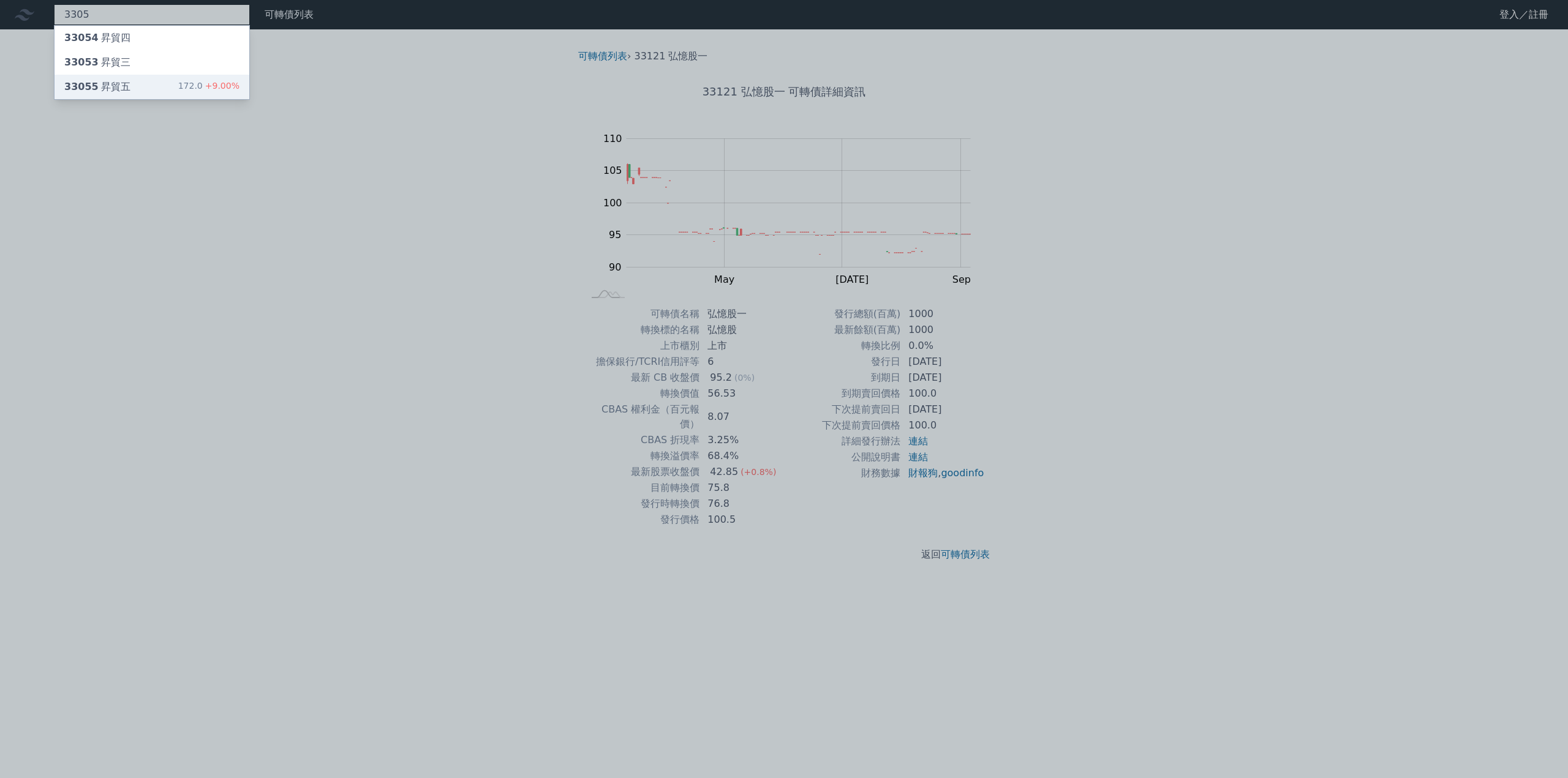
type input "3305"
click at [98, 83] on div "33055 昇貿五" at bounding box center [97, 87] width 66 height 15
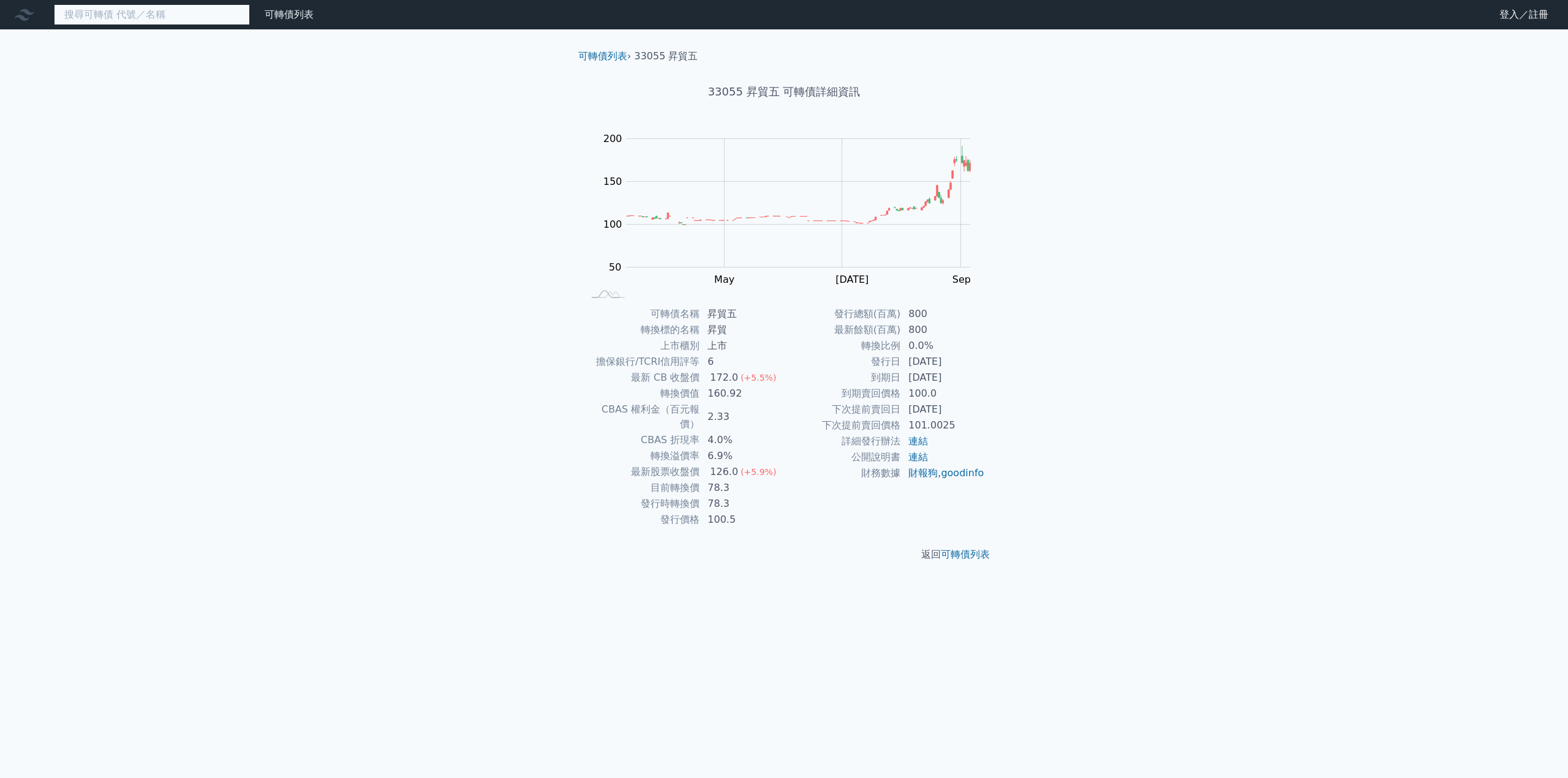
click at [141, 17] on input at bounding box center [152, 15] width 196 height 21
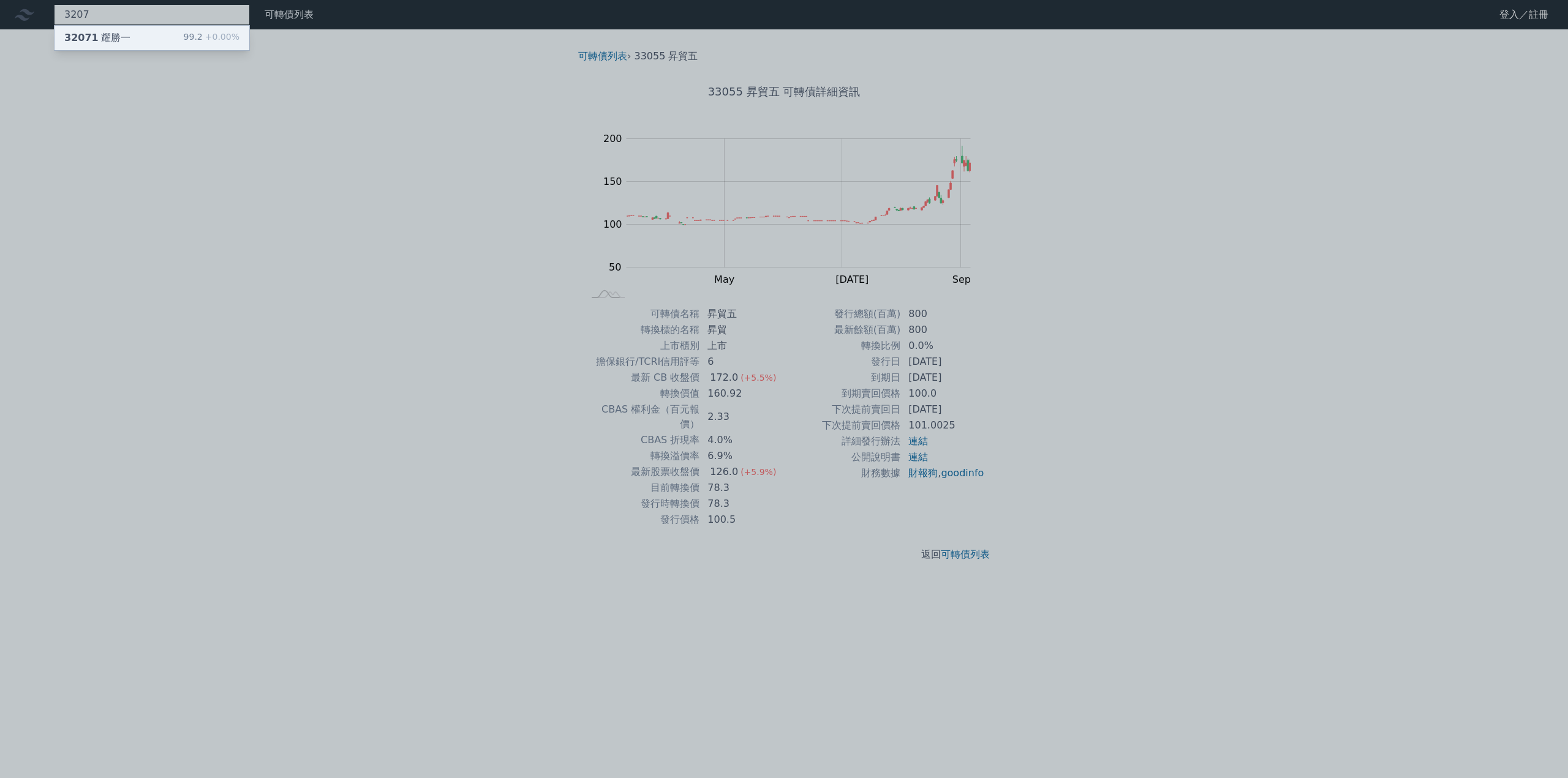
type input "3207"
click at [112, 38] on div "32071 耀勝一" at bounding box center [97, 38] width 66 height 15
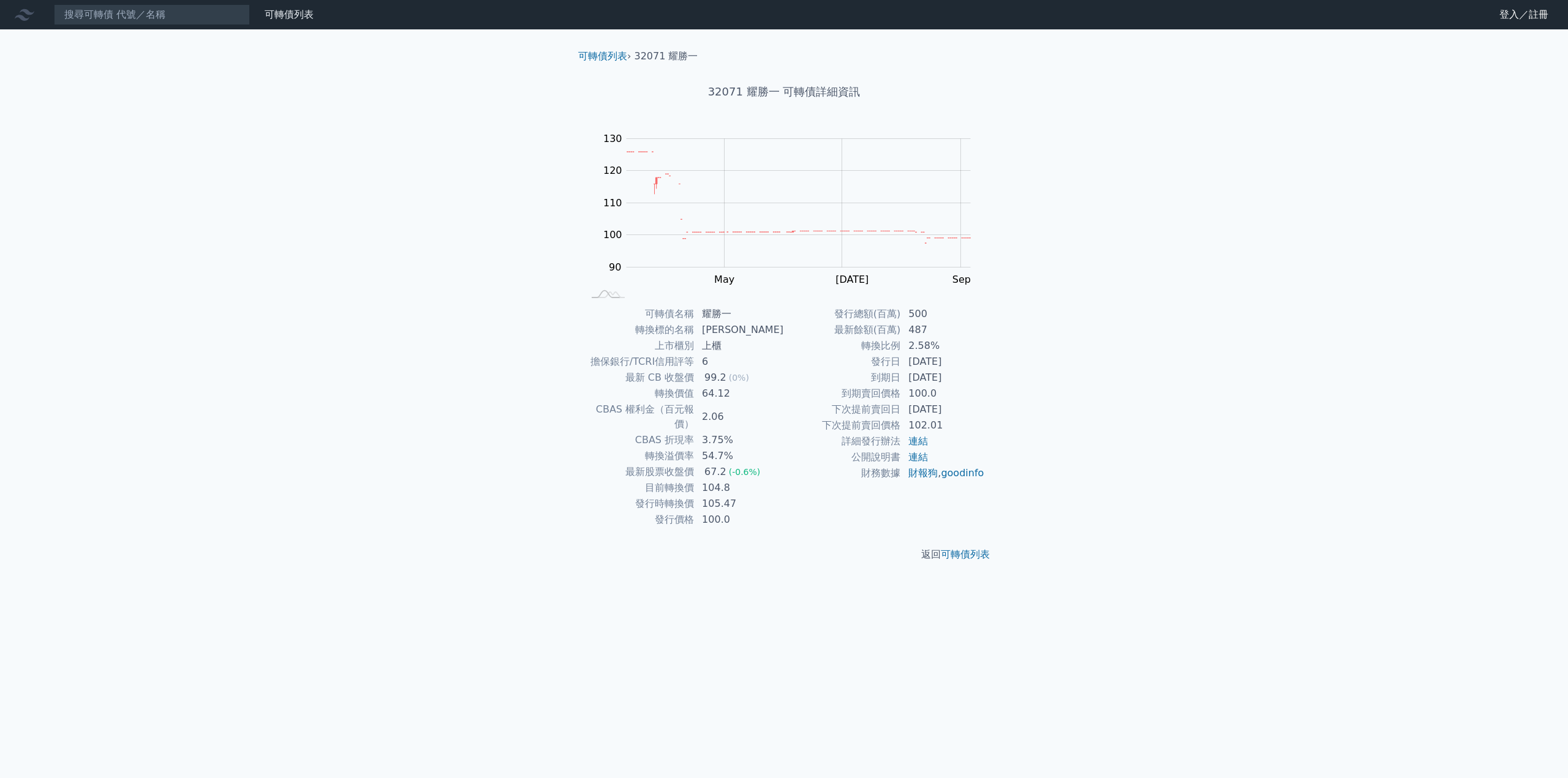
drag, startPoint x: 874, startPoint y: 378, endPoint x: 965, endPoint y: 383, distance: 91.1
click at [965, 383] on tr "到期日 [DATE]" at bounding box center [884, 377] width 201 height 16
copy tr "到期日 [DATE]"
click at [109, 20] on input at bounding box center [152, 15] width 196 height 21
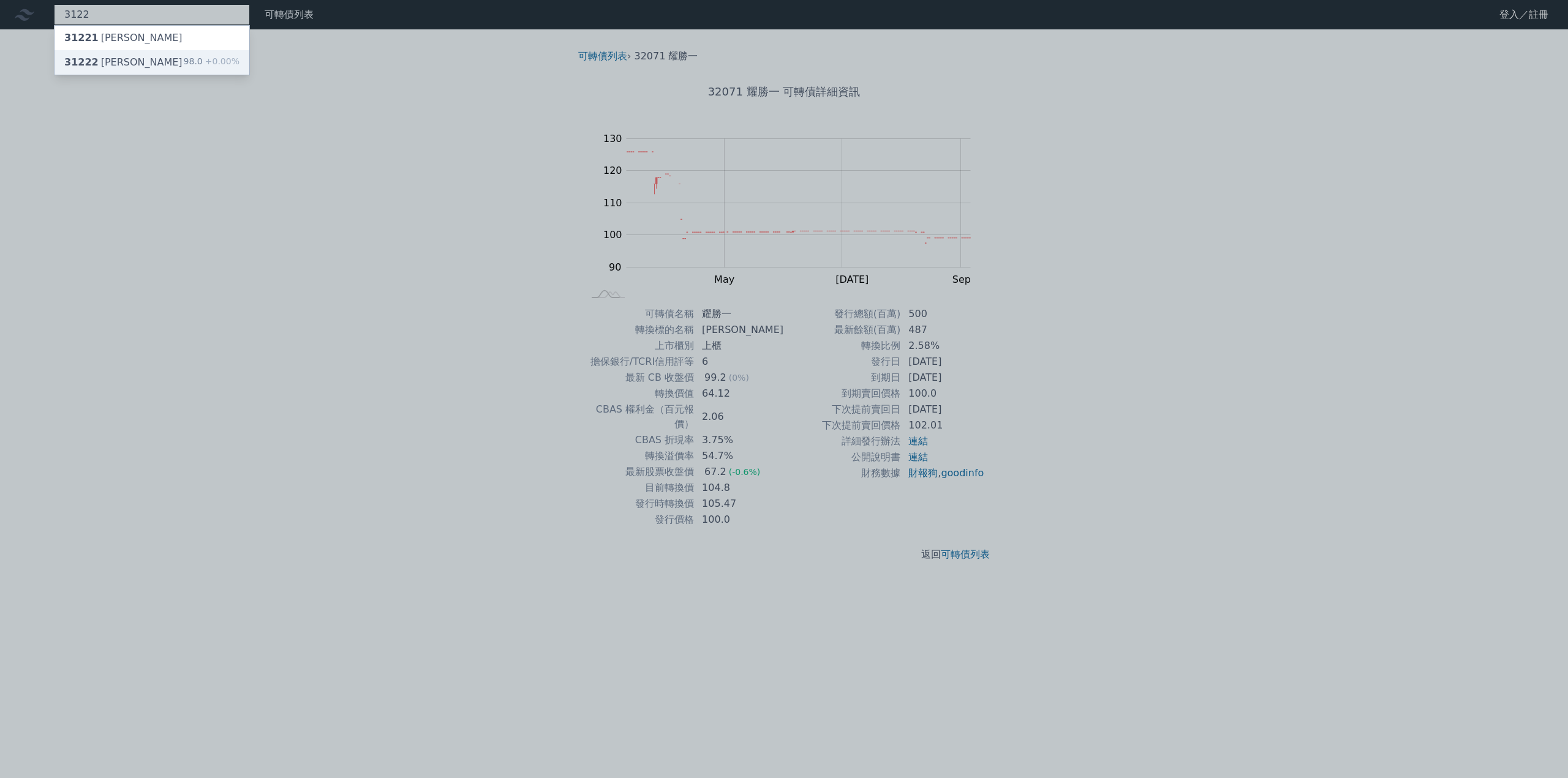
type input "3122"
click at [111, 59] on div "31222 [PERSON_NAME]" at bounding box center [123, 62] width 118 height 15
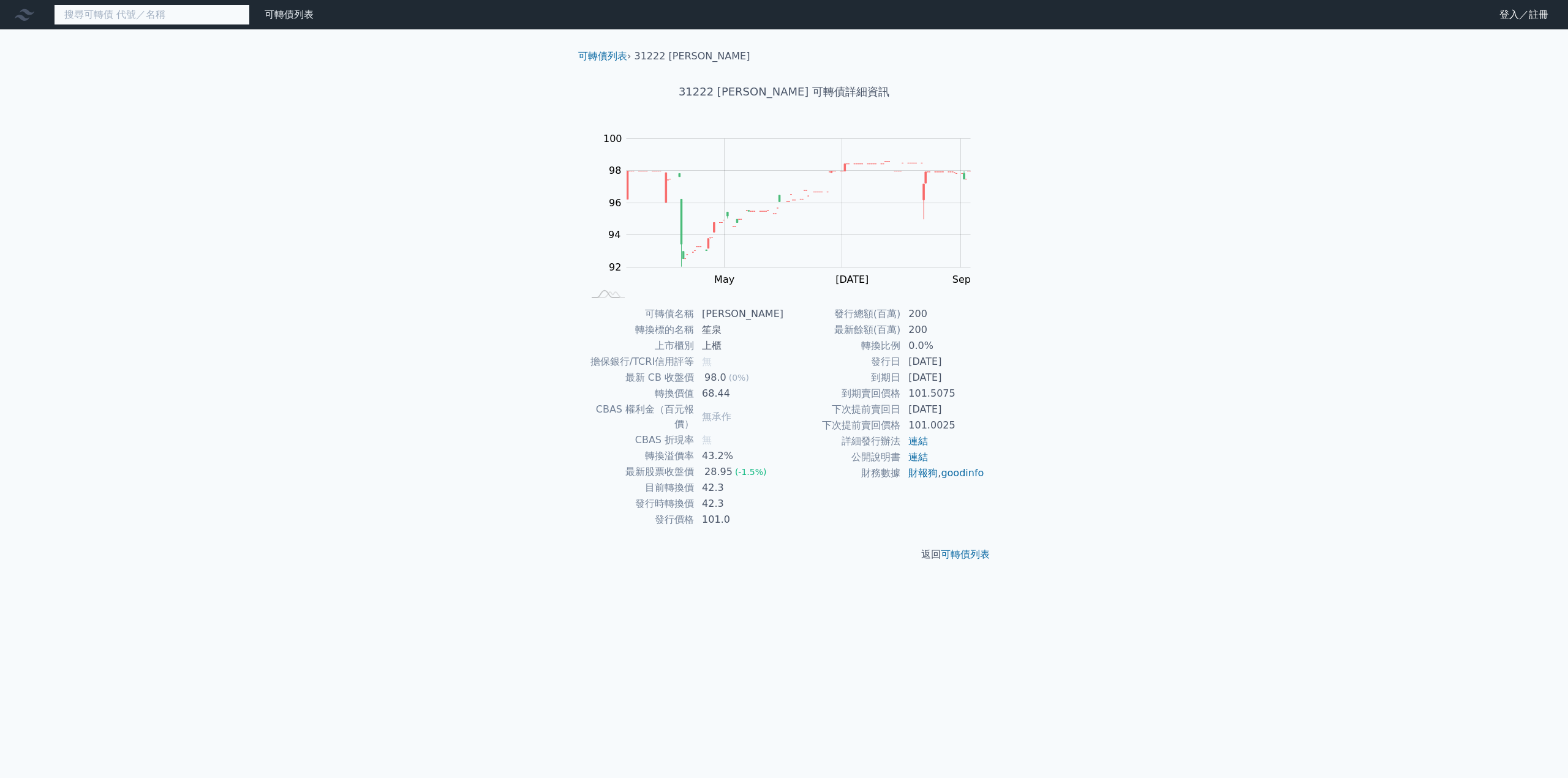
click at [108, 18] on input at bounding box center [152, 15] width 196 height 21
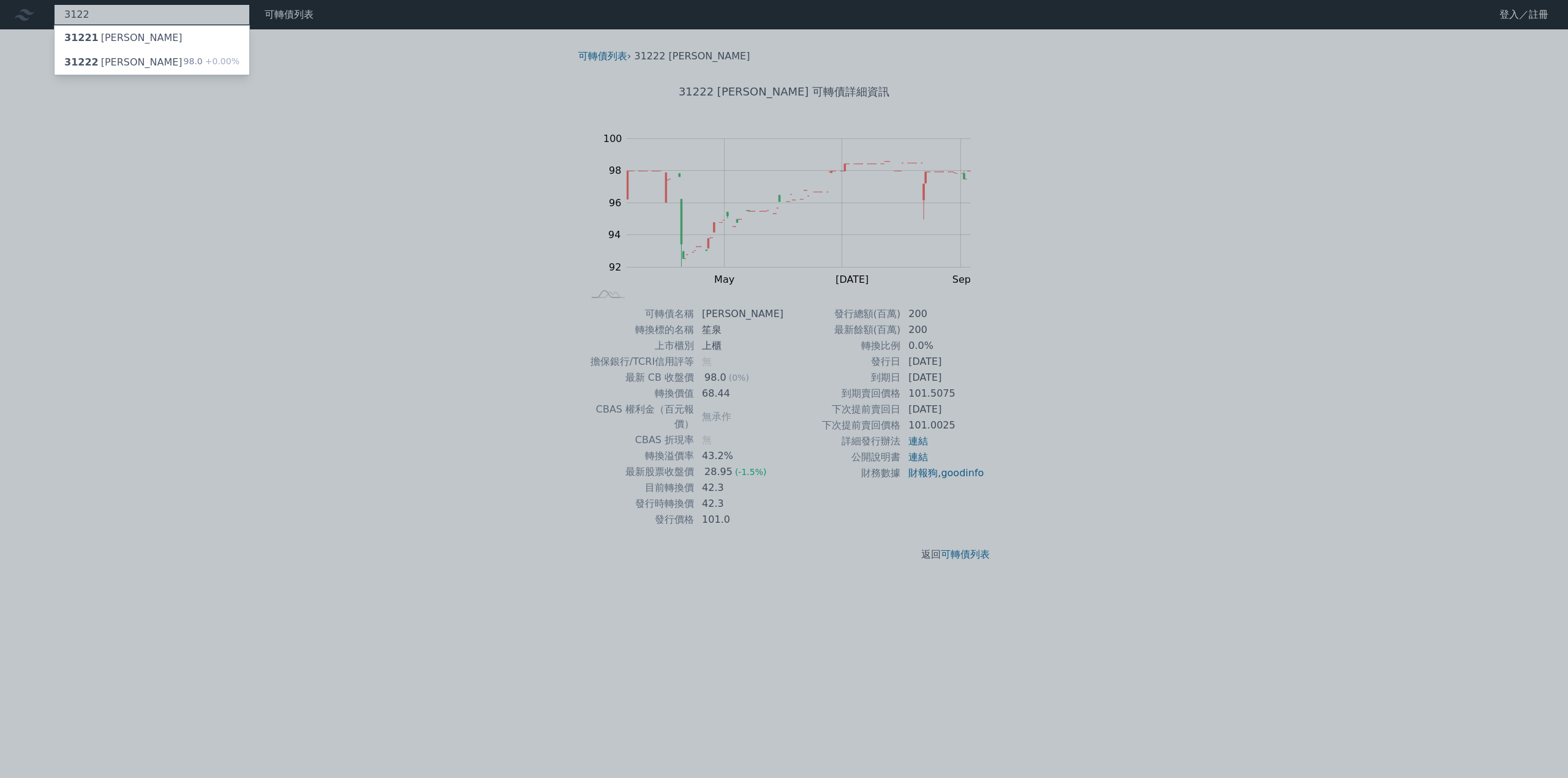
type input "3122"
click at [113, 33] on div "31221 [PERSON_NAME]" at bounding box center [123, 38] width 118 height 15
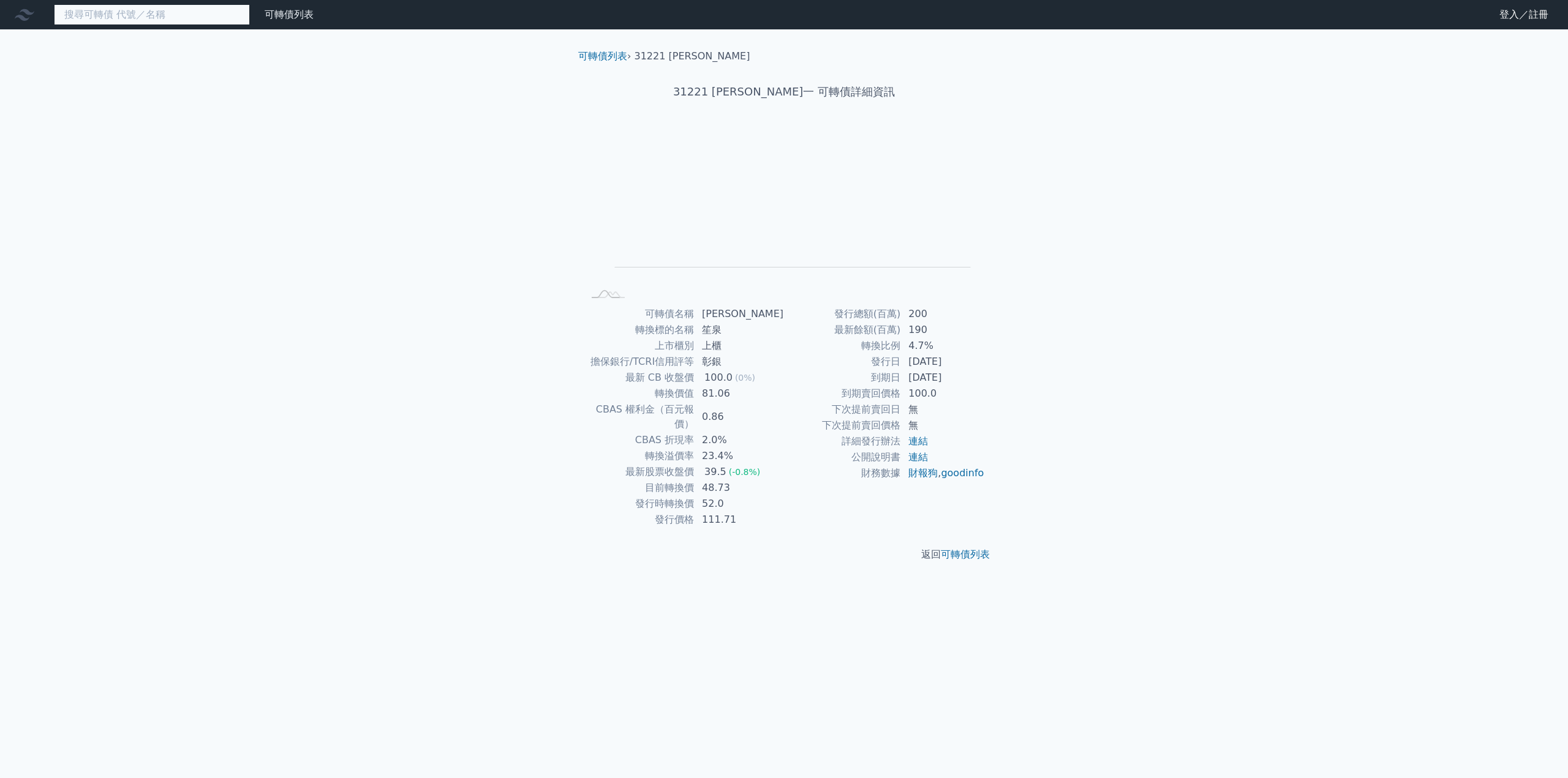
click at [113, 17] on input at bounding box center [152, 15] width 196 height 21
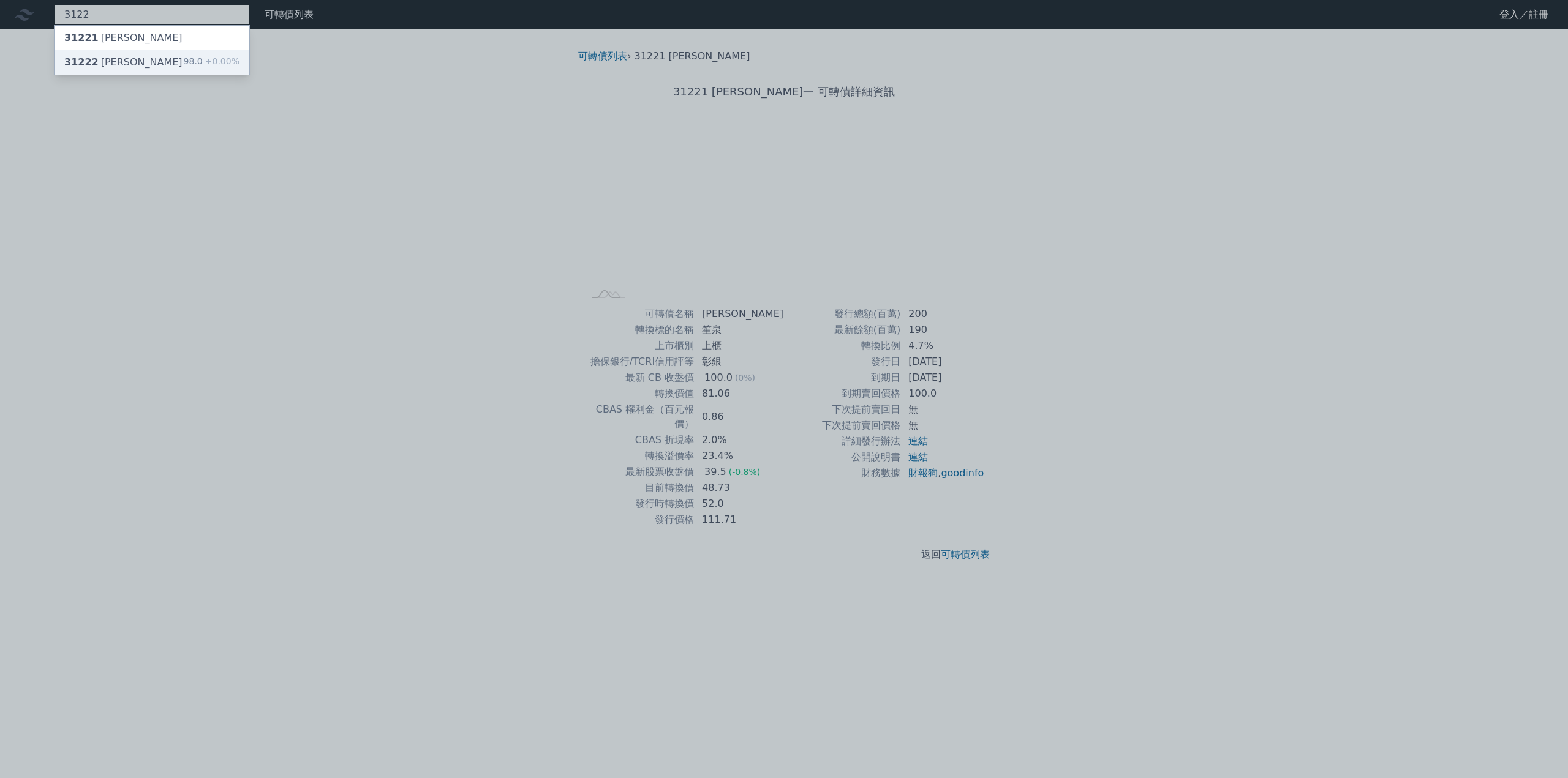
type input "3122"
click at [118, 53] on div "31222 笙泉二 98.0 +0.00%" at bounding box center [152, 62] width 194 height 25
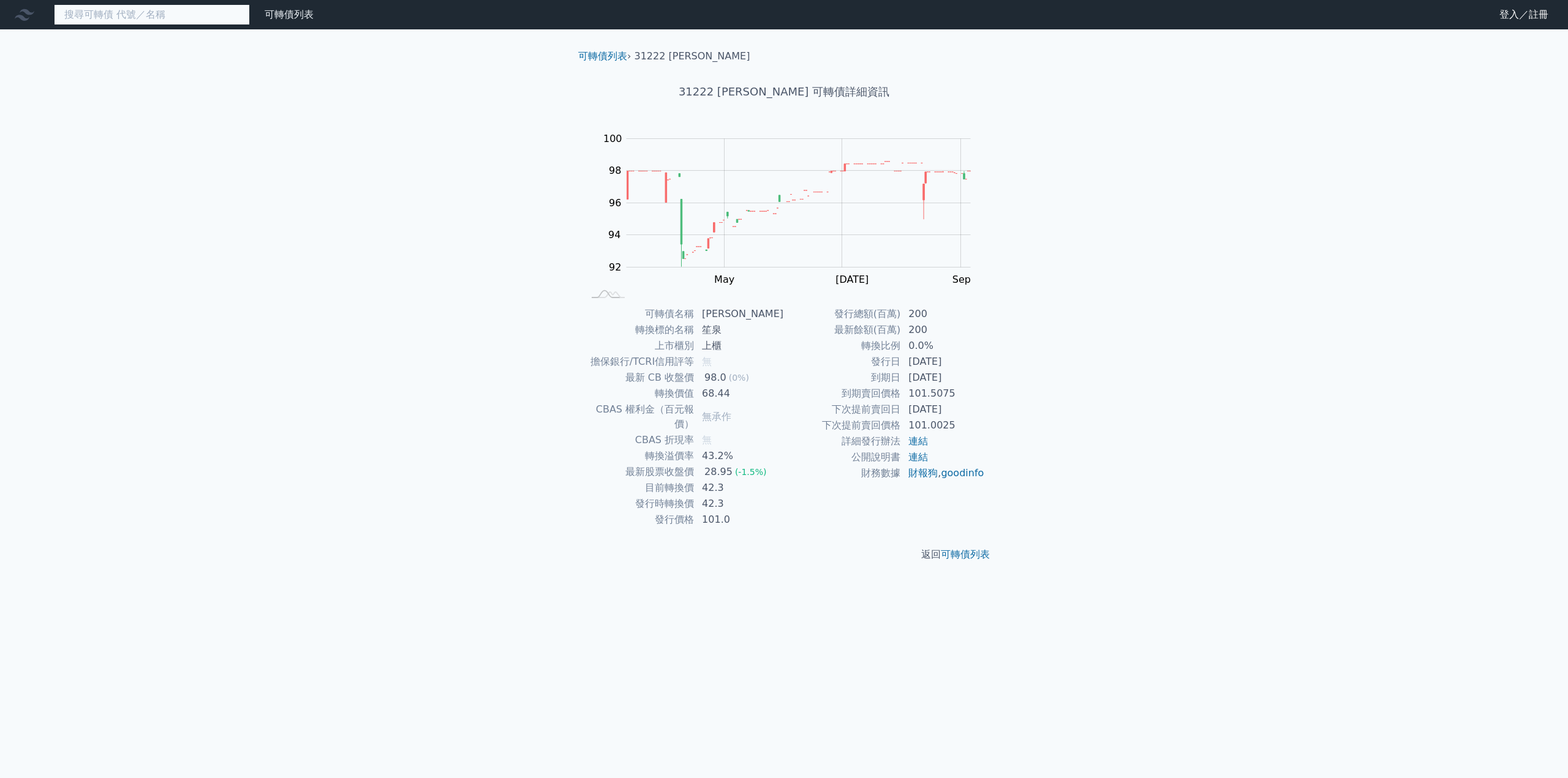
click at [118, 16] on input at bounding box center [152, 15] width 196 height 21
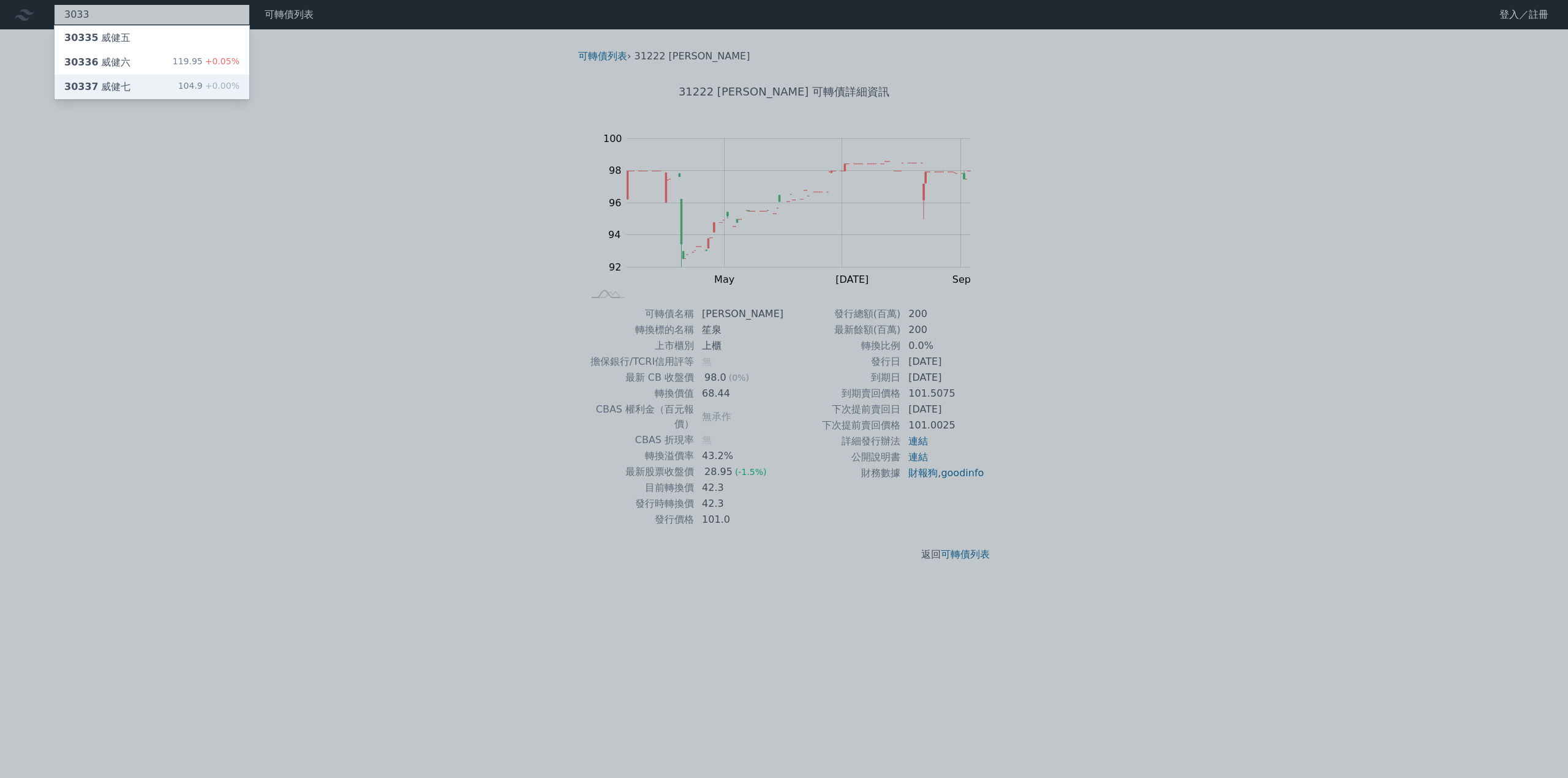
type input "3033"
click at [112, 83] on div "30337 威健七" at bounding box center [97, 87] width 66 height 15
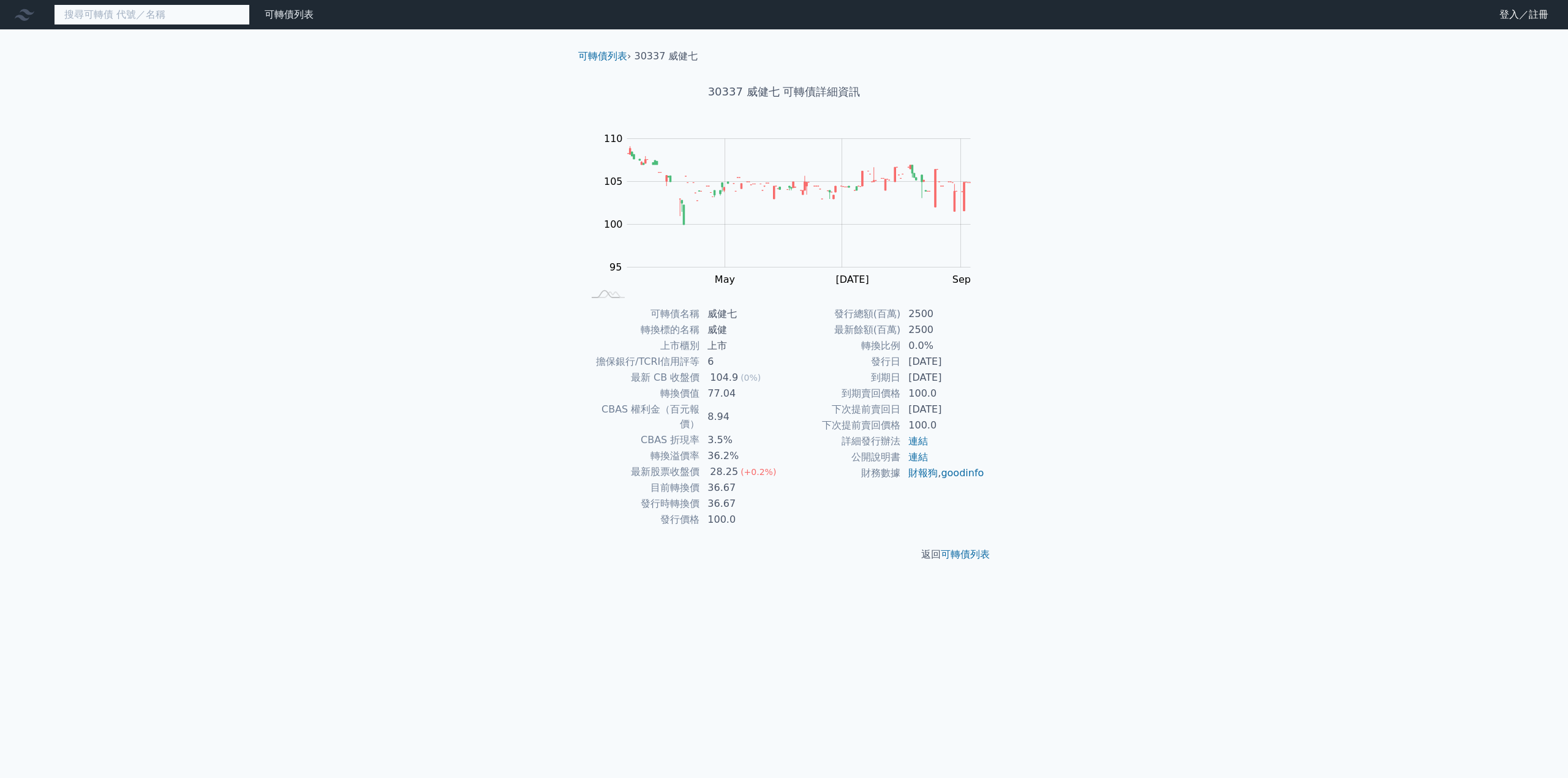
click at [112, 20] on input at bounding box center [152, 15] width 196 height 21
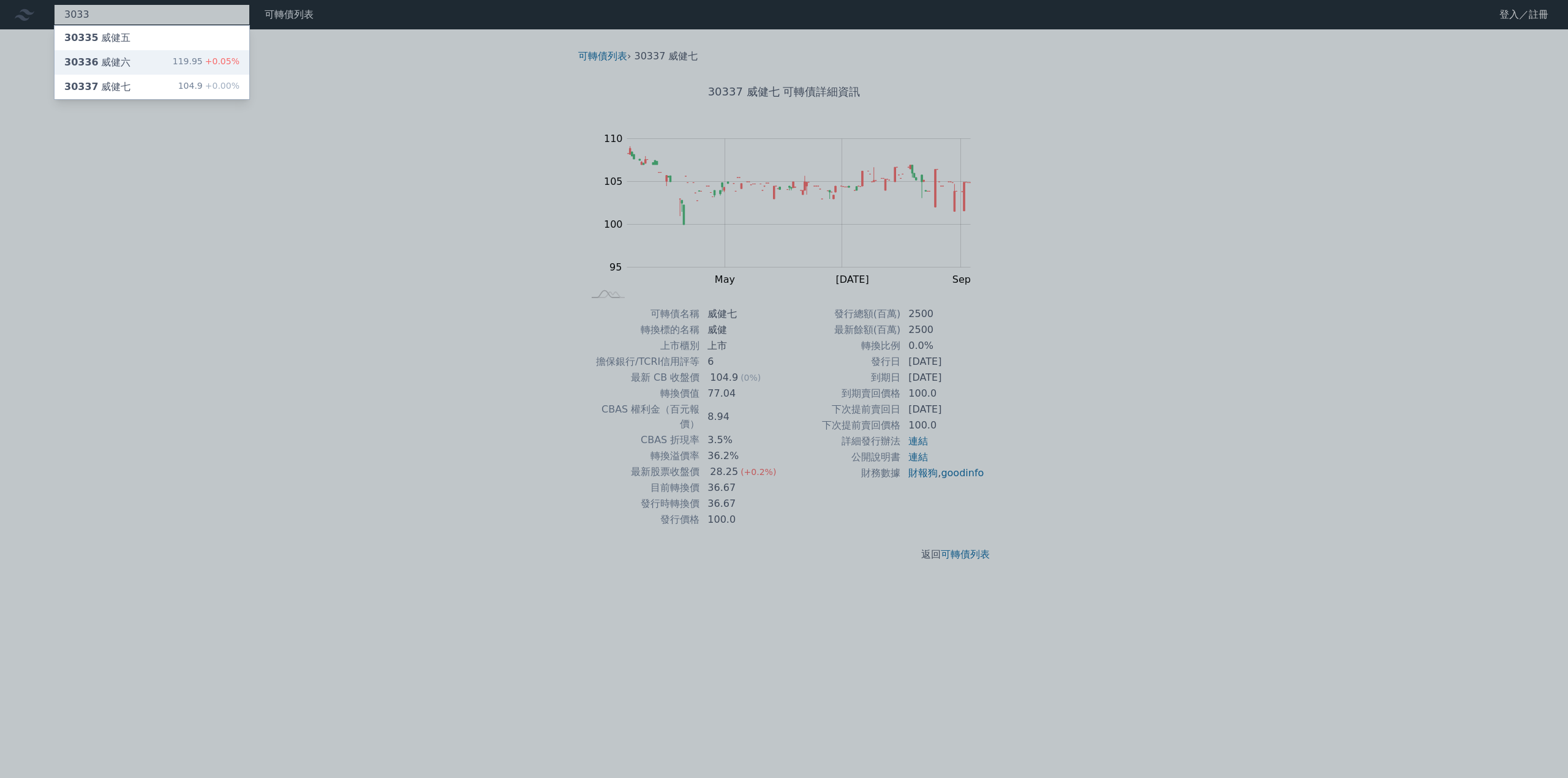
type input "3033"
click at [125, 60] on div "30336 威健六" at bounding box center [97, 62] width 66 height 15
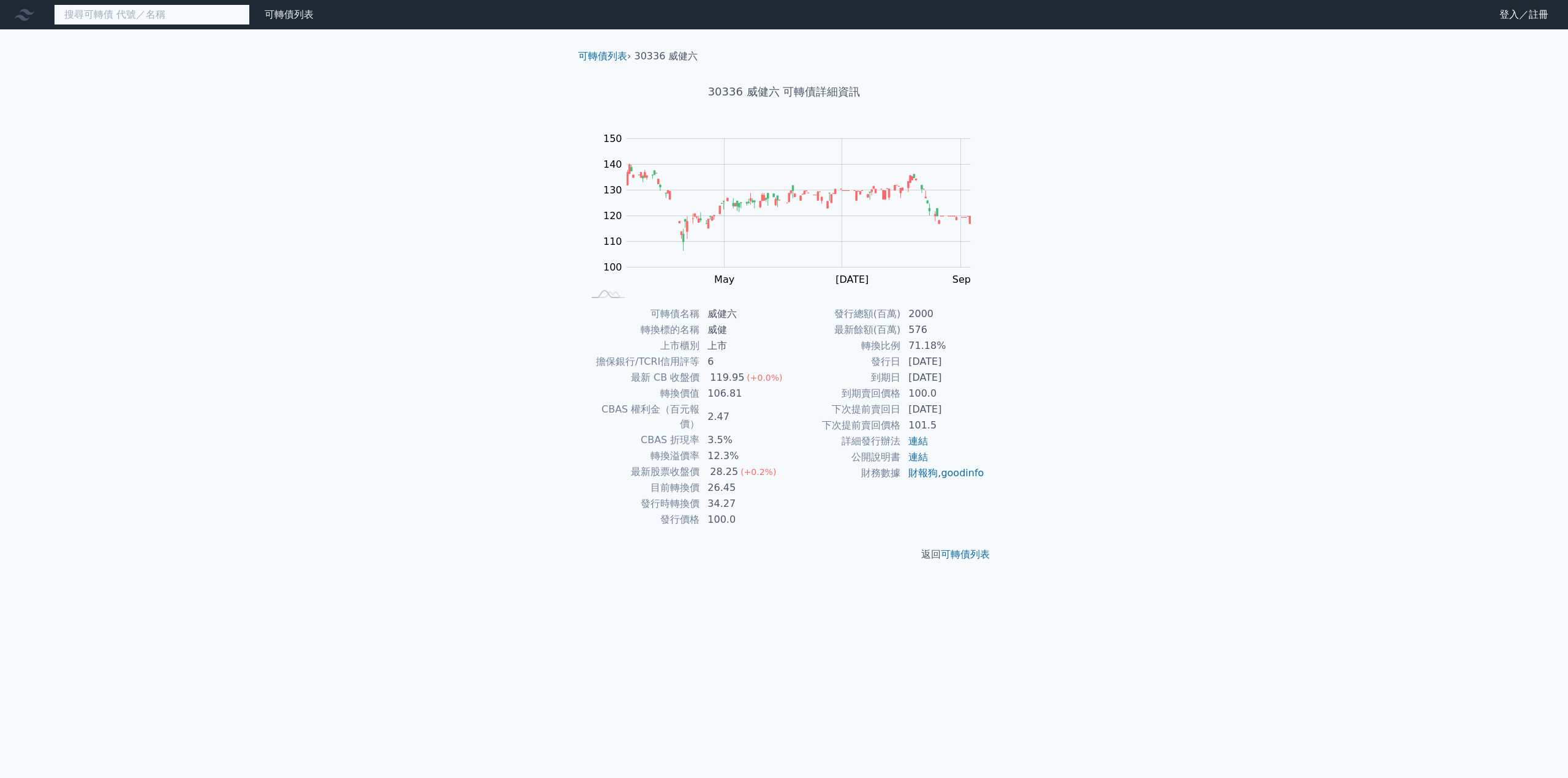
click at [125, 20] on input at bounding box center [152, 15] width 196 height 21
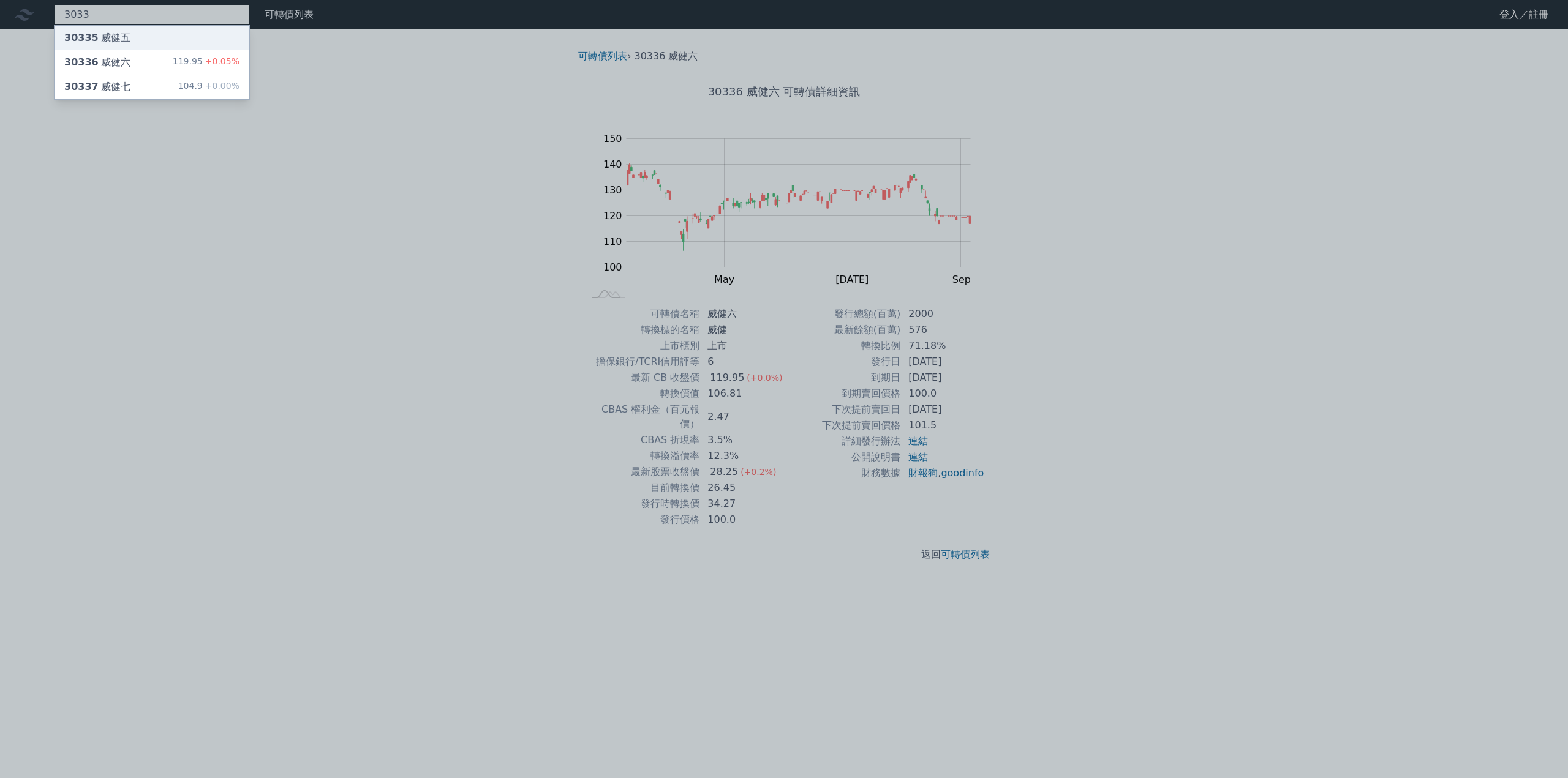
type input "3033"
click at [125, 35] on div "30335 威健五" at bounding box center [97, 38] width 66 height 15
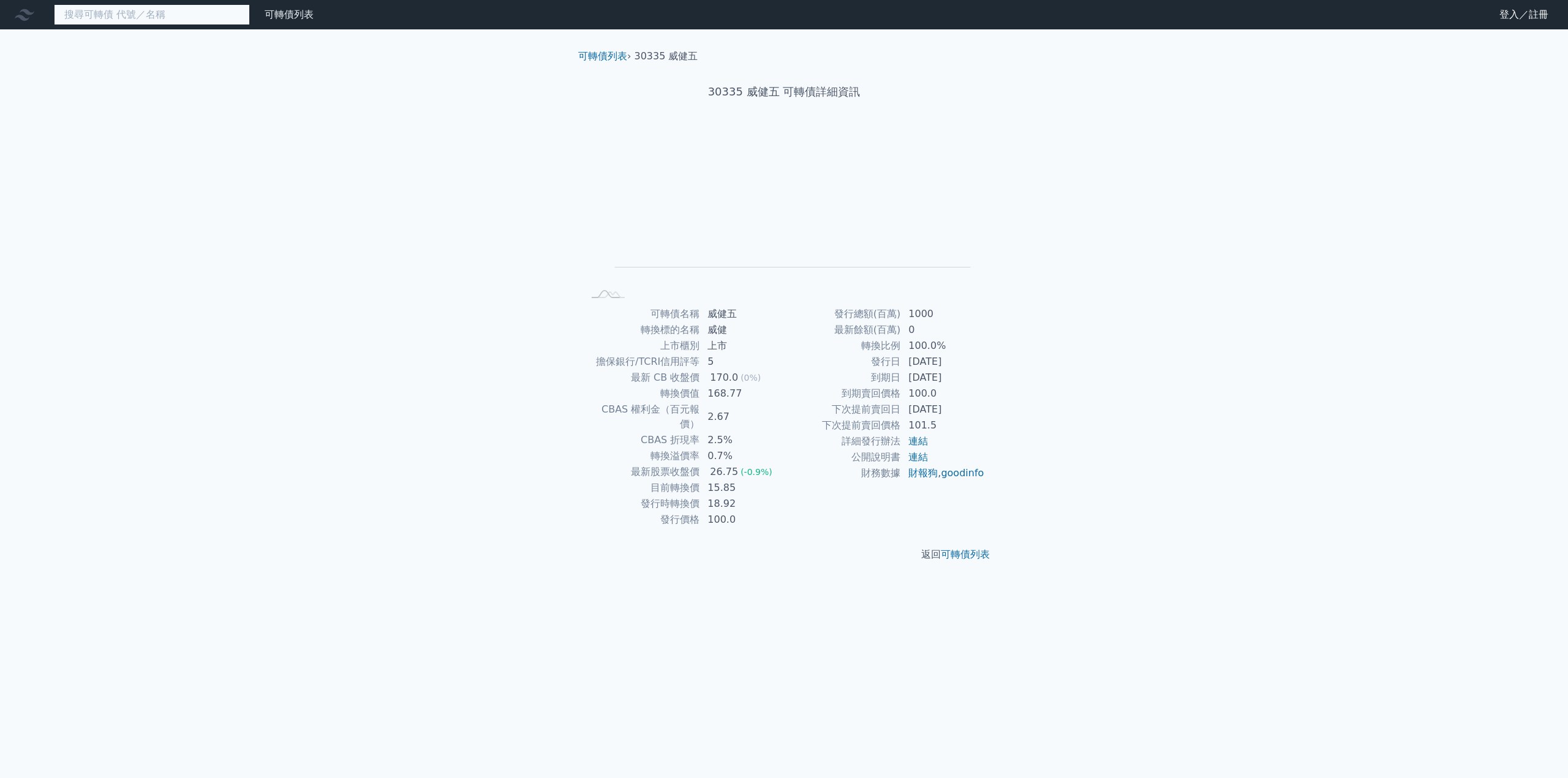
click at [116, 10] on input at bounding box center [152, 15] width 196 height 21
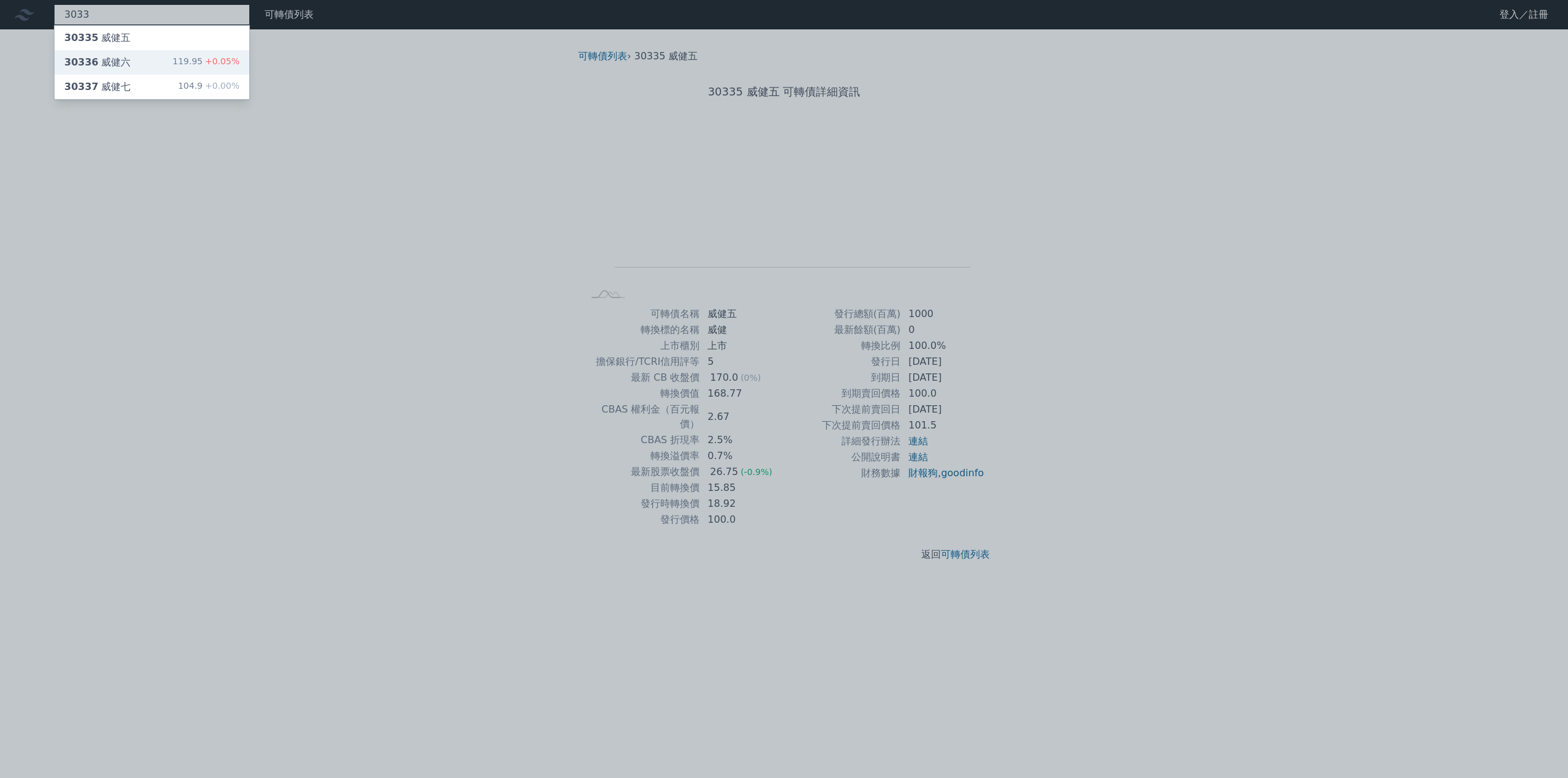
type input "3033"
click at [125, 59] on div "30336 威健六" at bounding box center [97, 62] width 66 height 15
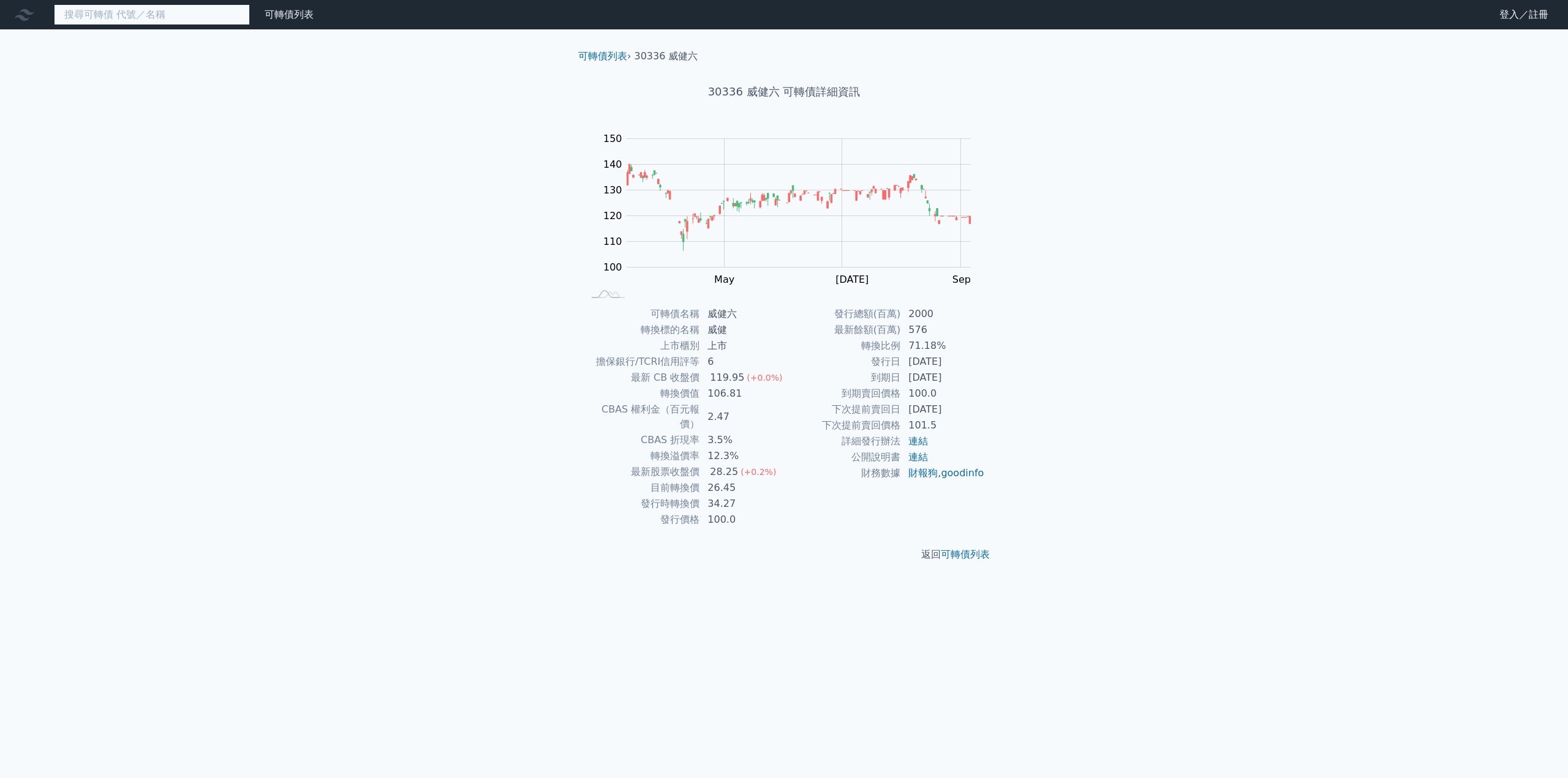
click at [122, 18] on input at bounding box center [152, 15] width 196 height 21
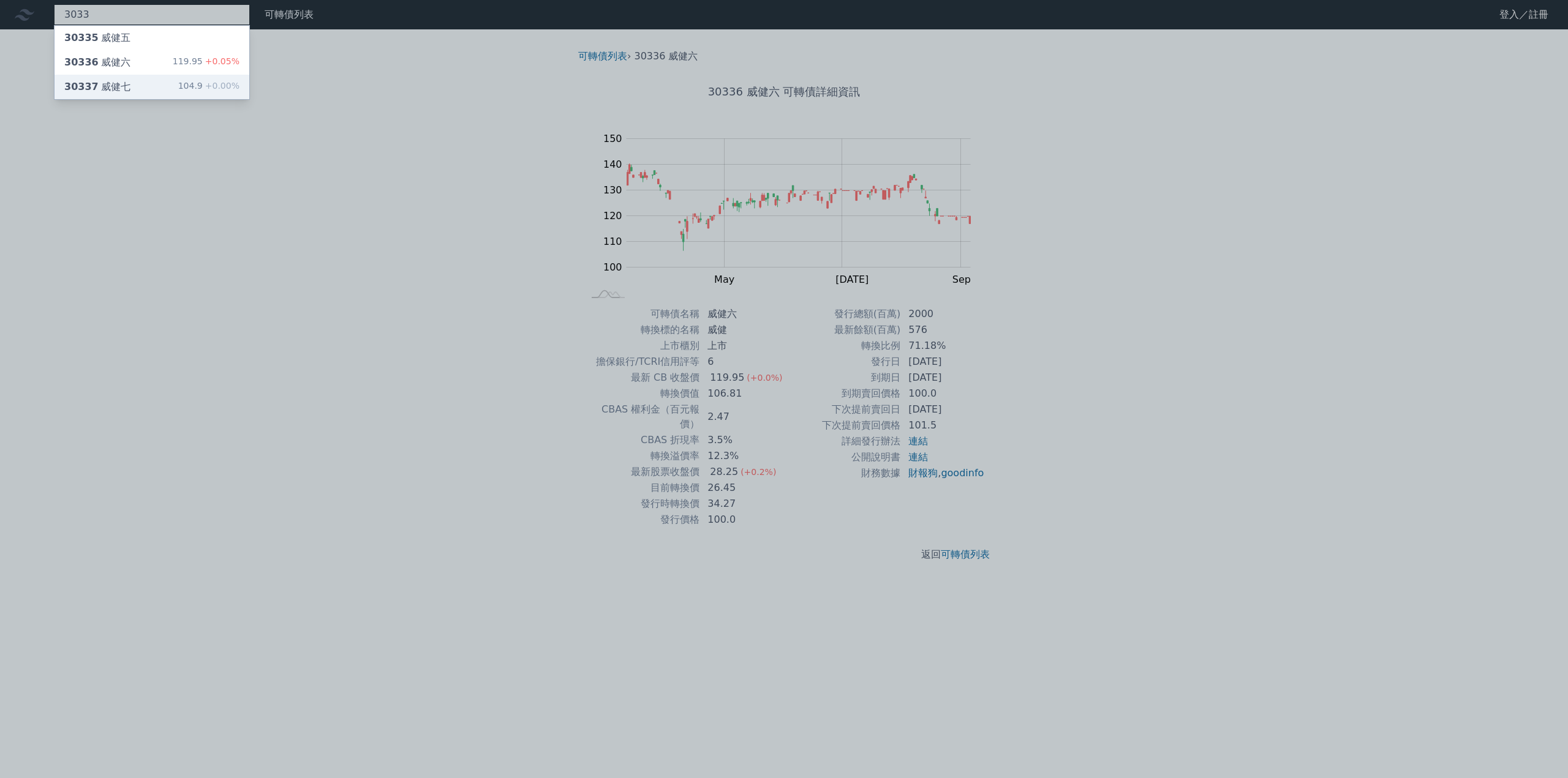
type input "3033"
click at [128, 83] on div "30337 威健七 104.9 +0.00%" at bounding box center [152, 87] width 194 height 25
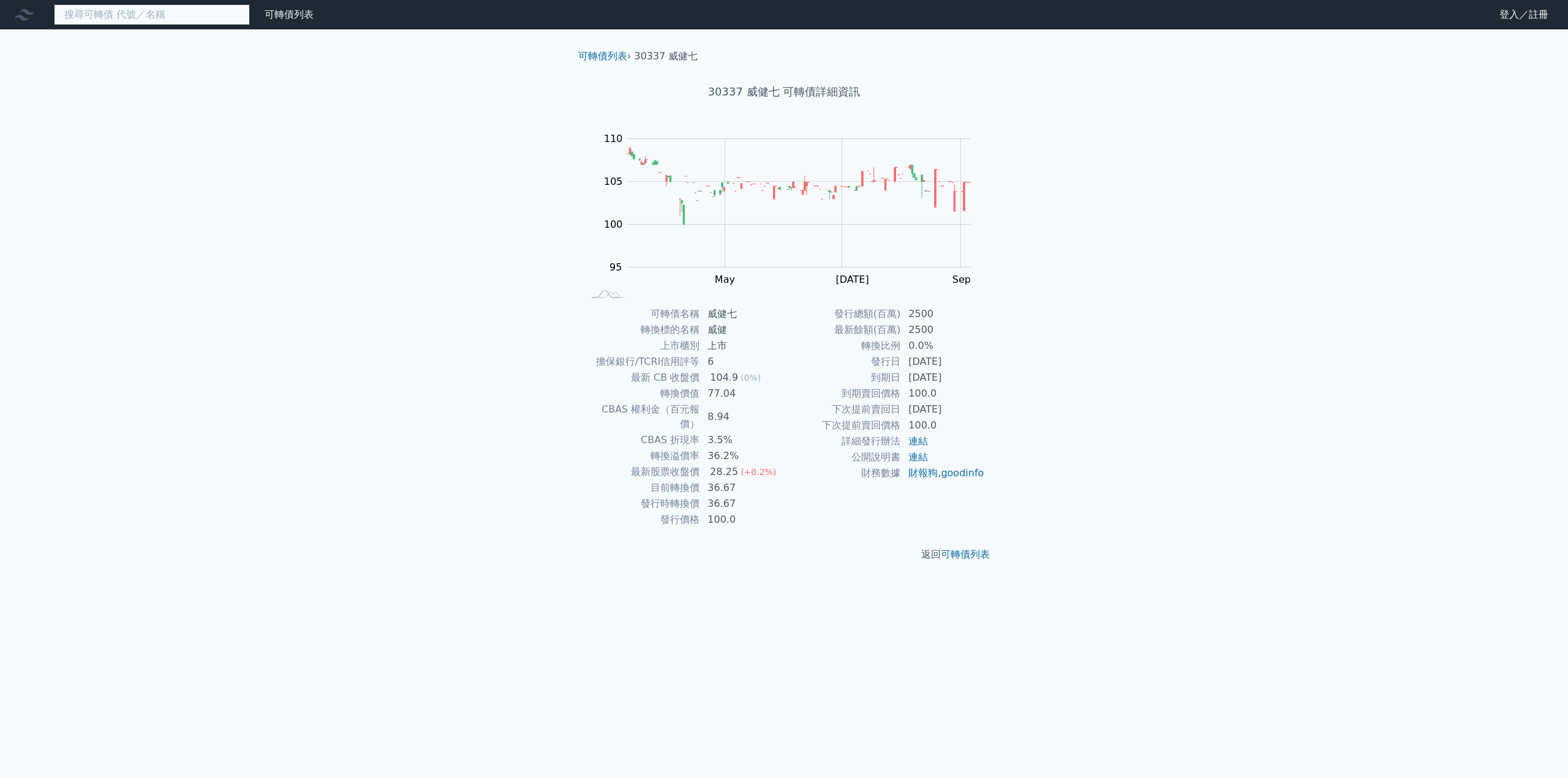
click at [119, 12] on input at bounding box center [152, 15] width 196 height 21
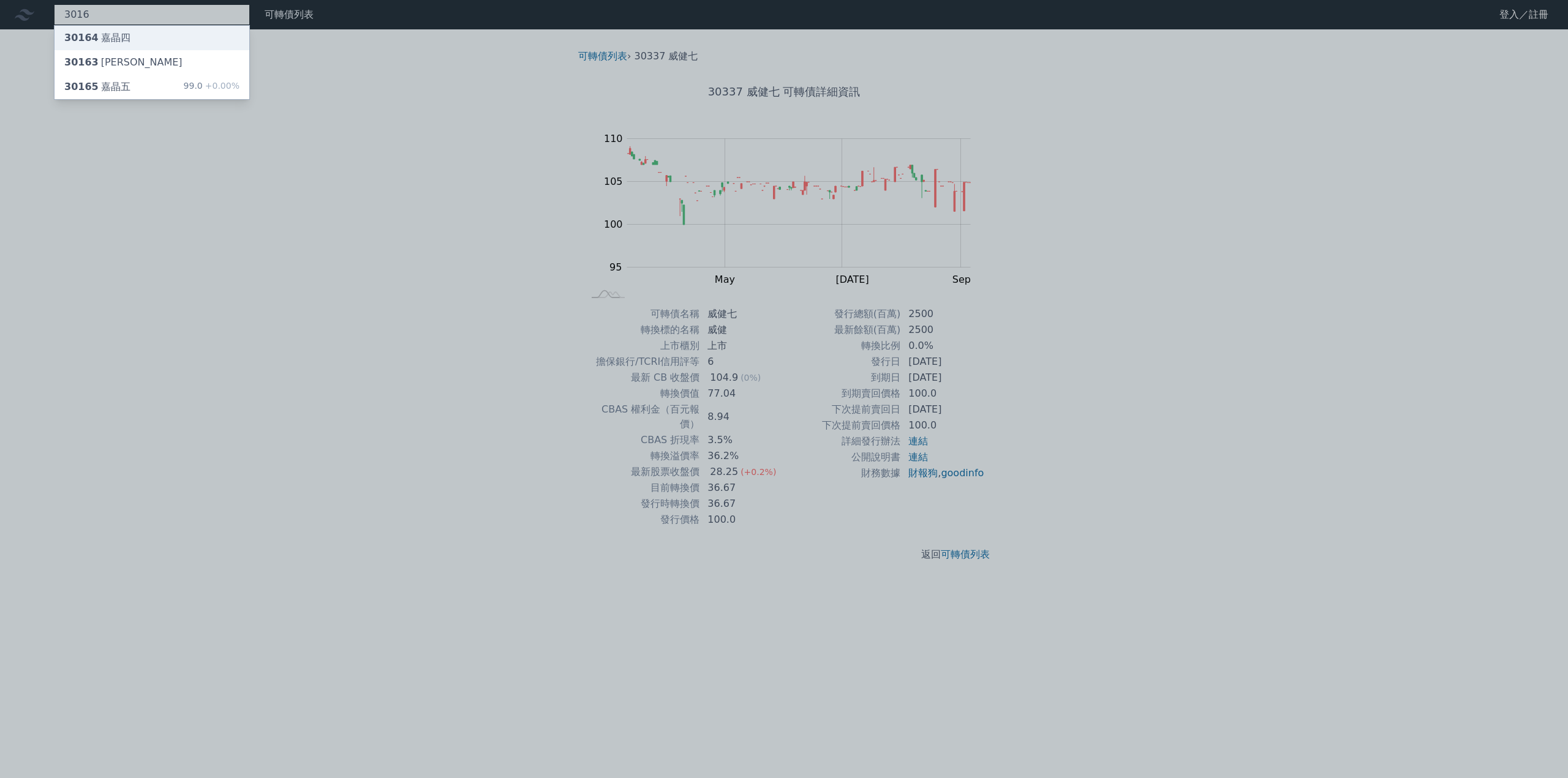
type input "3016"
click at [118, 42] on div "30164 嘉晶四" at bounding box center [97, 38] width 66 height 15
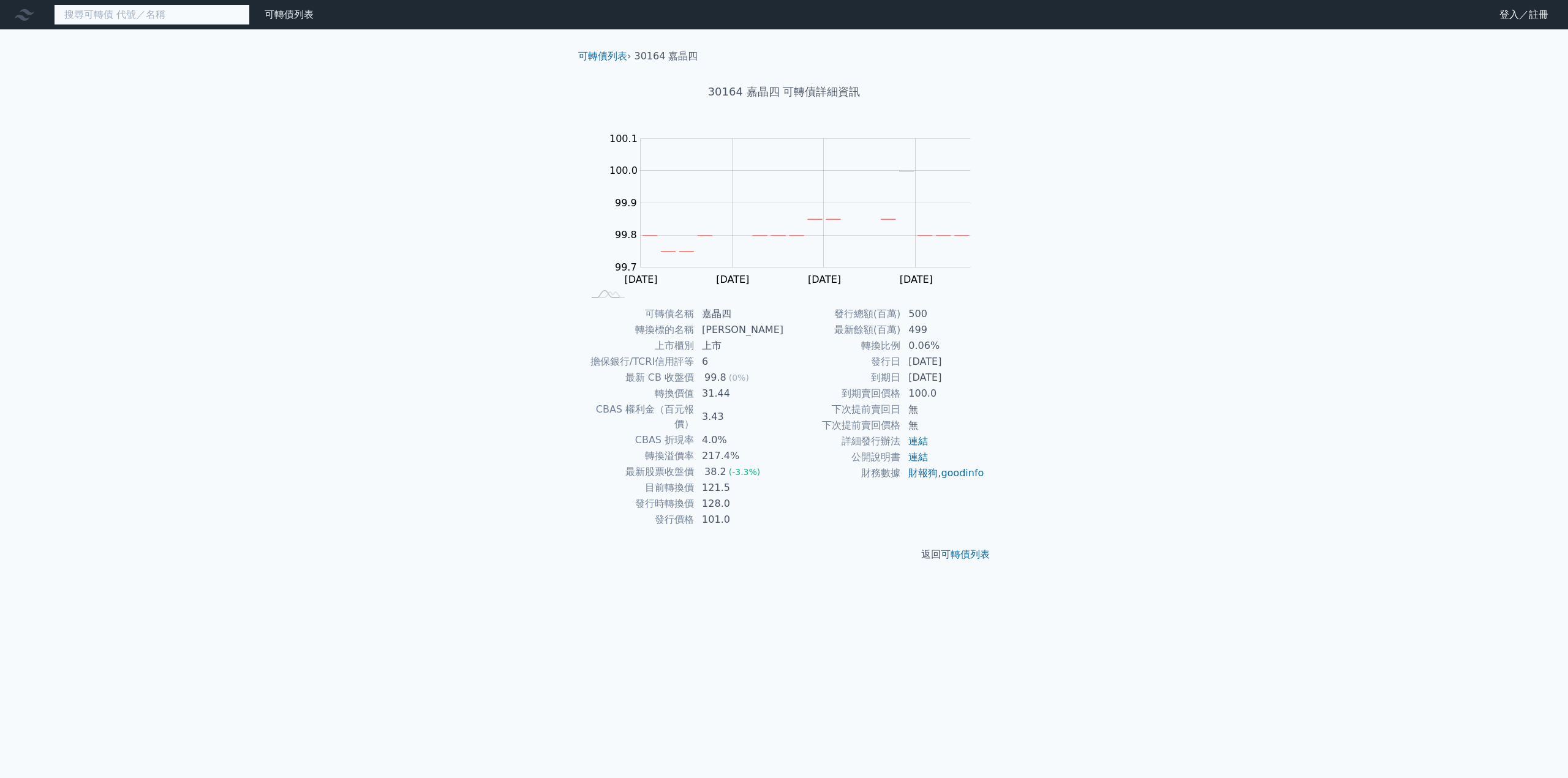
click at [152, 11] on input at bounding box center [152, 15] width 196 height 21
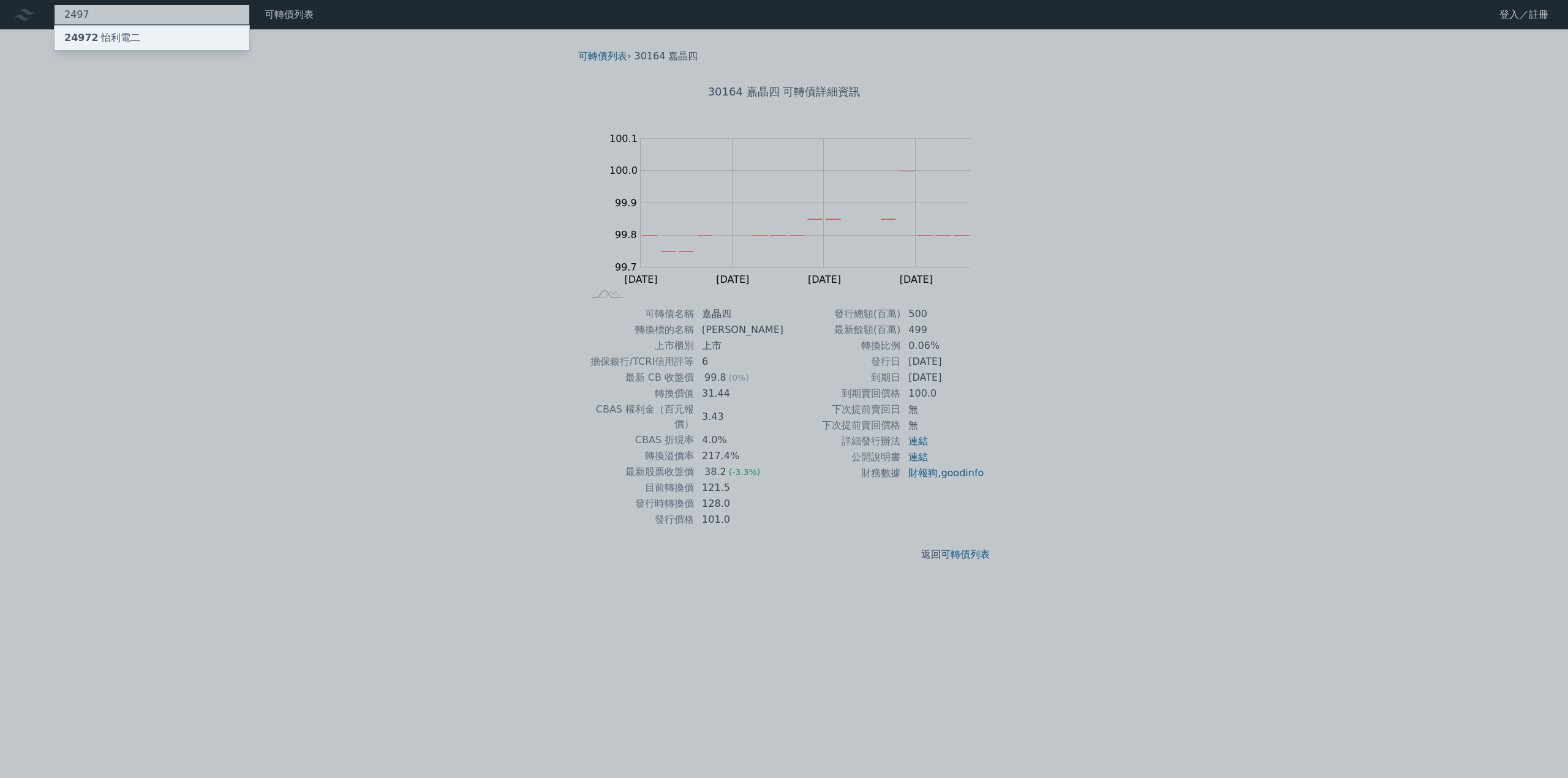
type input "2497"
click at [147, 35] on div "24972 怡利電二" at bounding box center [152, 38] width 194 height 25
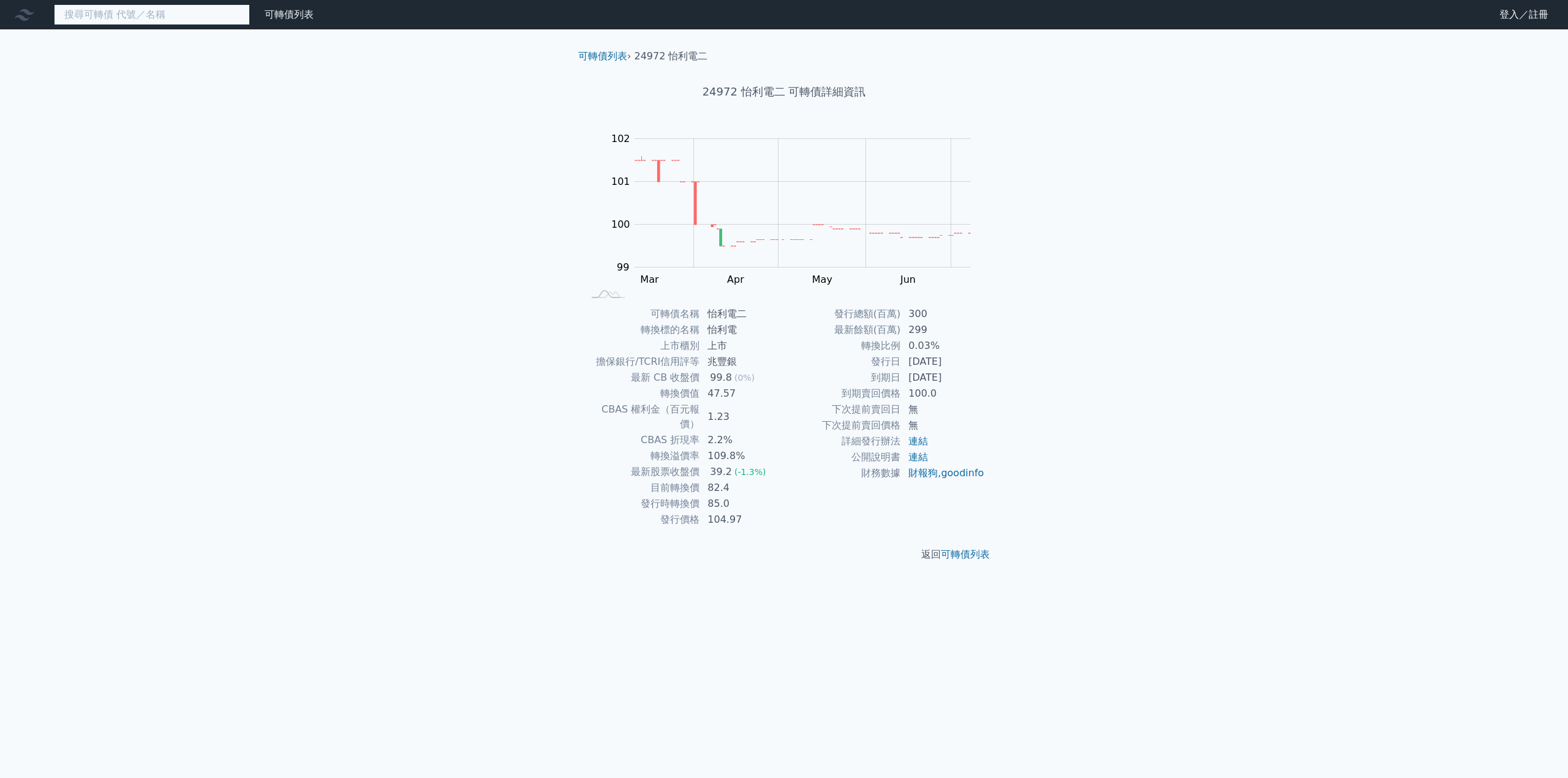
click at [95, 11] on input at bounding box center [152, 15] width 196 height 21
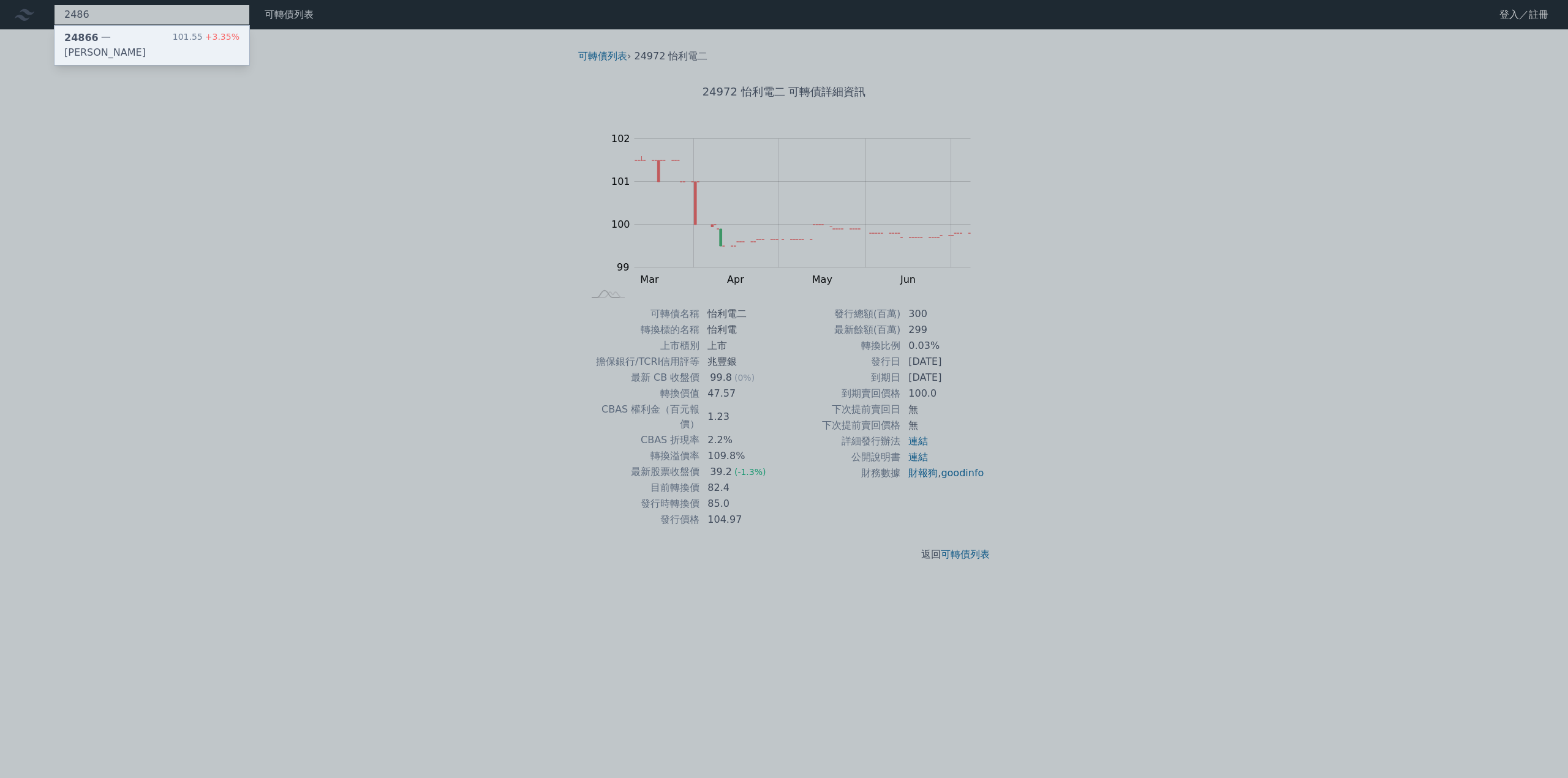
type input "2486"
click at [97, 37] on div "24866 一[PERSON_NAME]" at bounding box center [118, 44] width 108 height 29
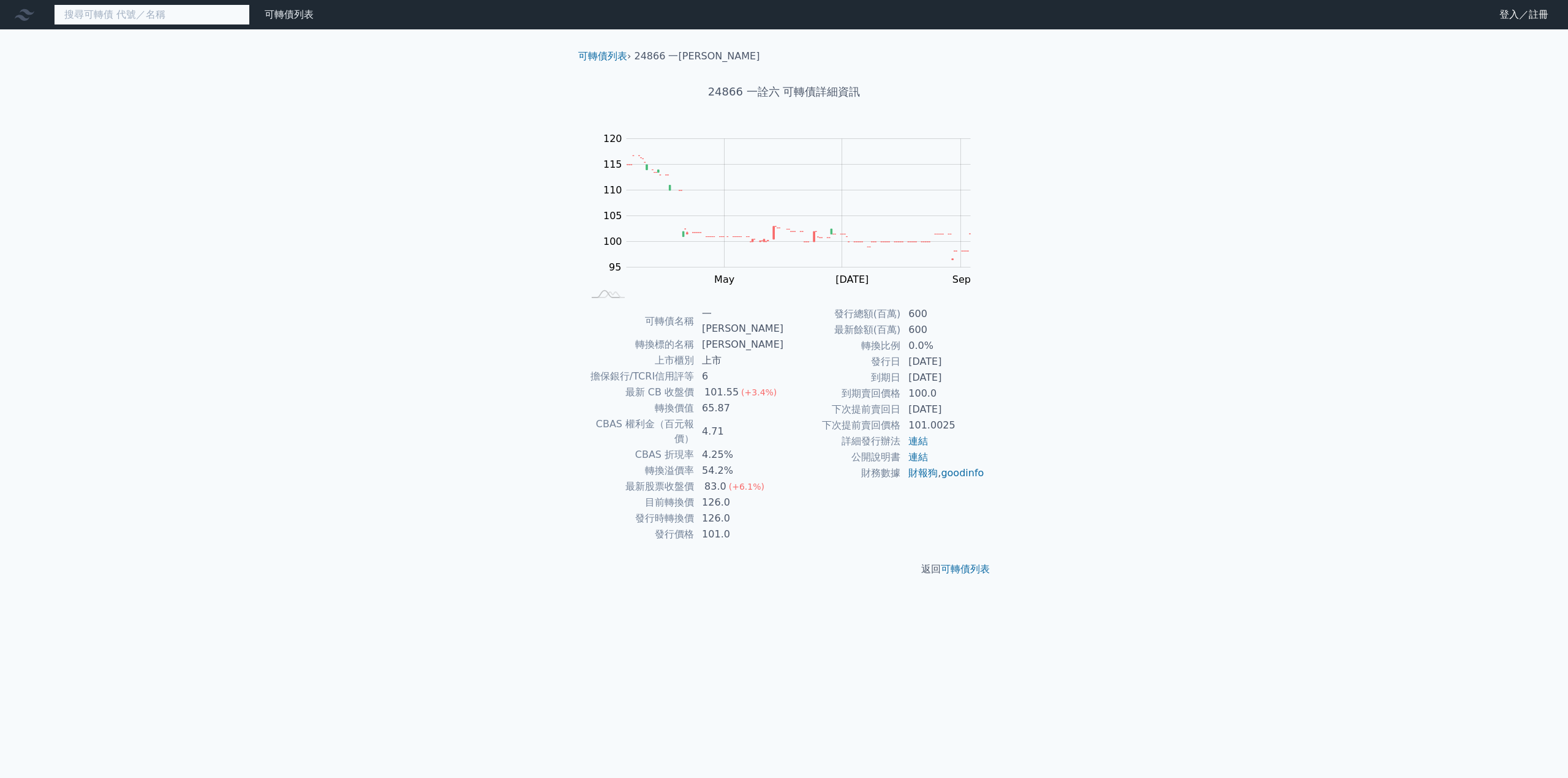
click at [115, 8] on input at bounding box center [152, 15] width 196 height 21
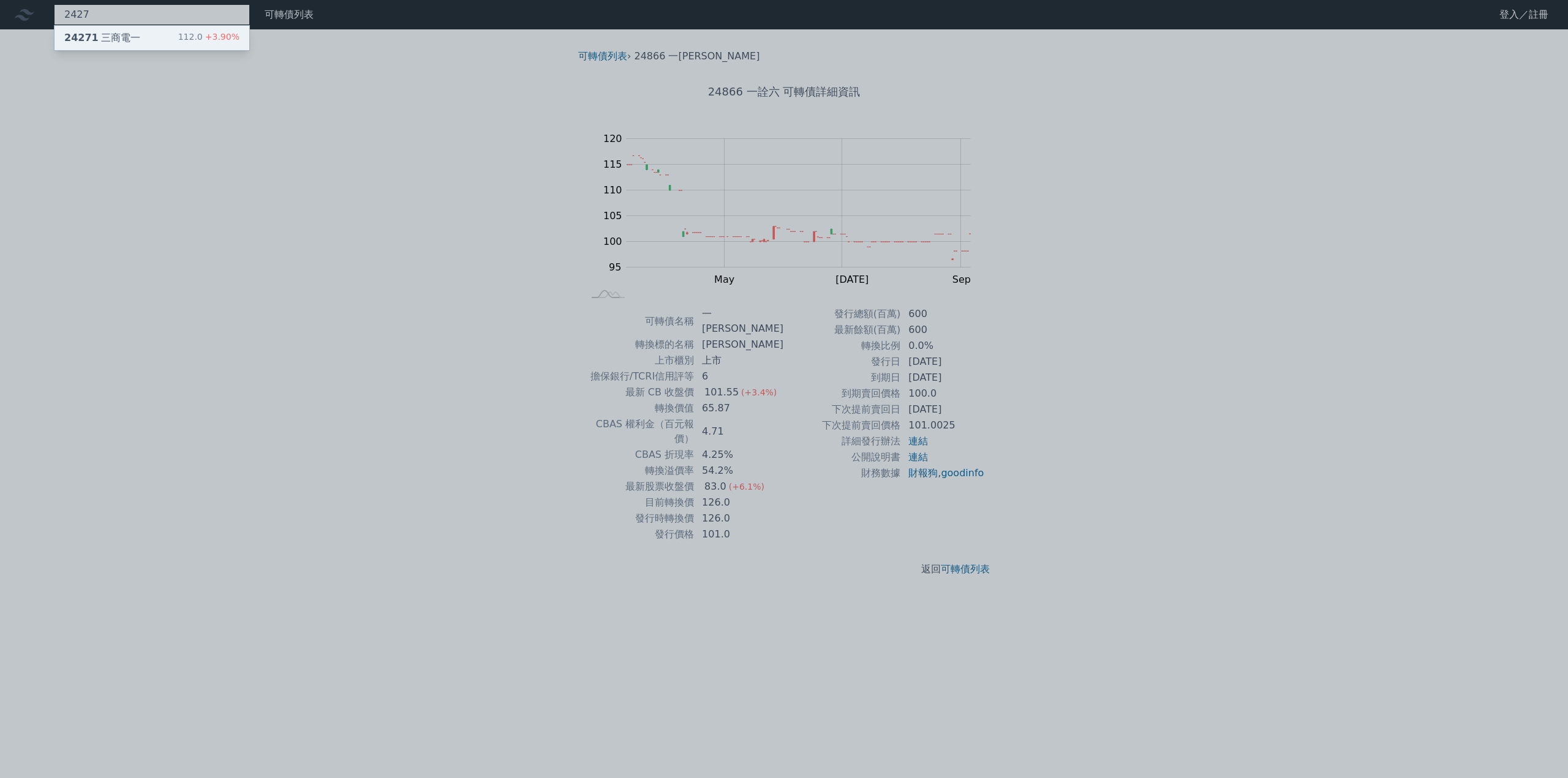
type input "2427"
click at [111, 41] on div "24271 三商電一" at bounding box center [102, 38] width 75 height 15
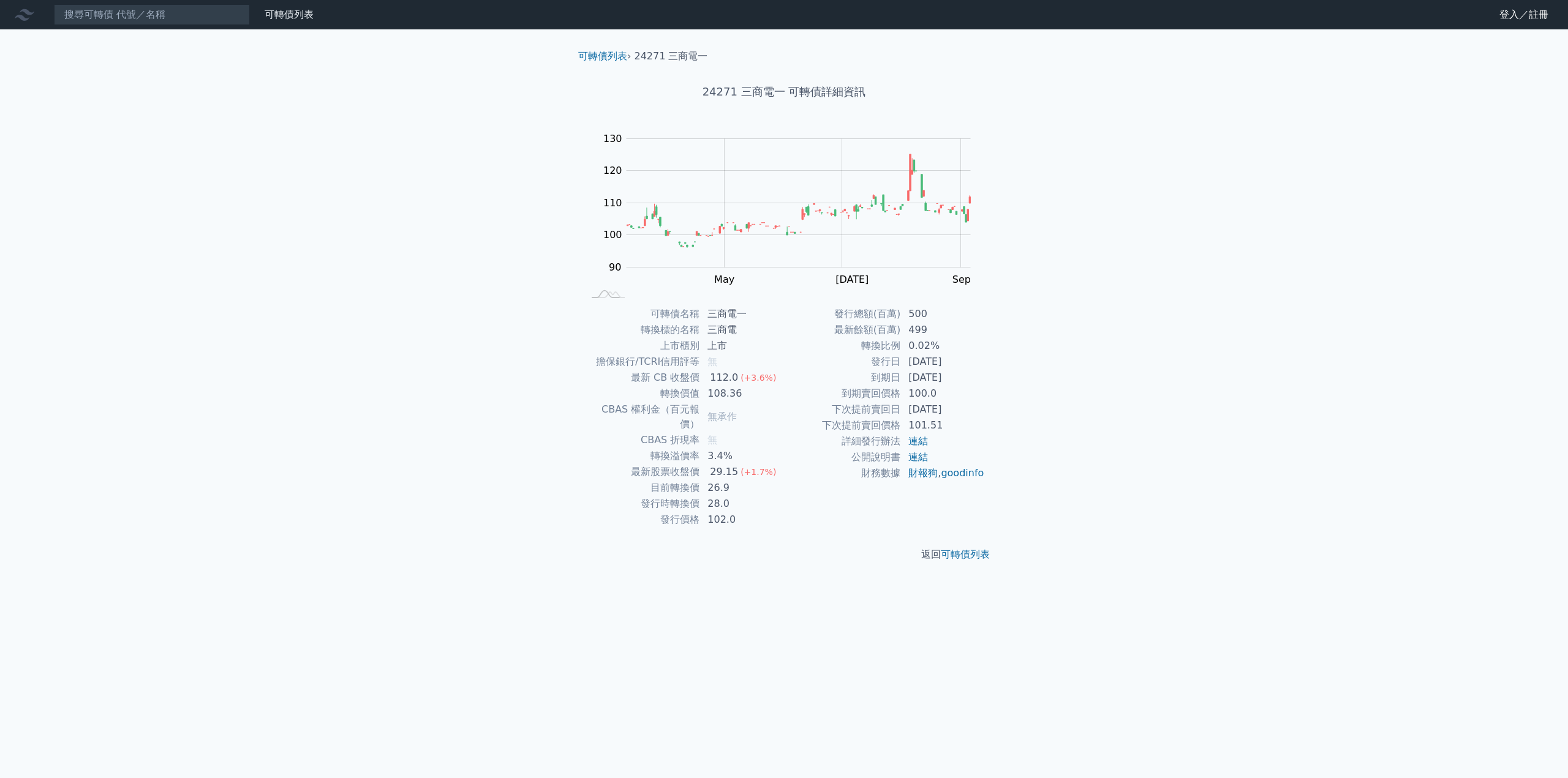
drag, startPoint x: 873, startPoint y: 379, endPoint x: 964, endPoint y: 385, distance: 91.2
click at [964, 385] on tr "到期日 [DATE]" at bounding box center [884, 377] width 201 height 16
copy tr "到期日 [DATE]"
click at [97, 20] on input at bounding box center [152, 15] width 196 height 21
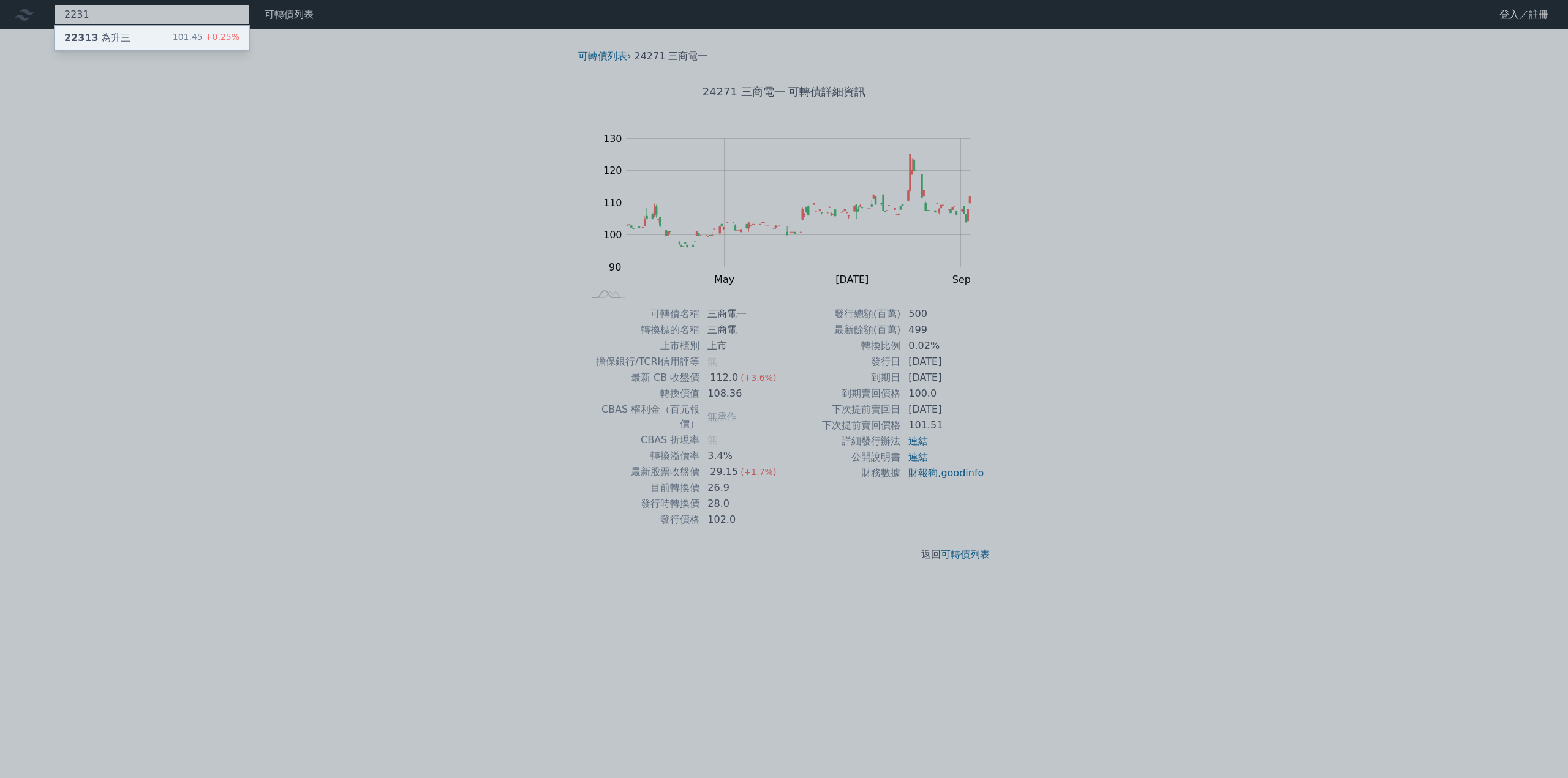
type input "2231"
click at [95, 34] on div "22313 為升三" at bounding box center [97, 38] width 66 height 15
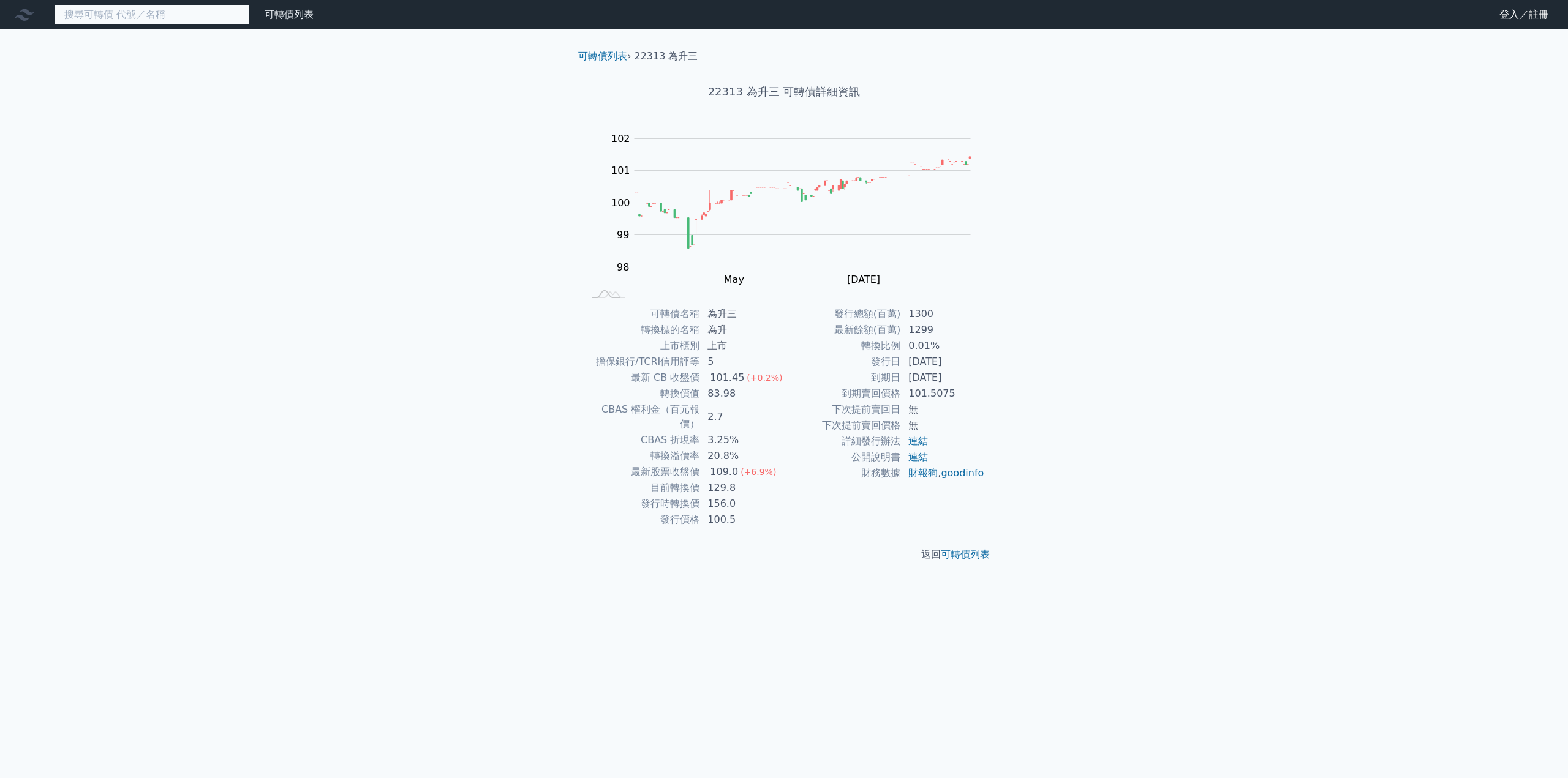
click at [142, 9] on input at bounding box center [152, 15] width 196 height 21
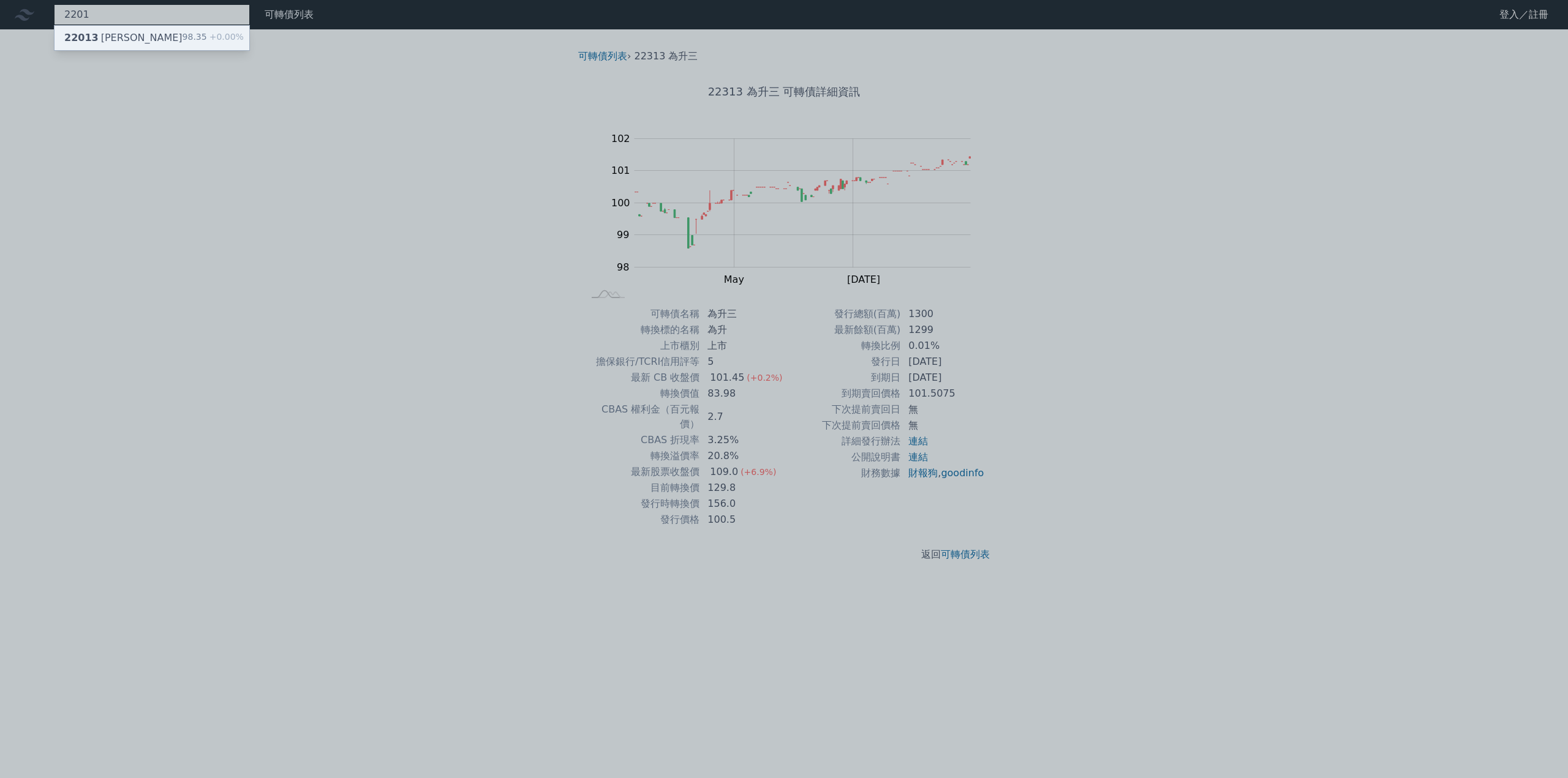
type input "2201"
click at [113, 36] on div "22013 [PERSON_NAME]" at bounding box center [123, 38] width 118 height 15
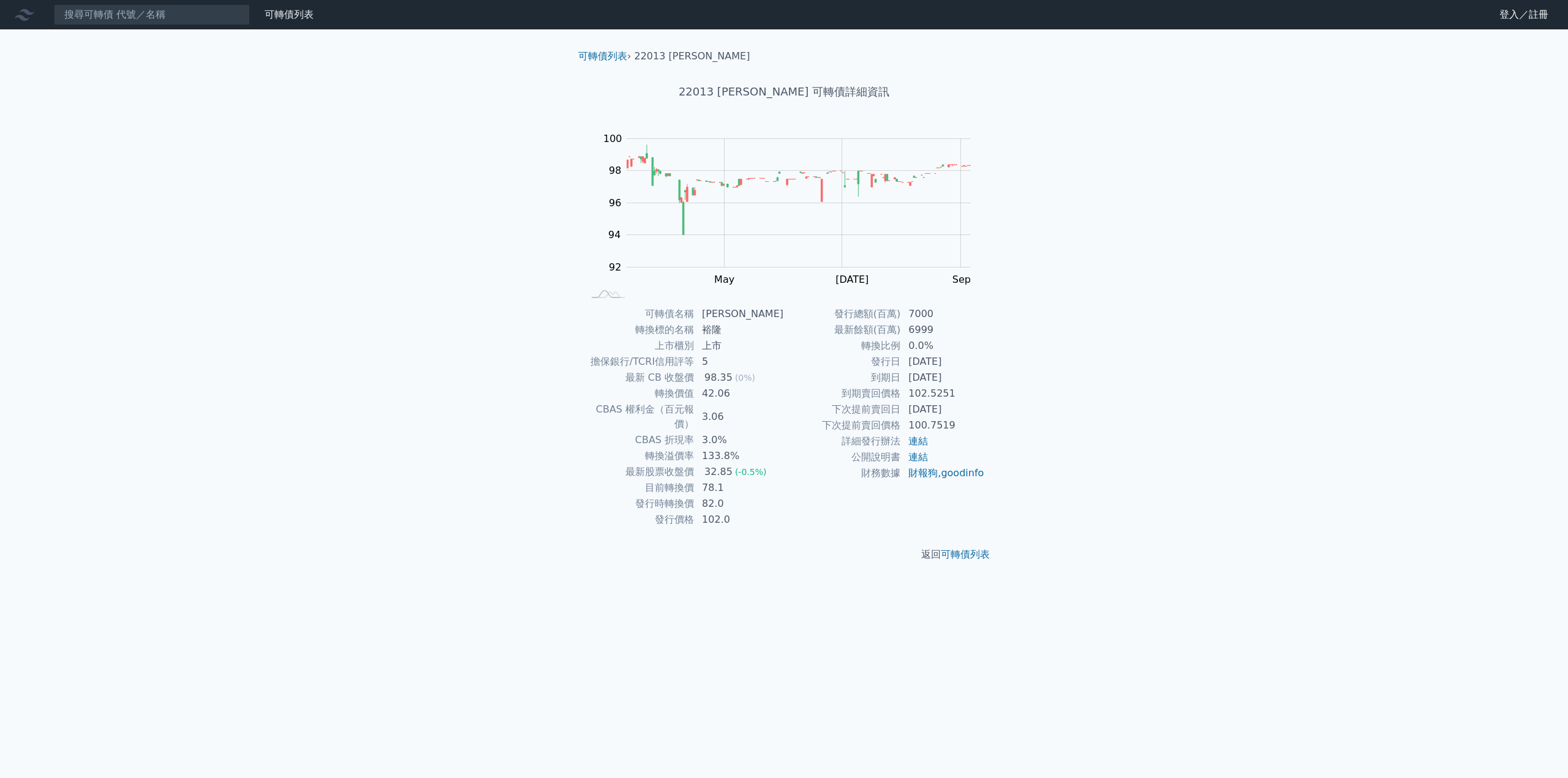
drag, startPoint x: 874, startPoint y: 377, endPoint x: 962, endPoint y: 382, distance: 88.1
click at [962, 382] on tr "到期日 [DATE]" at bounding box center [884, 377] width 201 height 16
copy tr "到期日 [DATE]"
click at [95, 19] on input at bounding box center [152, 15] width 196 height 21
click at [109, 16] on input at bounding box center [152, 15] width 196 height 21
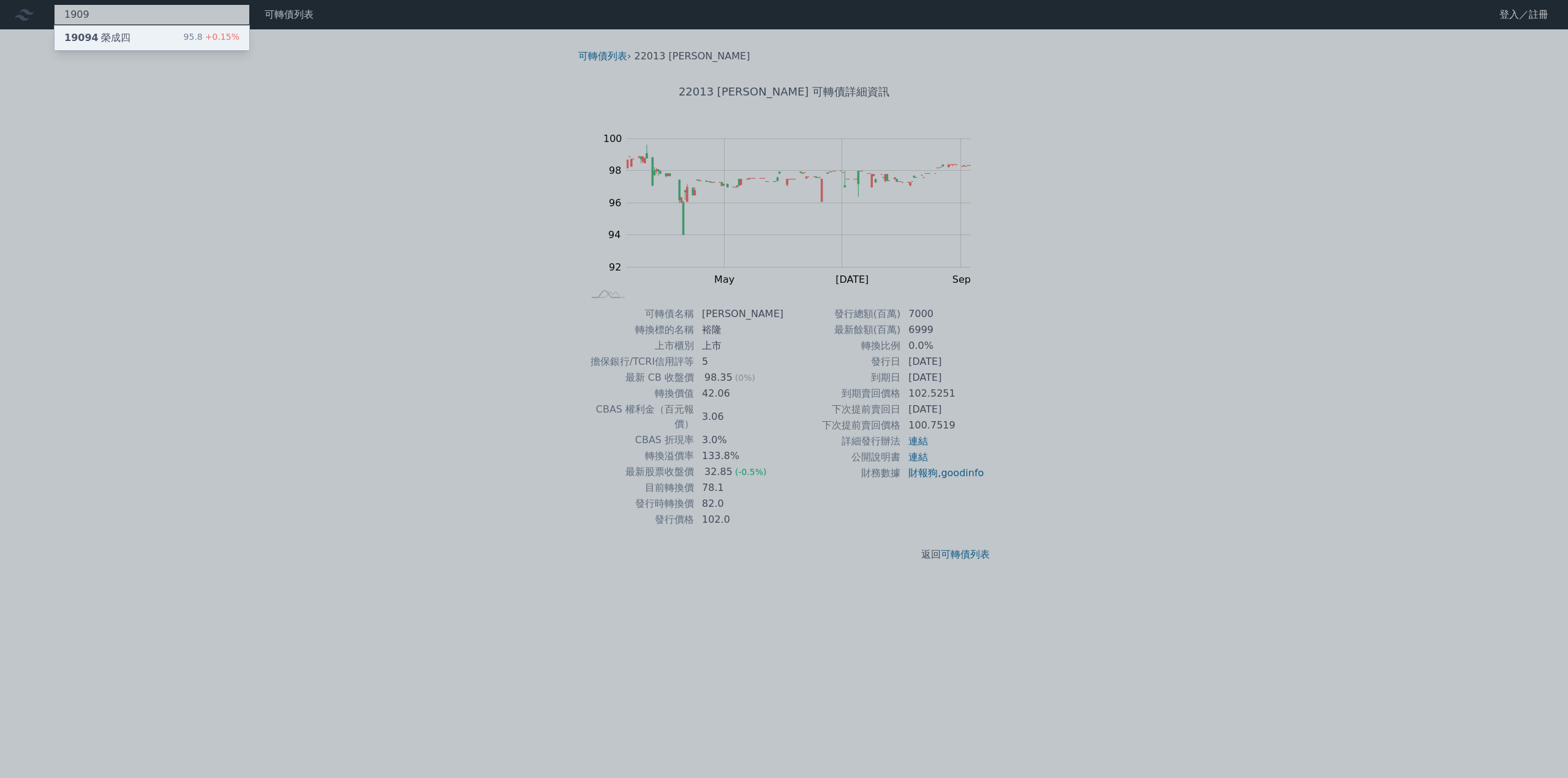
type input "1909"
click at [104, 38] on div "19094 榮成四" at bounding box center [97, 38] width 66 height 15
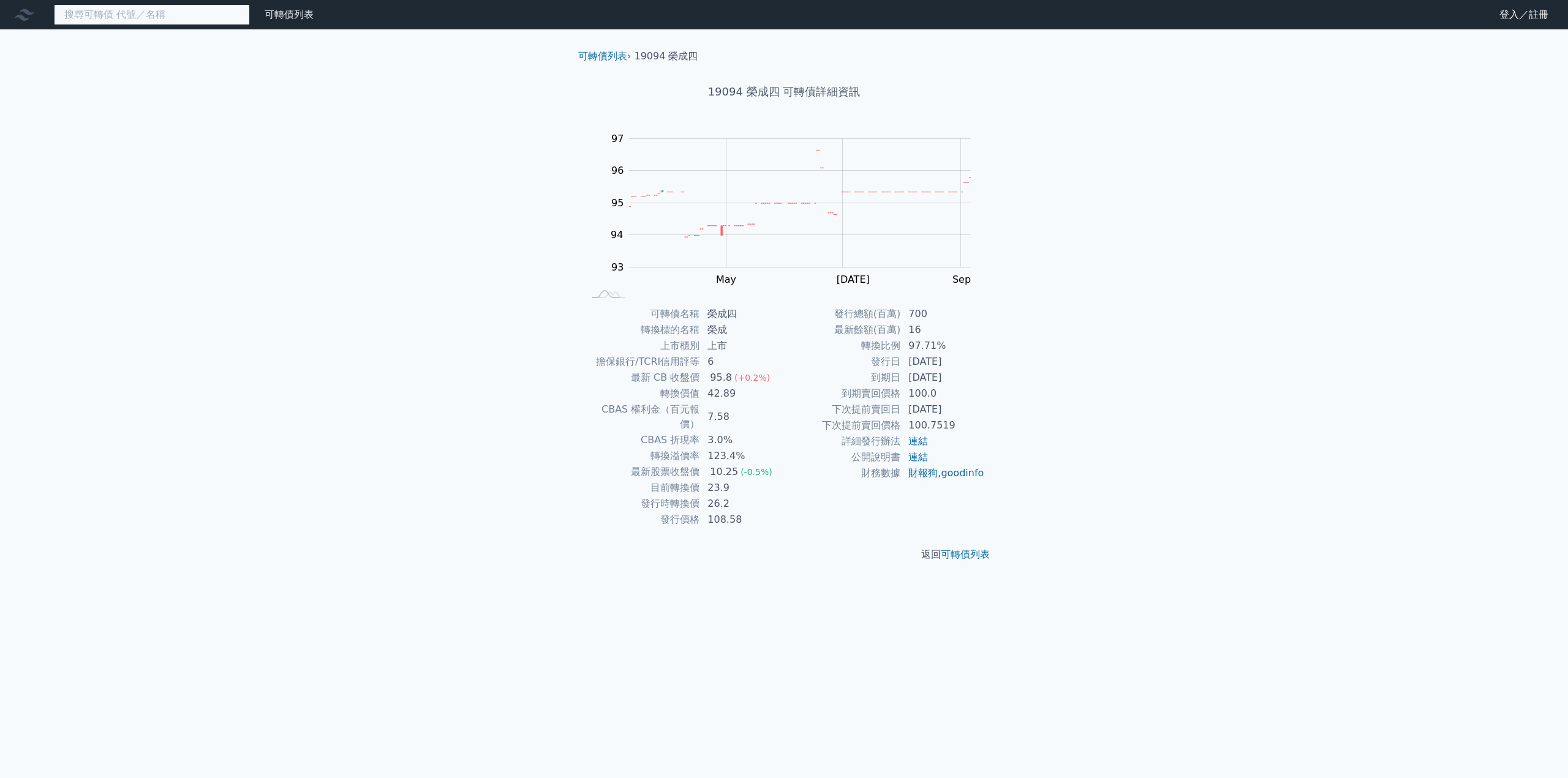
click at [103, 17] on input at bounding box center [152, 15] width 196 height 21
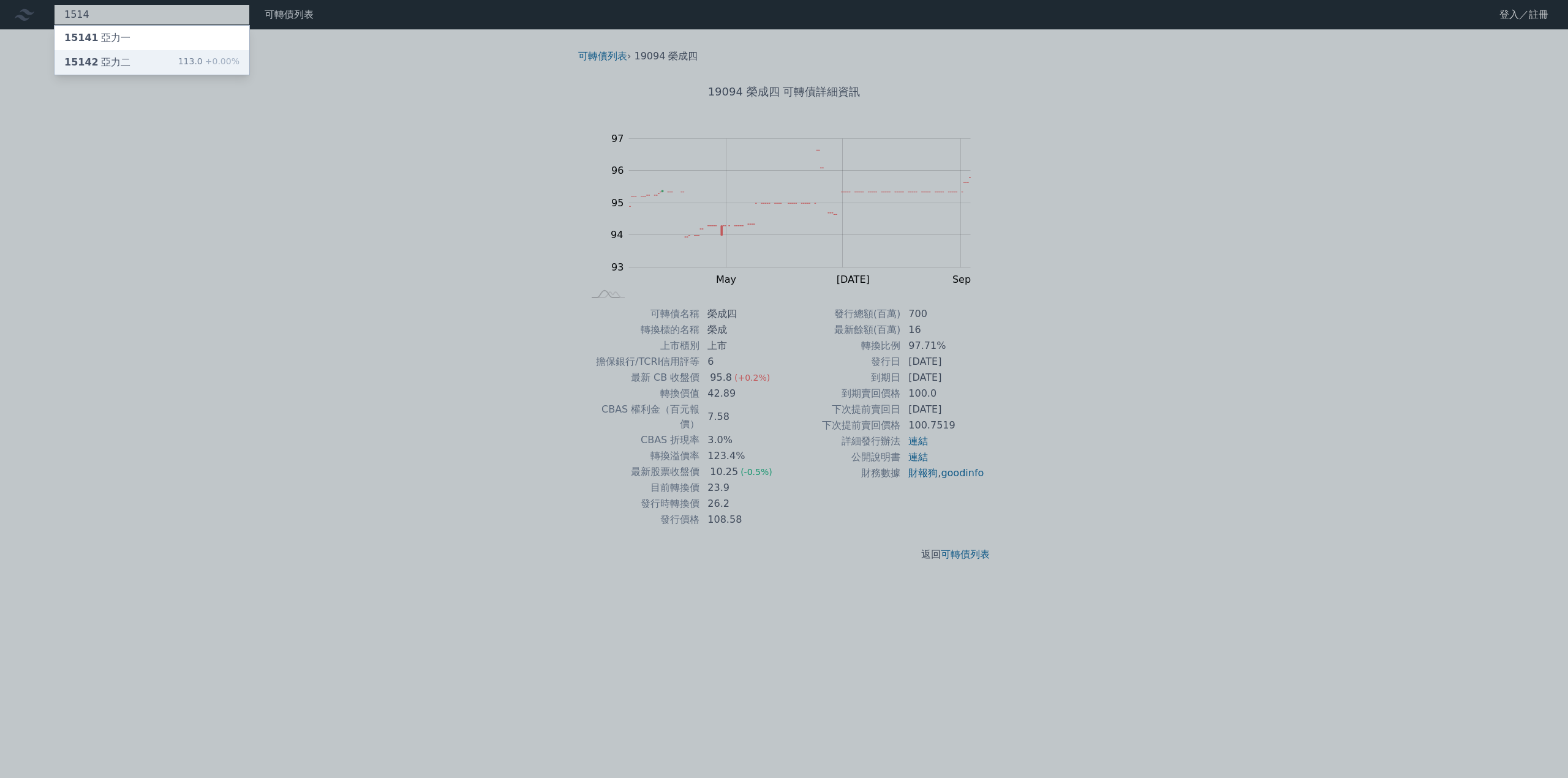
type input "1514"
click at [102, 58] on div "15142 亞力二" at bounding box center [97, 62] width 66 height 15
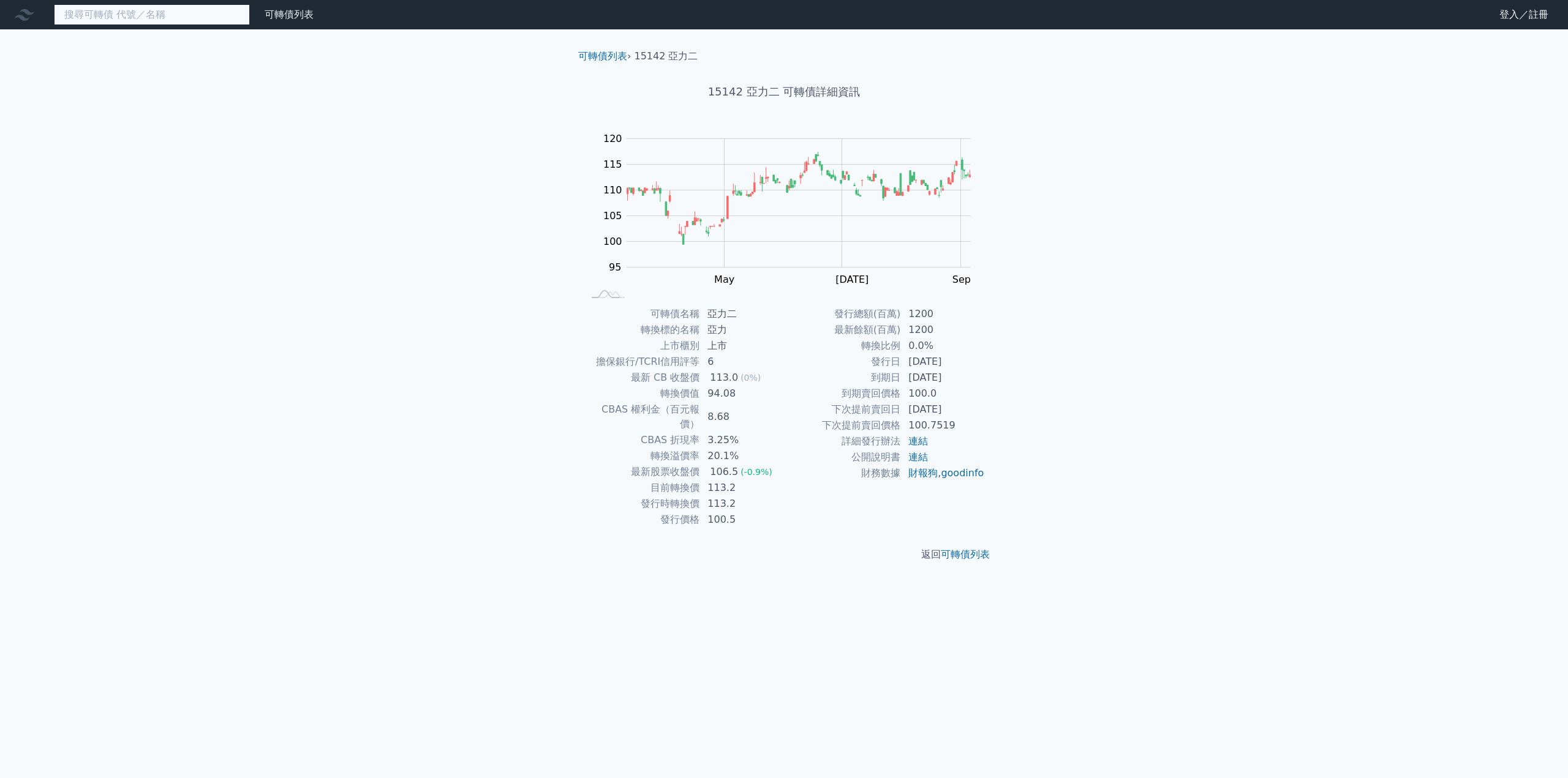
click at [88, 11] on input at bounding box center [152, 15] width 196 height 21
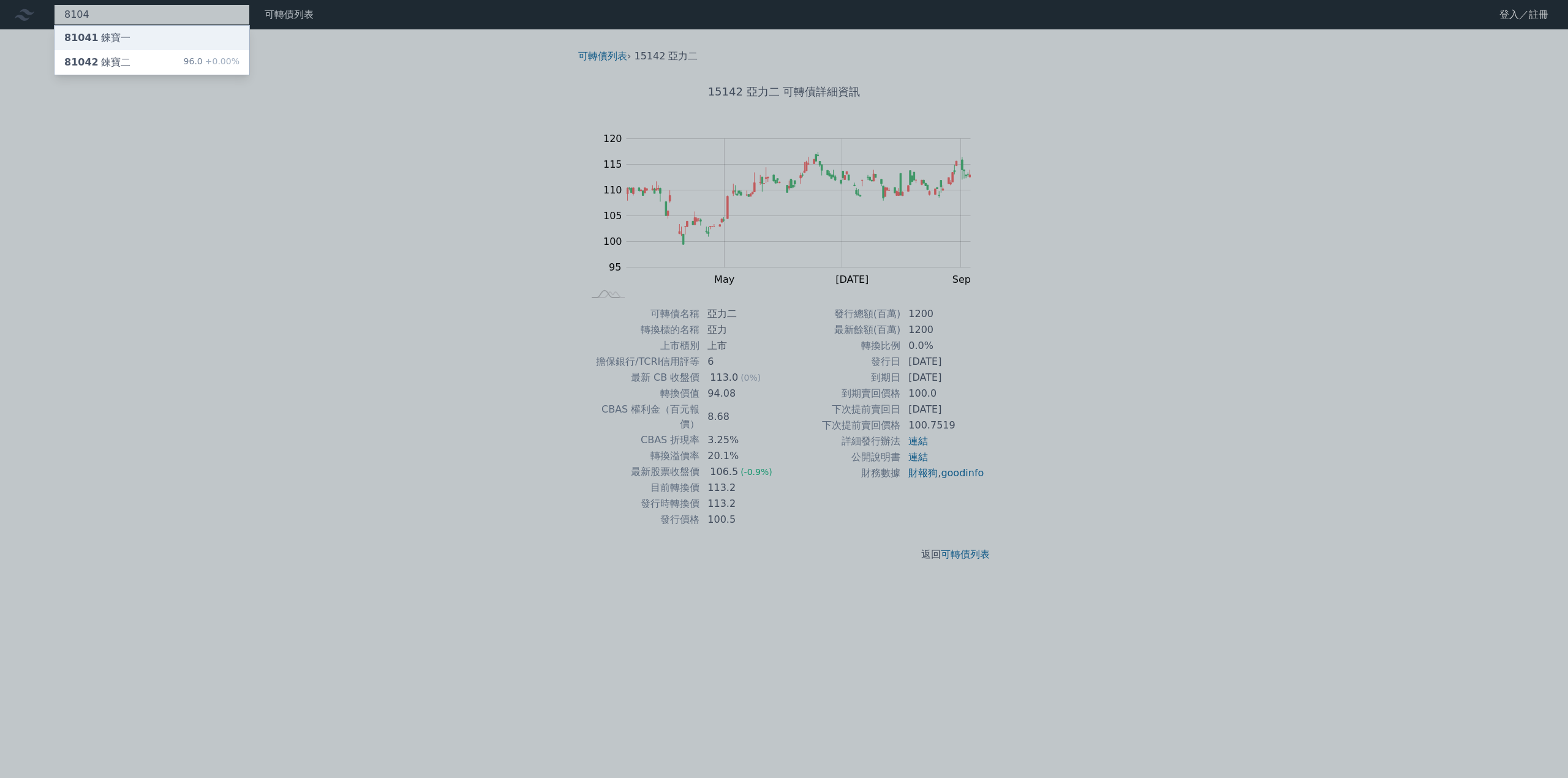
type input "8104"
click at [116, 43] on div "81041 錸寶一" at bounding box center [97, 38] width 66 height 15
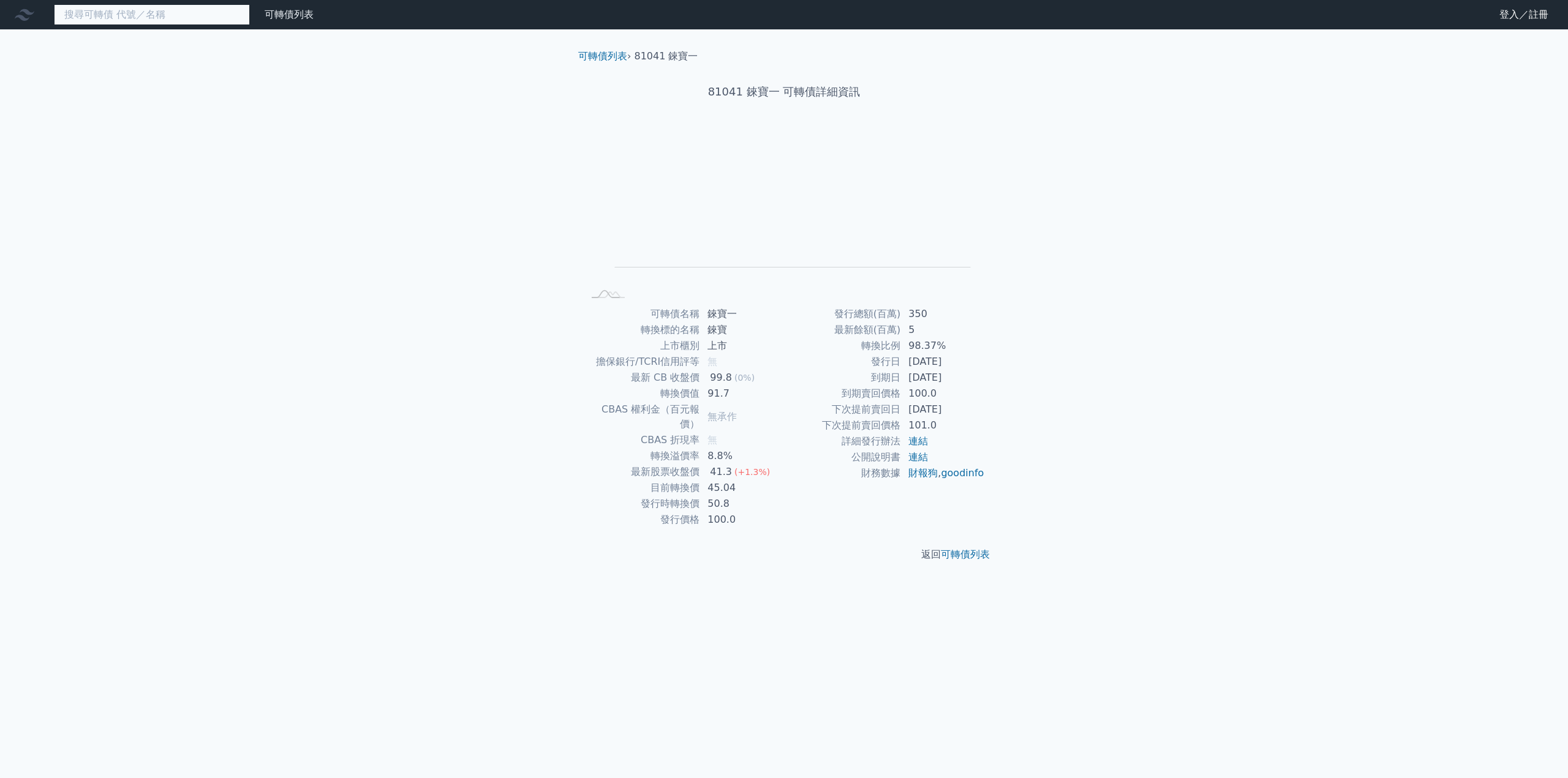
click at [148, 15] on input at bounding box center [152, 15] width 196 height 21
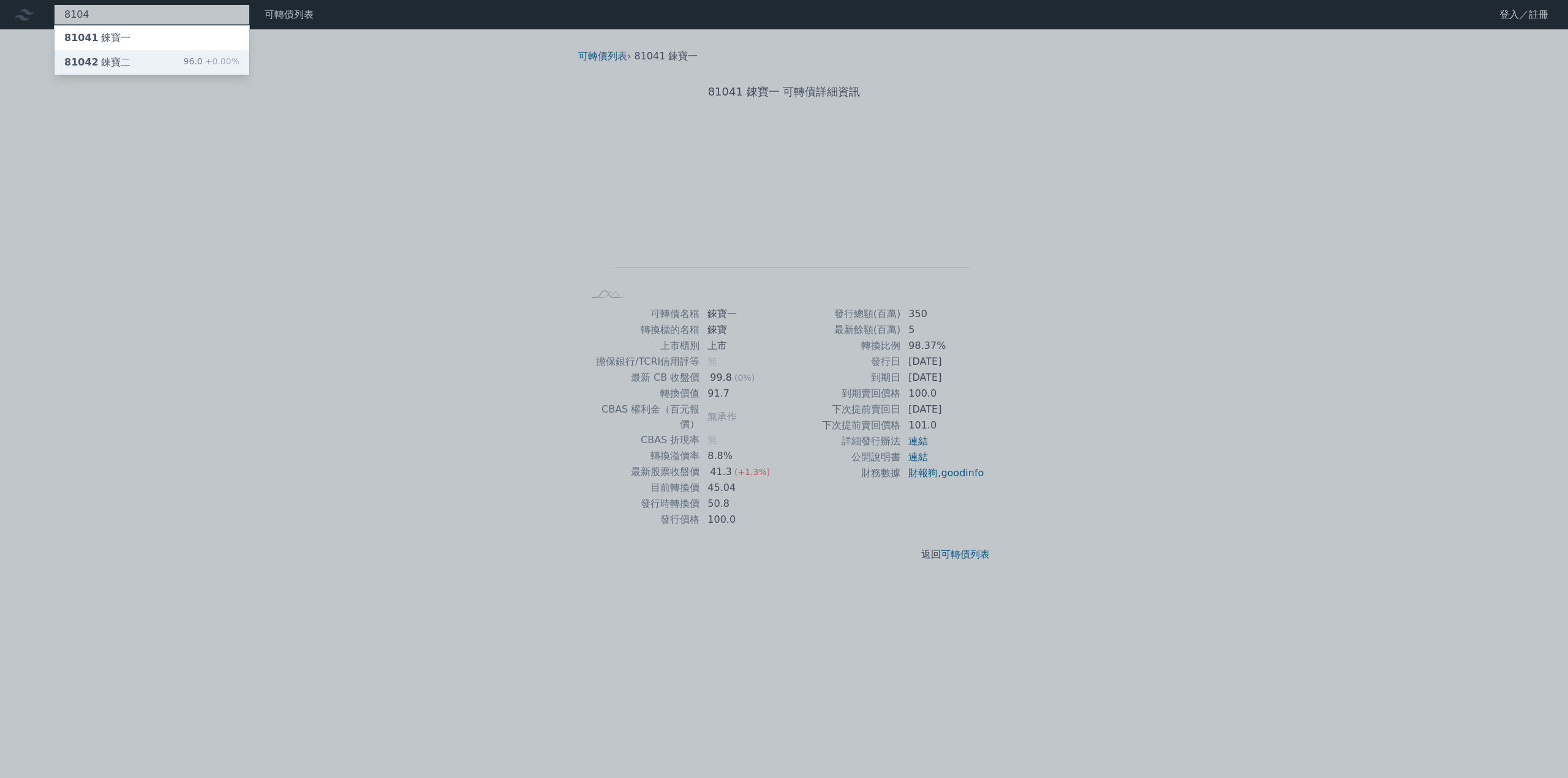
type input "8104"
click at [125, 56] on div "81042 錸寶二" at bounding box center [97, 62] width 66 height 15
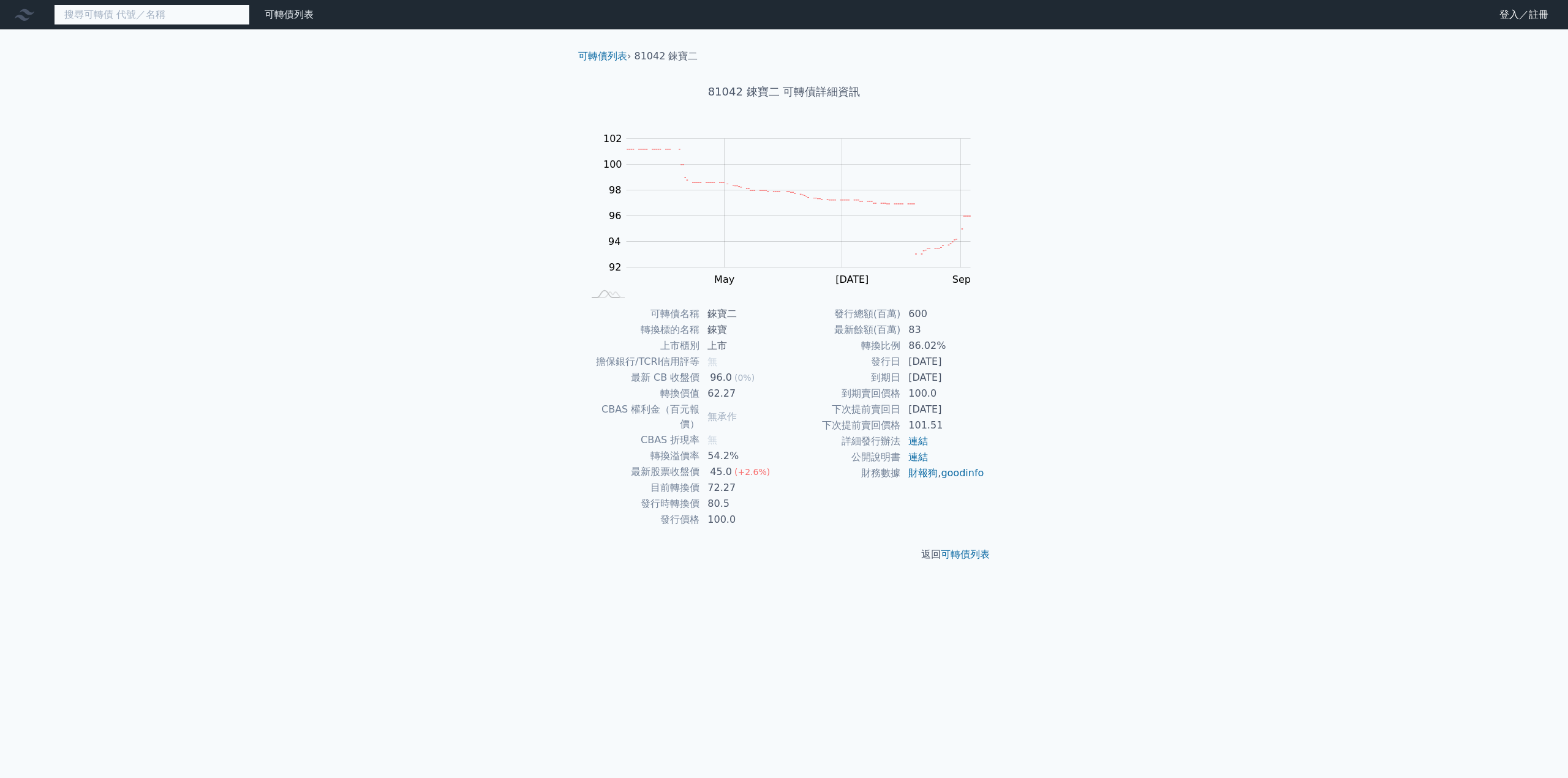
click at [155, 23] on input at bounding box center [152, 15] width 196 height 21
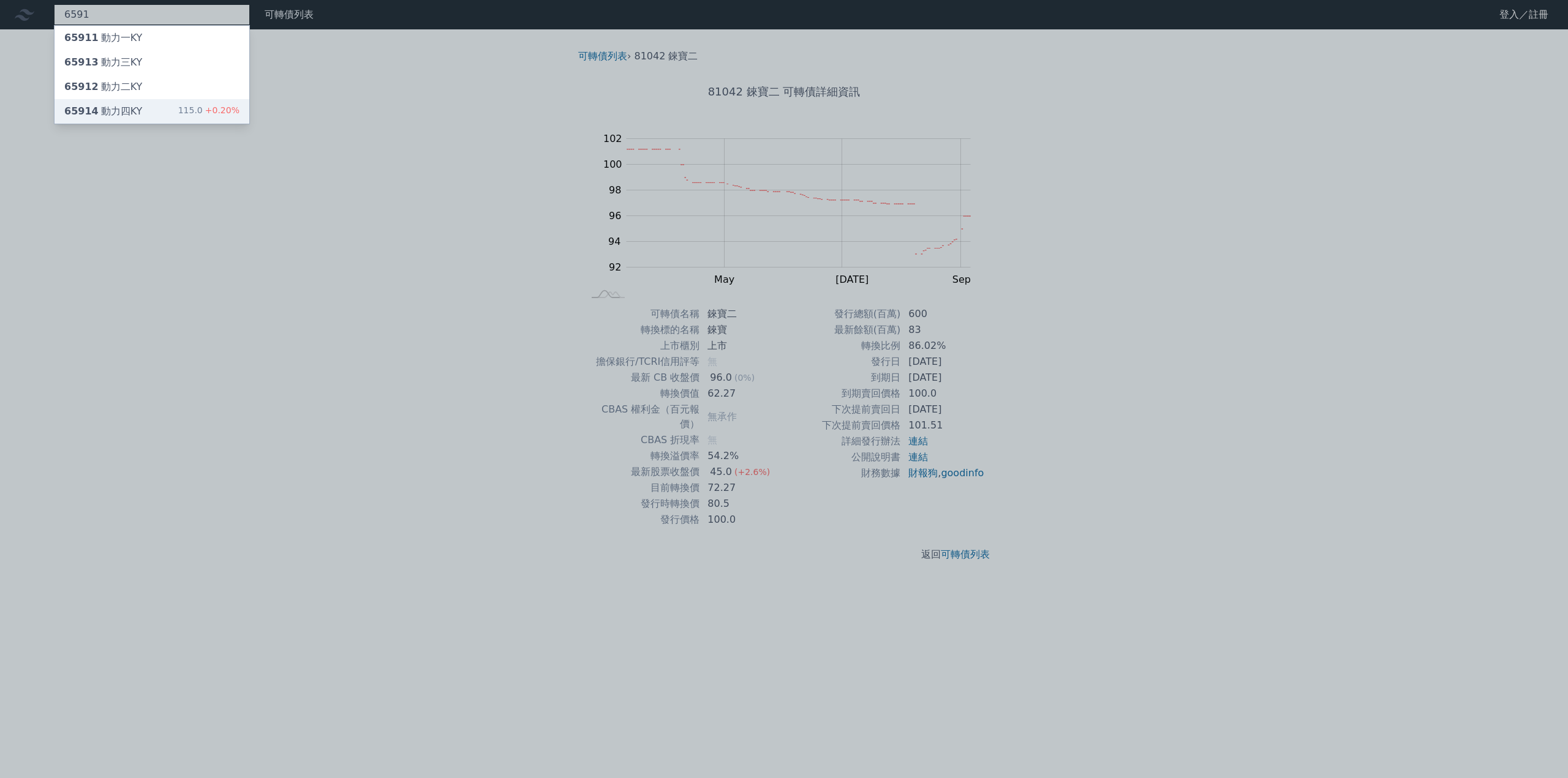
type input "6591"
click at [133, 108] on div "65914 動力[GEOGRAPHIC_DATA]" at bounding box center [103, 111] width 77 height 15
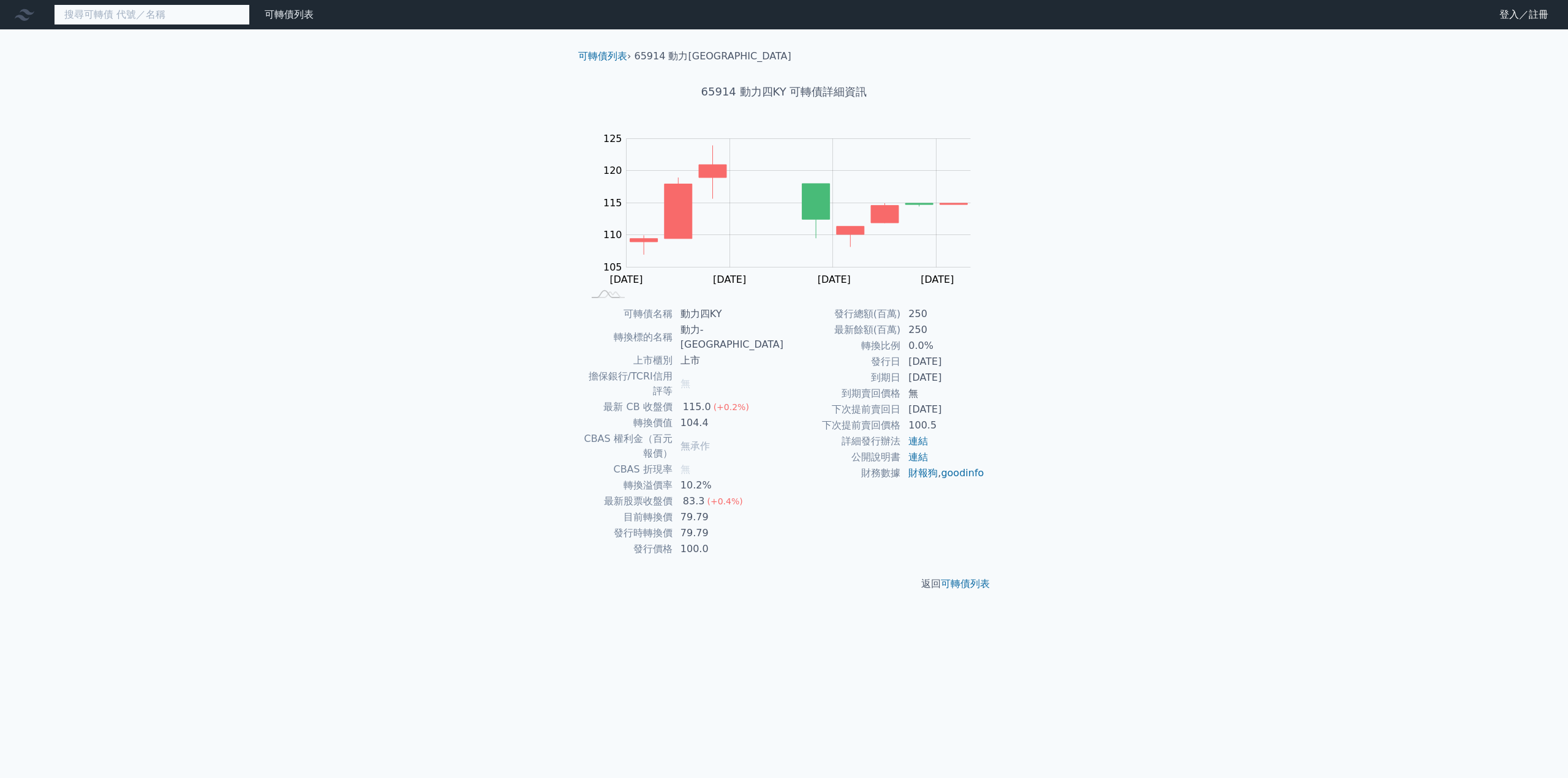
click at [134, 16] on input at bounding box center [152, 15] width 196 height 21
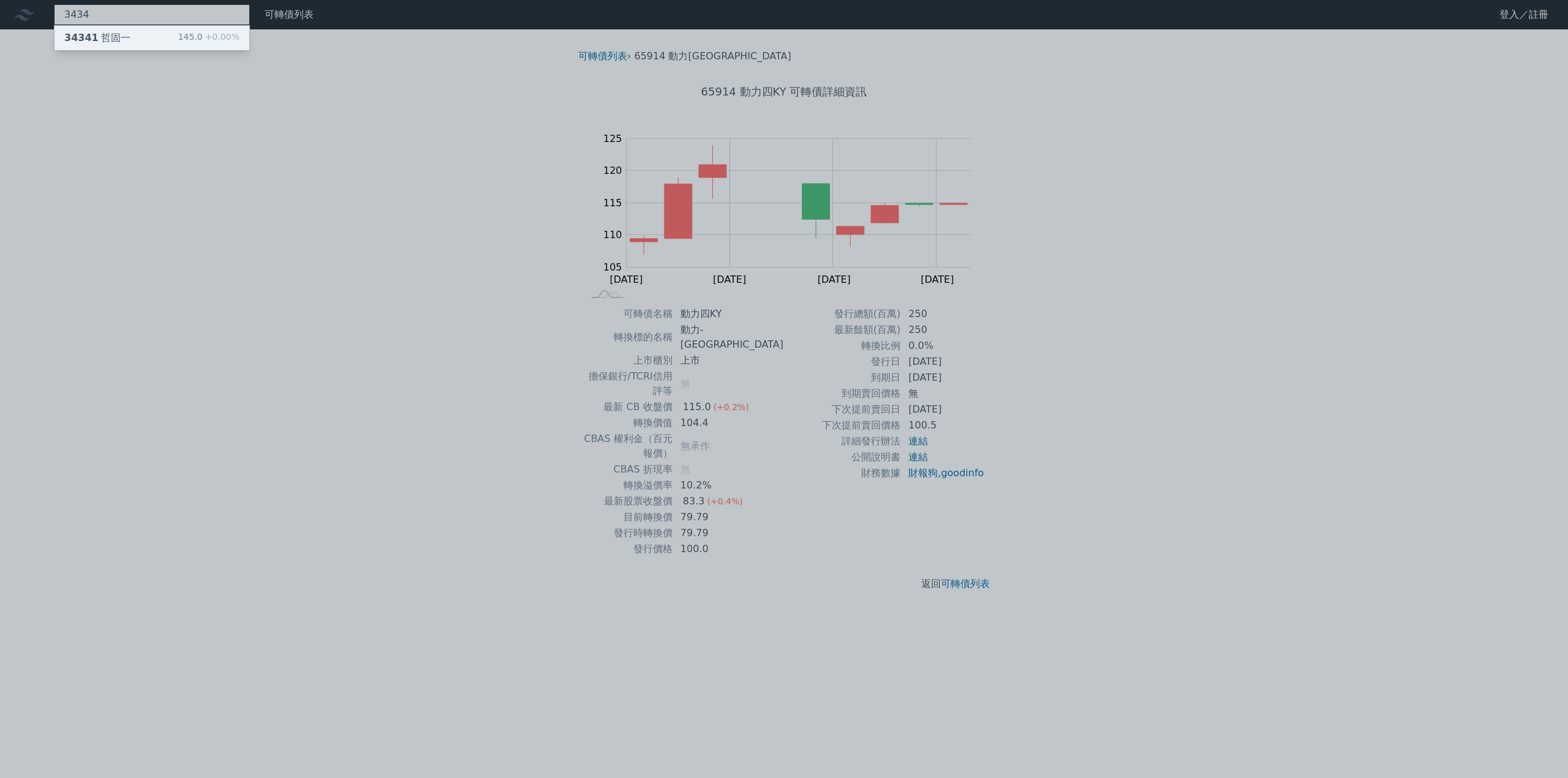
type input "3434"
click at [118, 34] on div "34341 哲固一" at bounding box center [97, 38] width 66 height 15
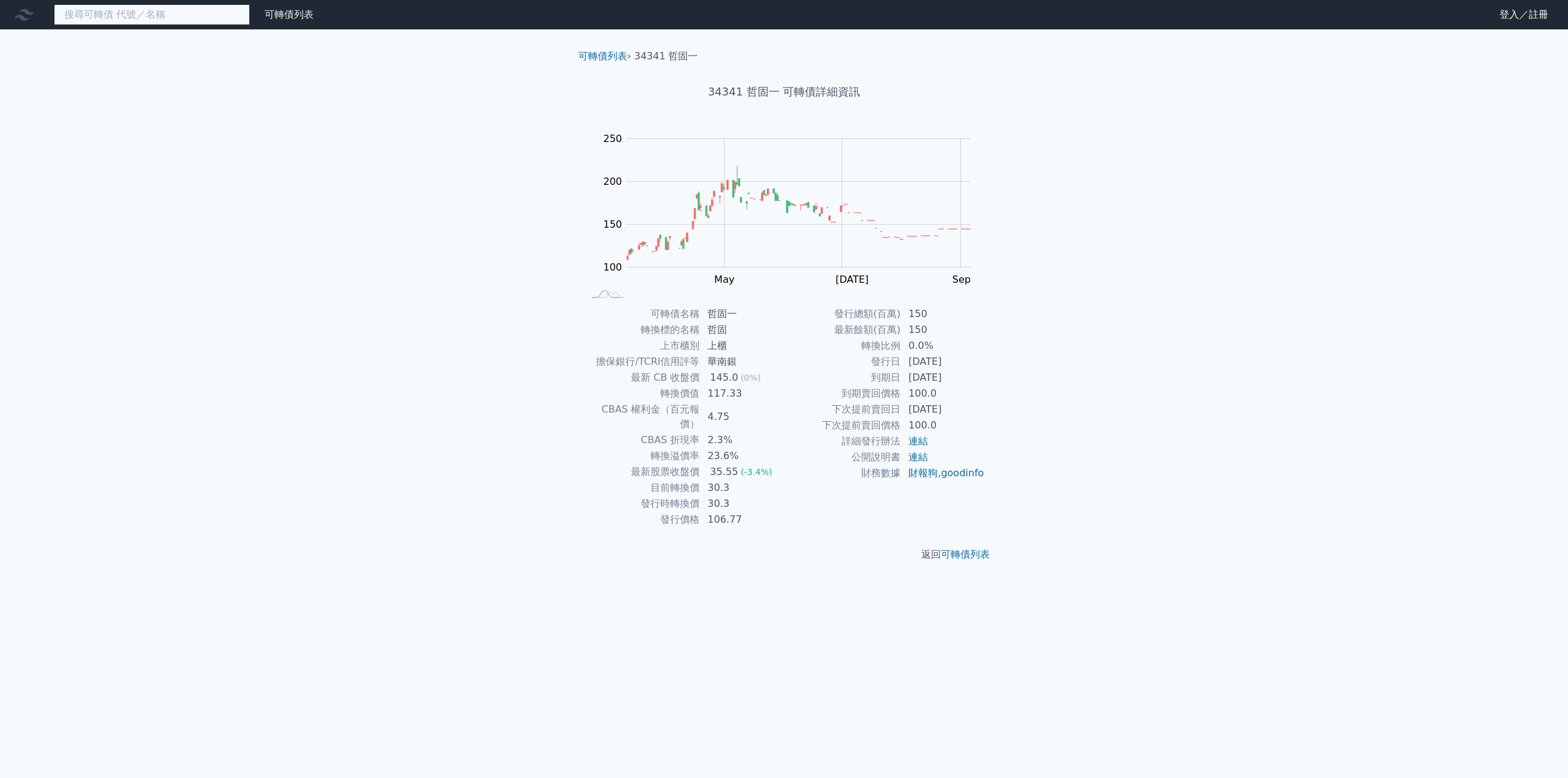
click at [129, 16] on input at bounding box center [152, 15] width 196 height 21
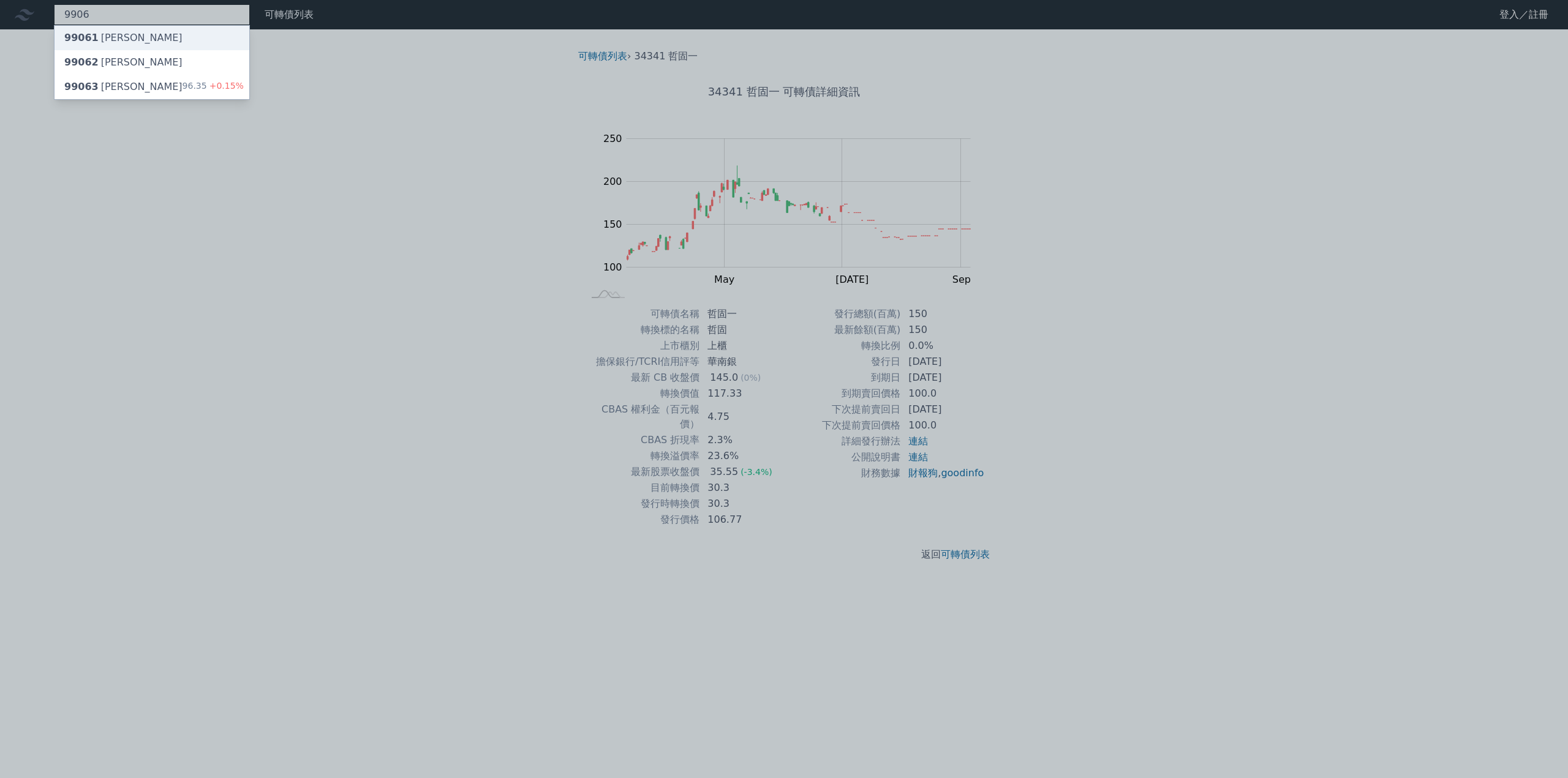
type input "9906"
click at [128, 38] on div "99061 欣巴巴一" at bounding box center [123, 38] width 118 height 15
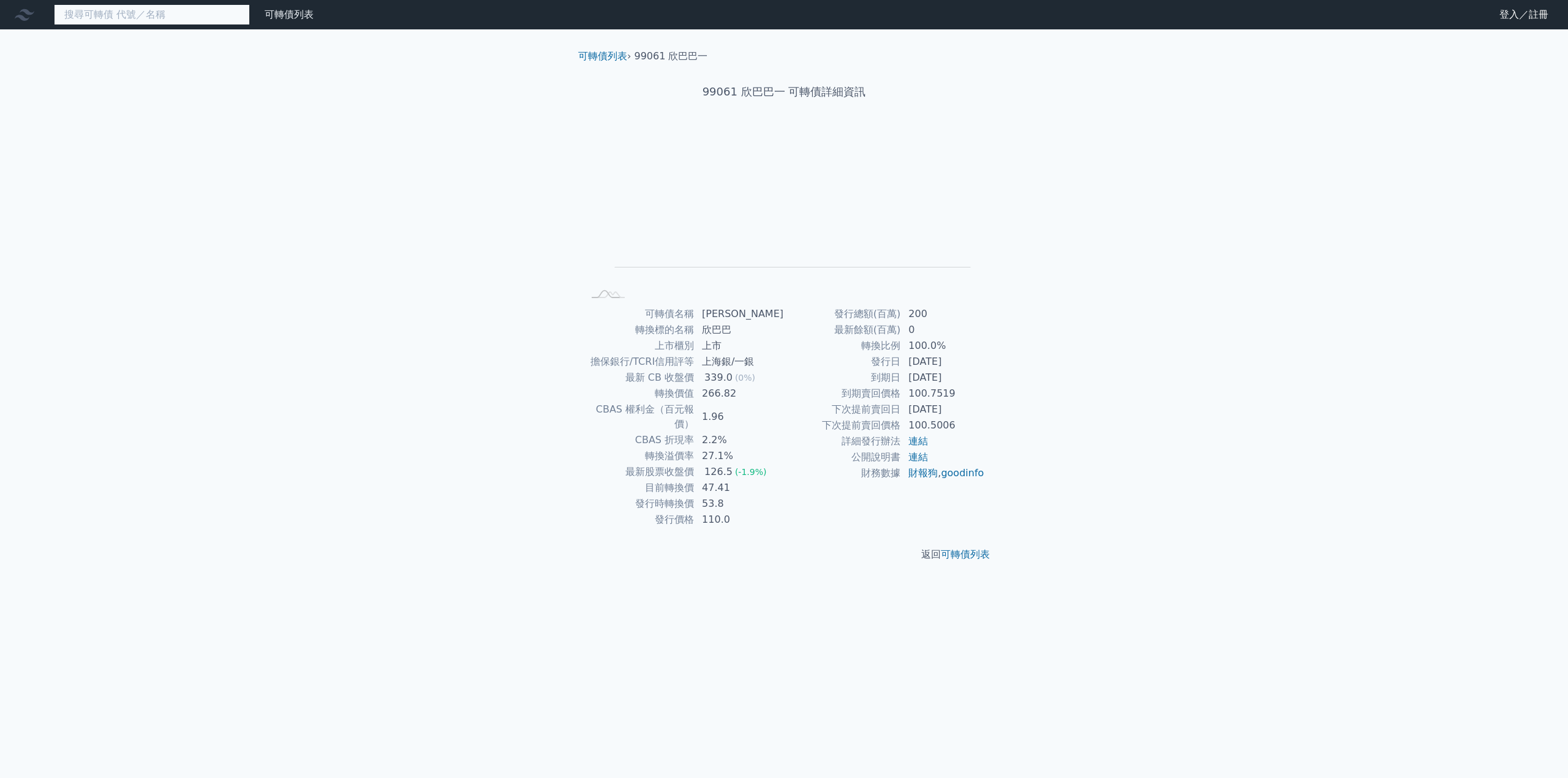
click at [130, 22] on input at bounding box center [152, 15] width 196 height 21
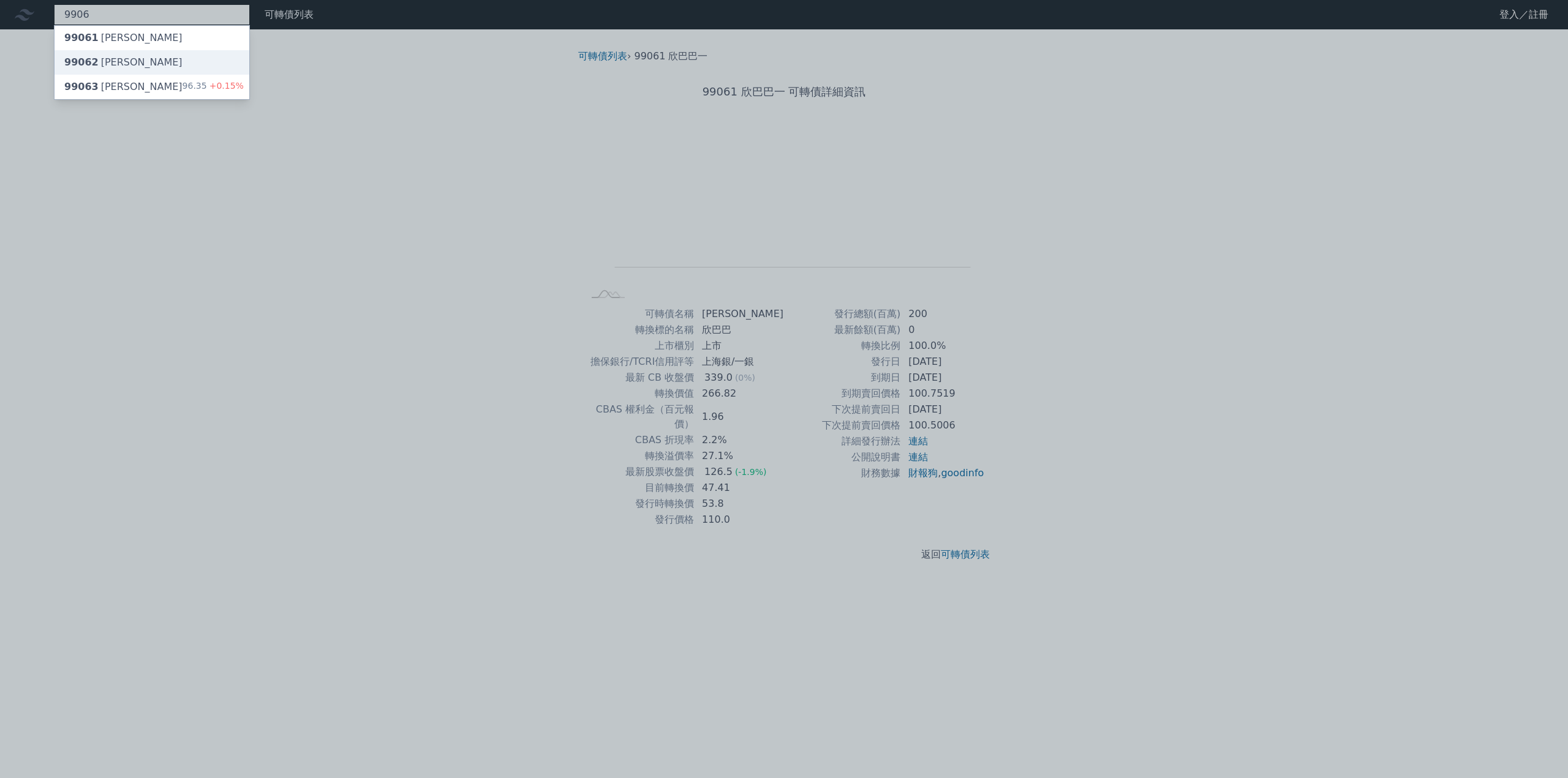
type input "9906"
click at [112, 55] on div "99062 [PERSON_NAME]" at bounding box center [152, 62] width 194 height 25
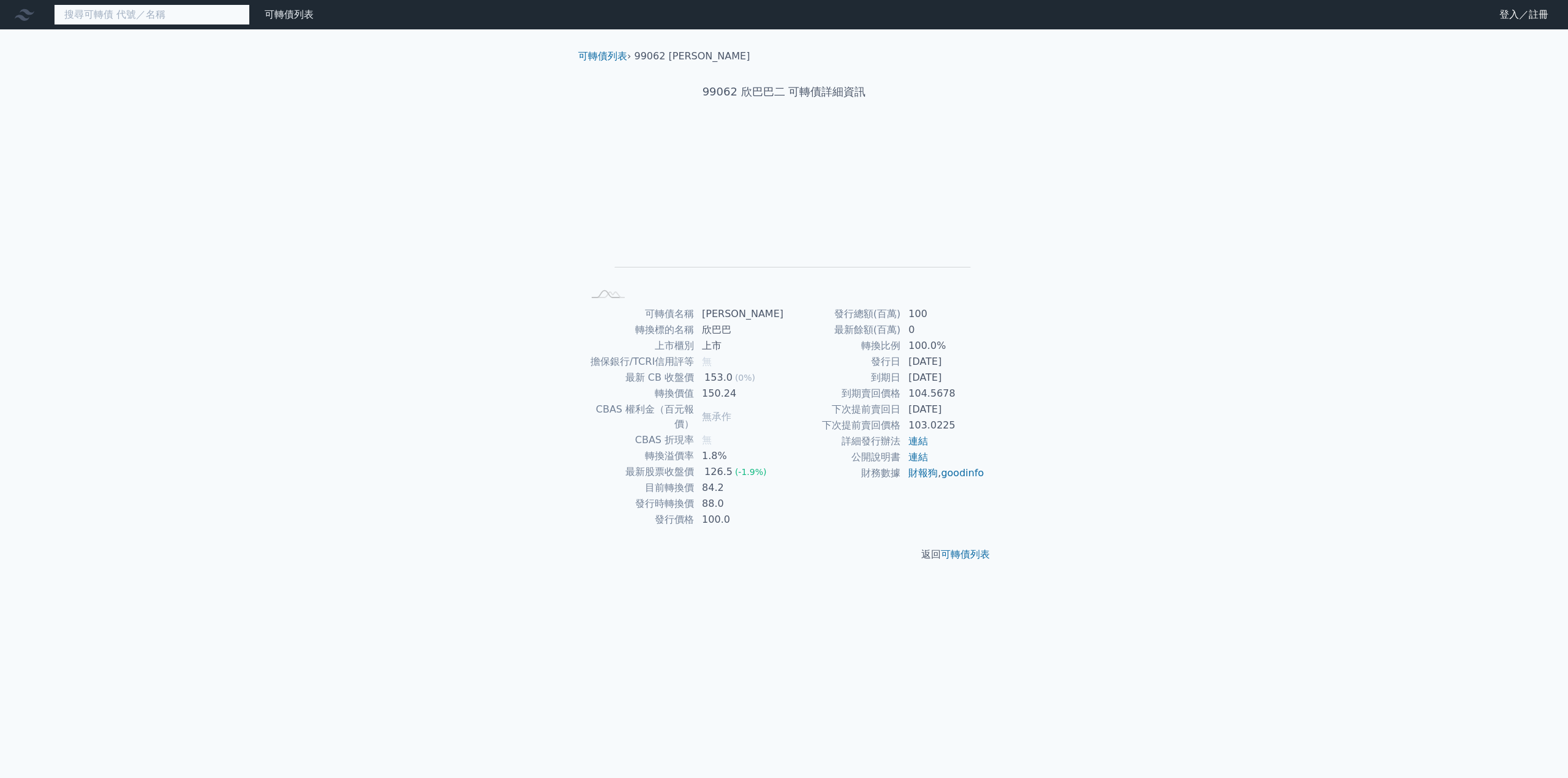
click at [95, 17] on input at bounding box center [152, 15] width 196 height 21
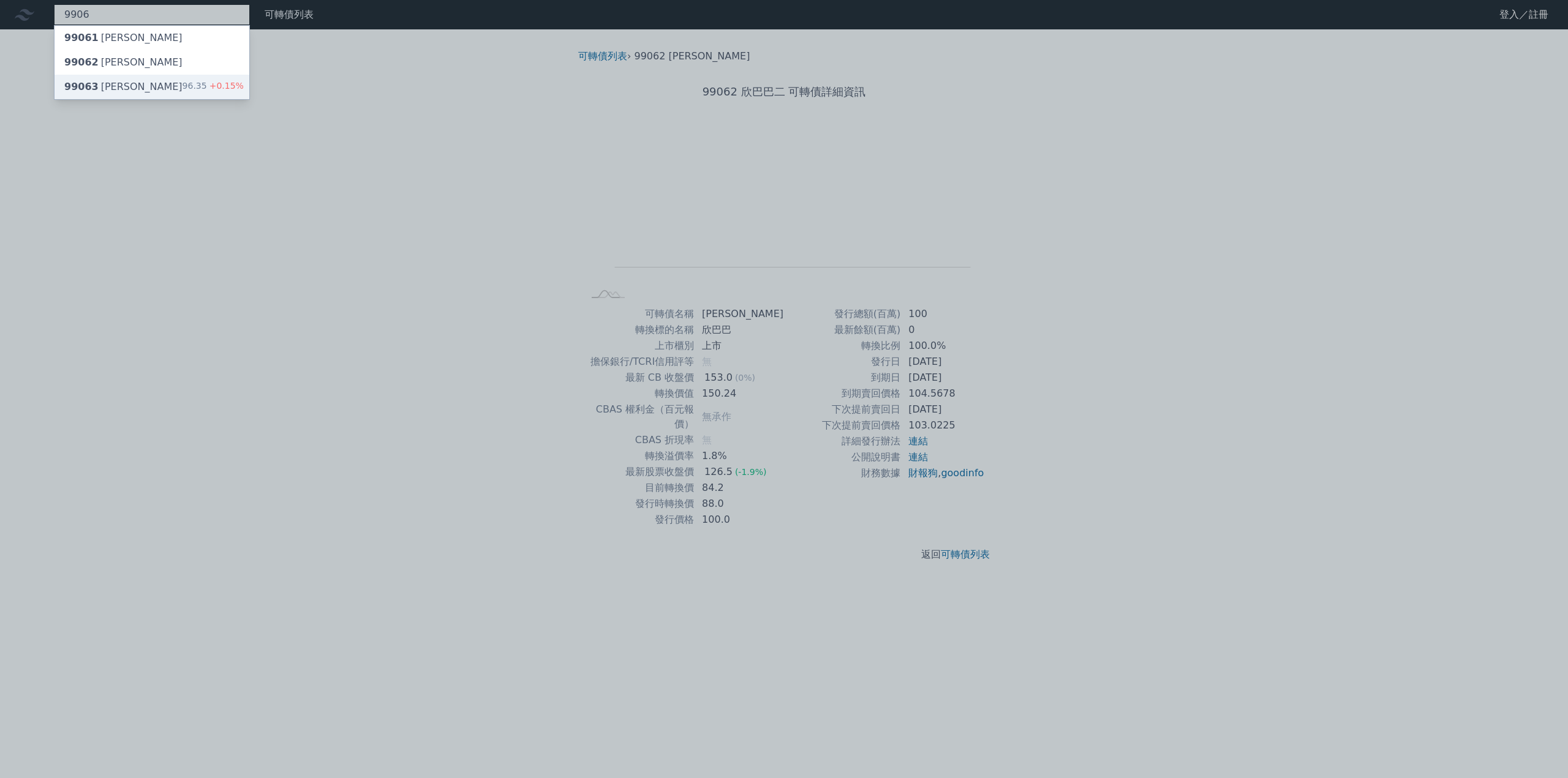
type input "9906"
click at [101, 84] on div "99063 [PERSON_NAME]" at bounding box center [123, 87] width 118 height 15
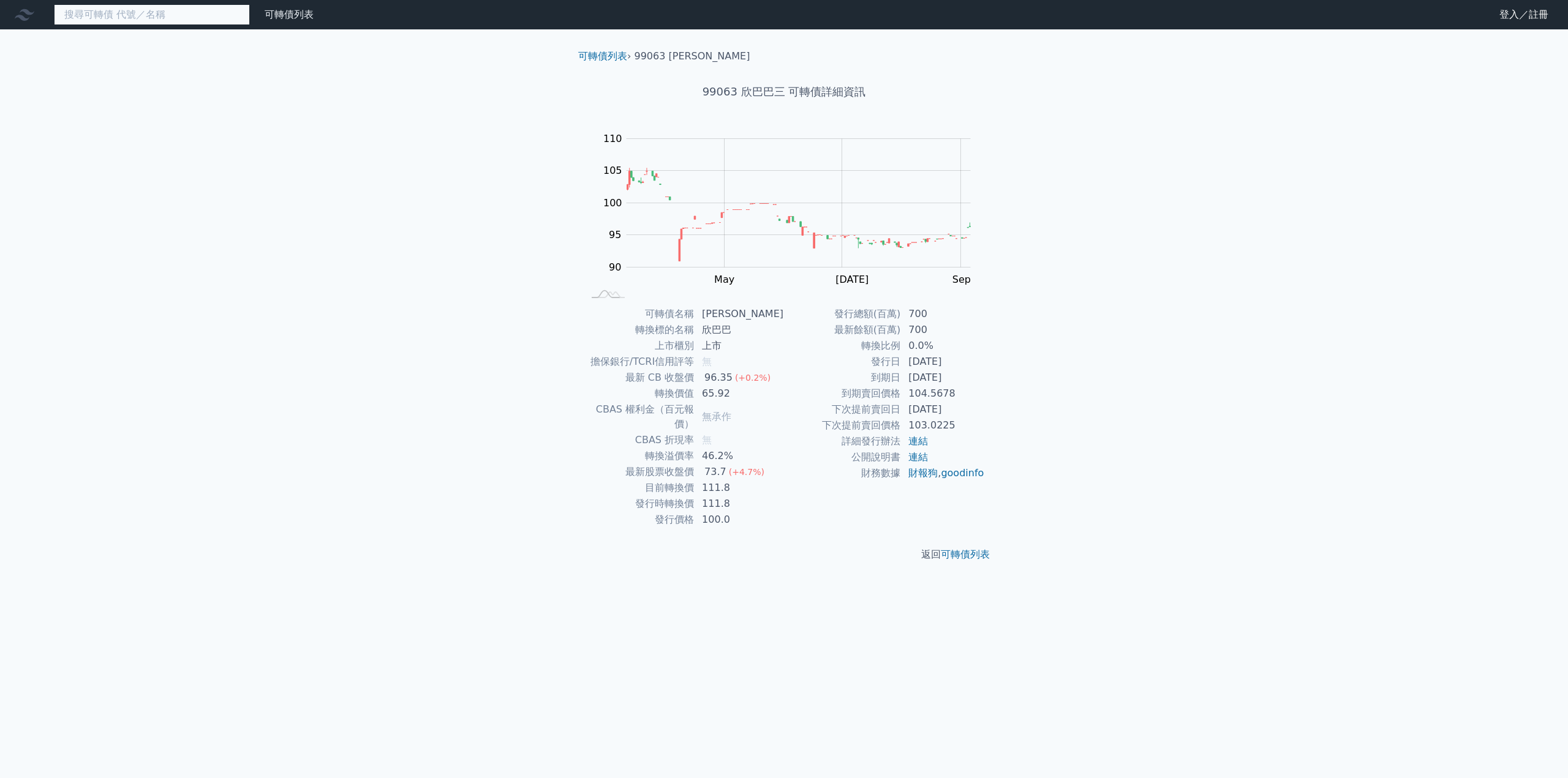
click at [139, 20] on input at bounding box center [152, 15] width 196 height 21
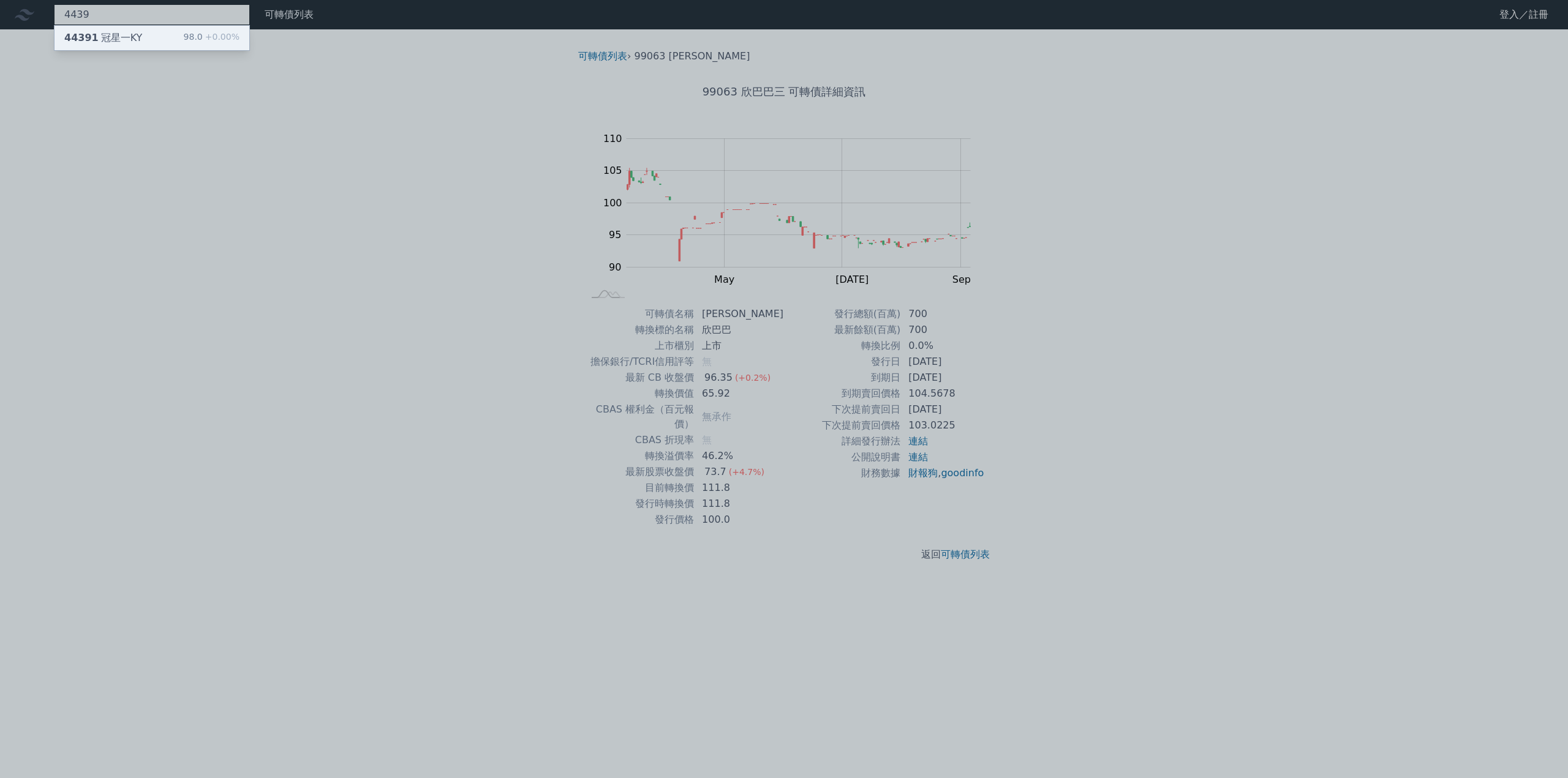
type input "4439"
click at [130, 40] on div "44391 冠星一KY" at bounding box center [103, 38] width 77 height 15
